Goal: Task Accomplishment & Management: Use online tool/utility

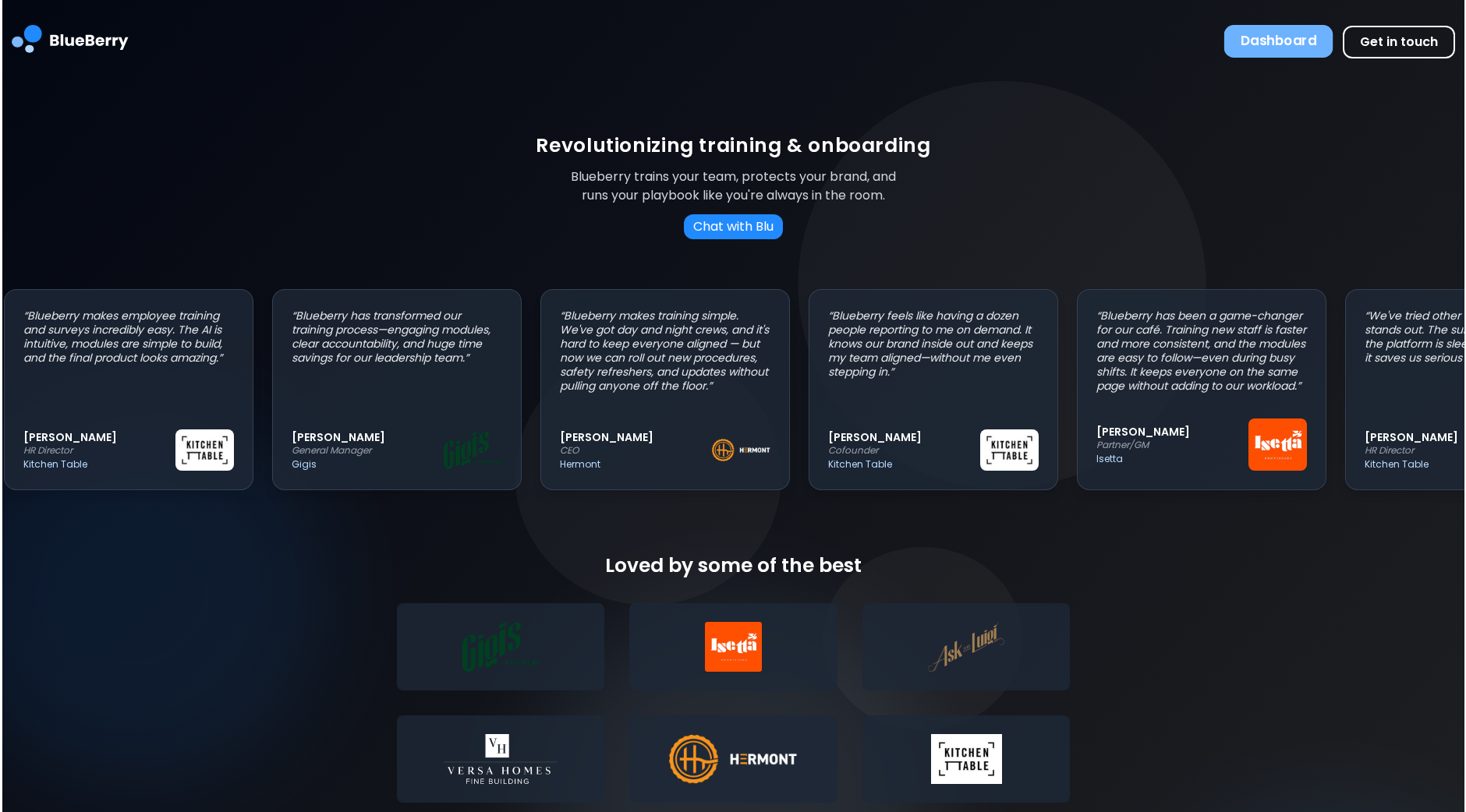
scroll to position [0, 14]
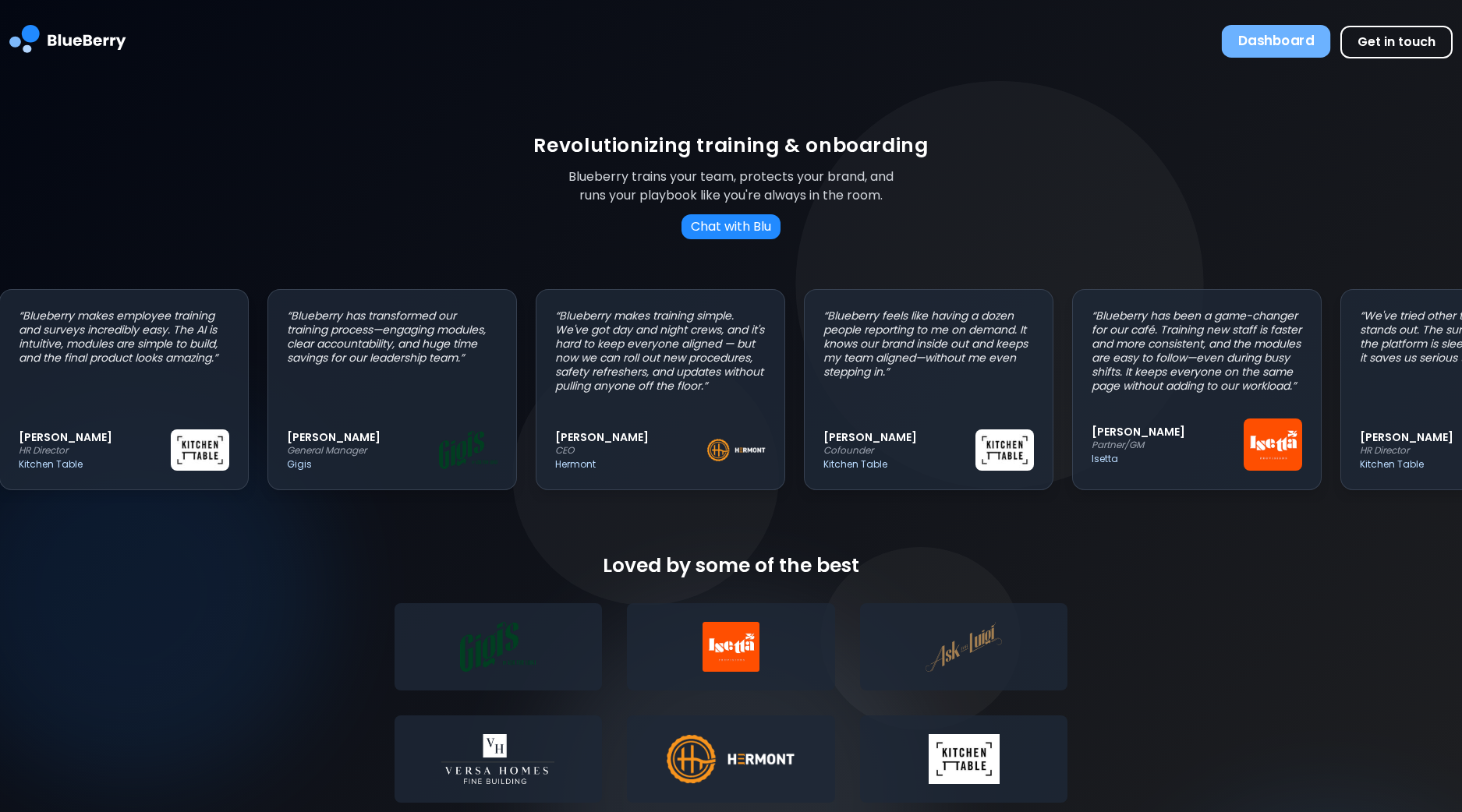
click at [1273, 33] on button "Dashboard" at bounding box center [1277, 41] width 109 height 33
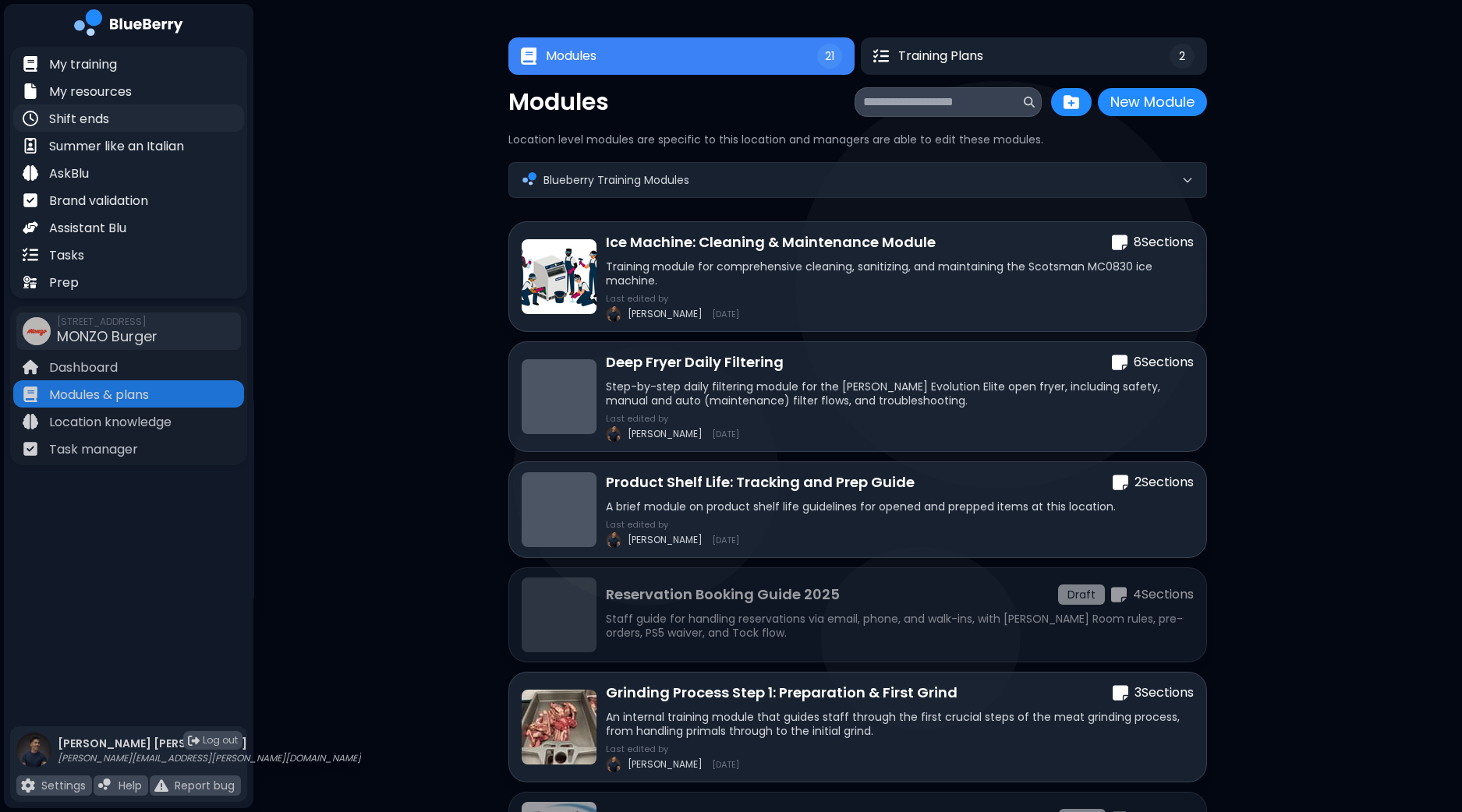
click at [109, 119] on p "Shift ends" at bounding box center [79, 119] width 60 height 19
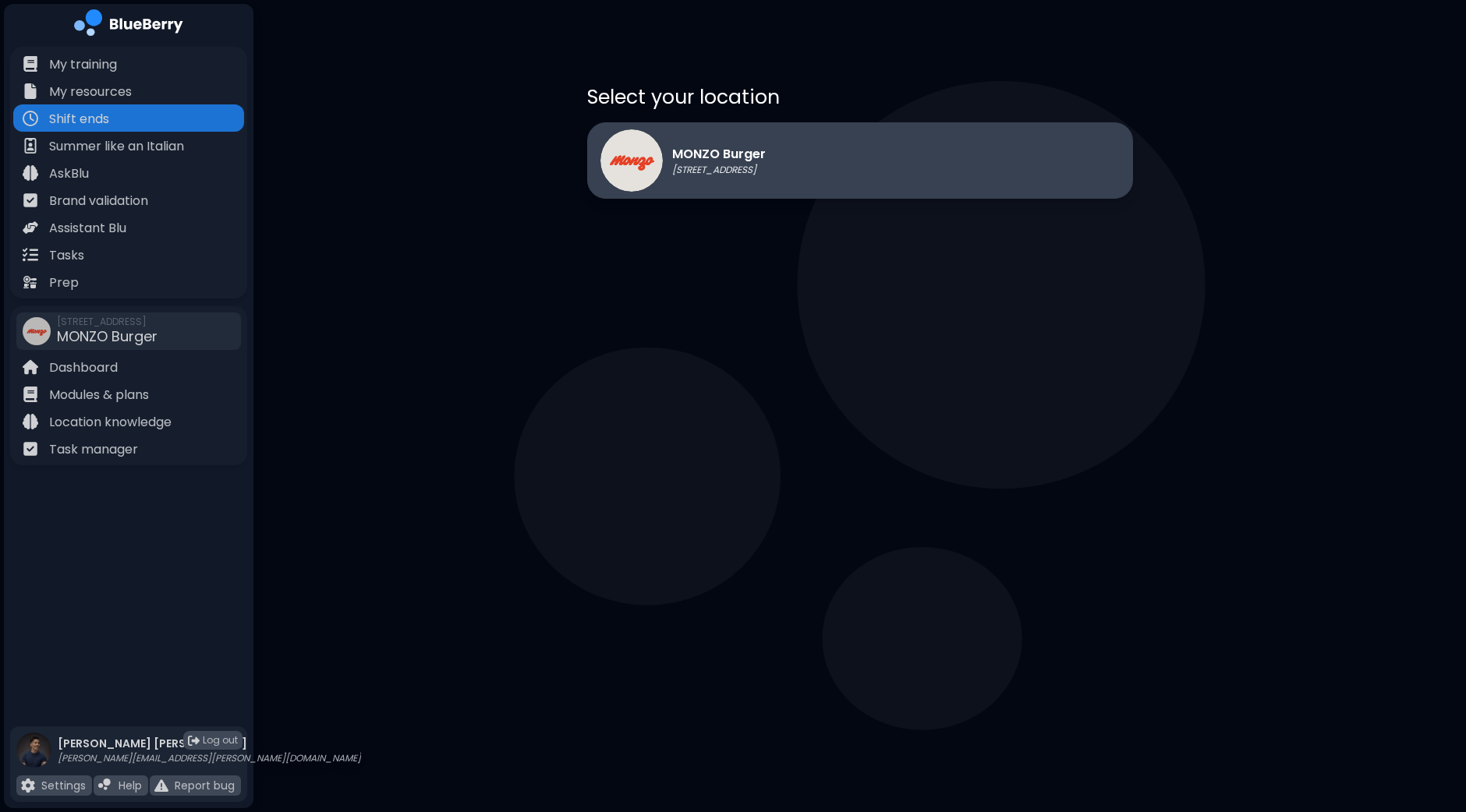
click at [971, 168] on div "MONZO Burger [STREET_ADDRESS]" at bounding box center [860, 161] width 546 height 77
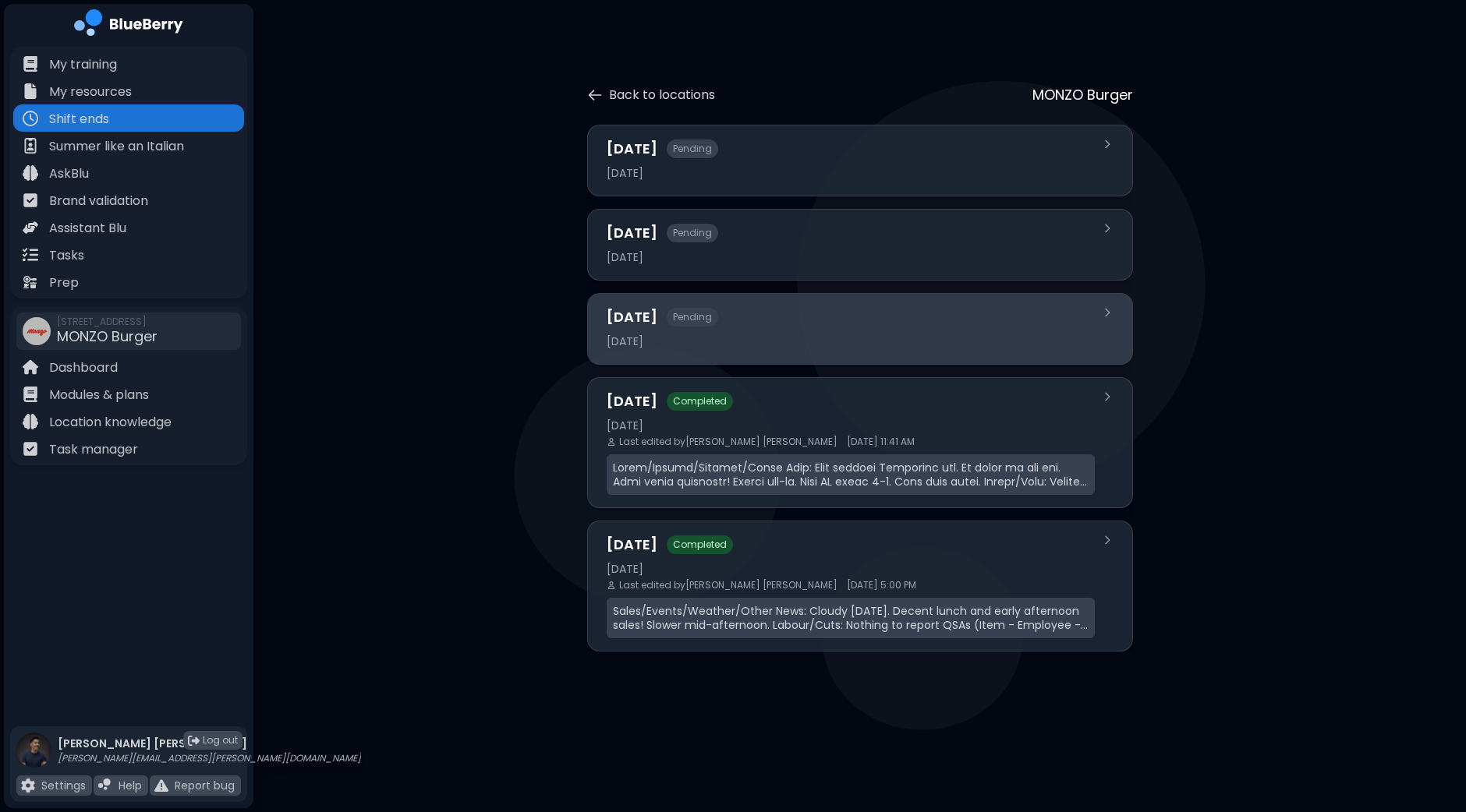
click at [749, 337] on div "[DATE]" at bounding box center [850, 341] width 488 height 14
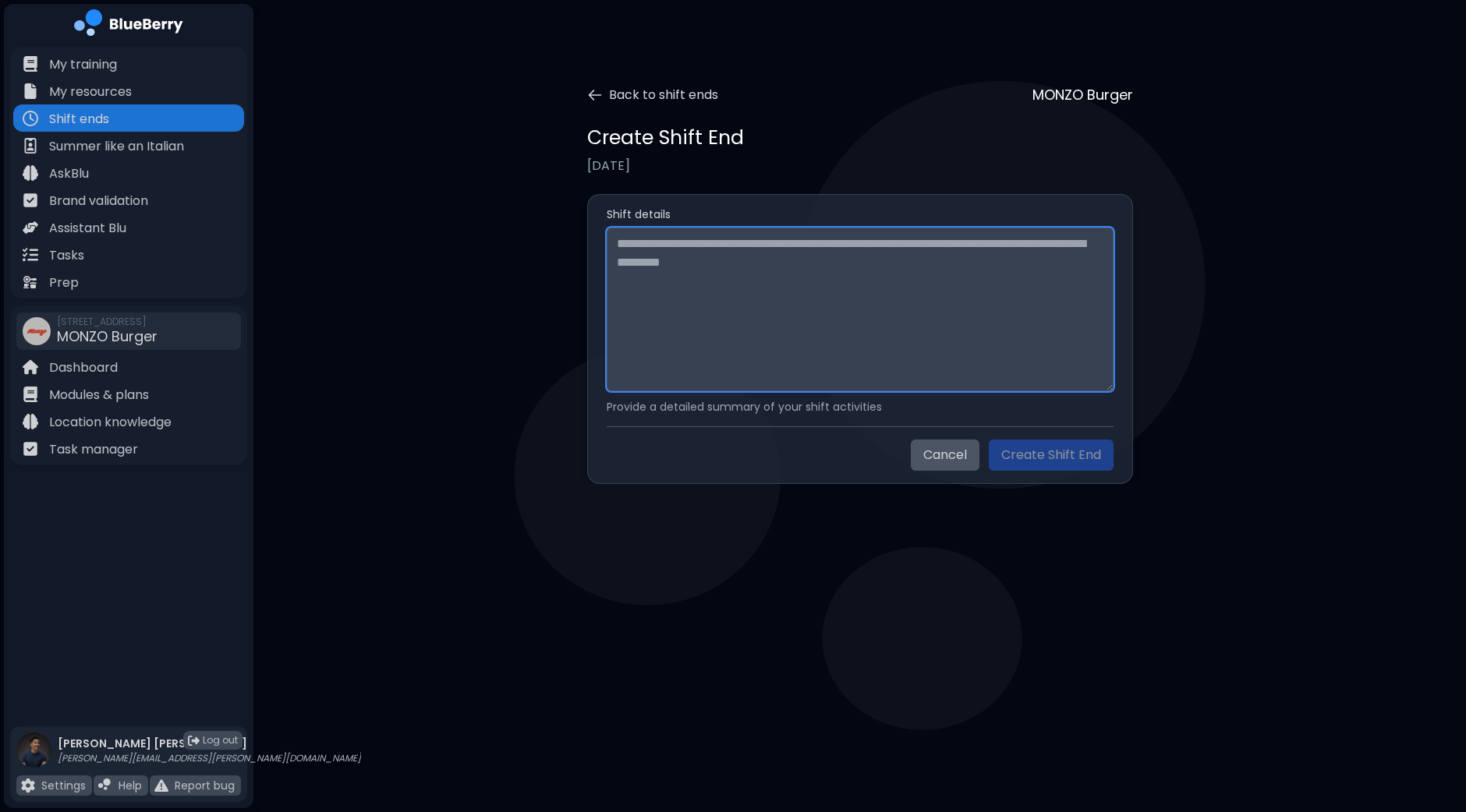
click at [780, 258] on textarea at bounding box center [860, 309] width 507 height 164
paste textarea "**********"
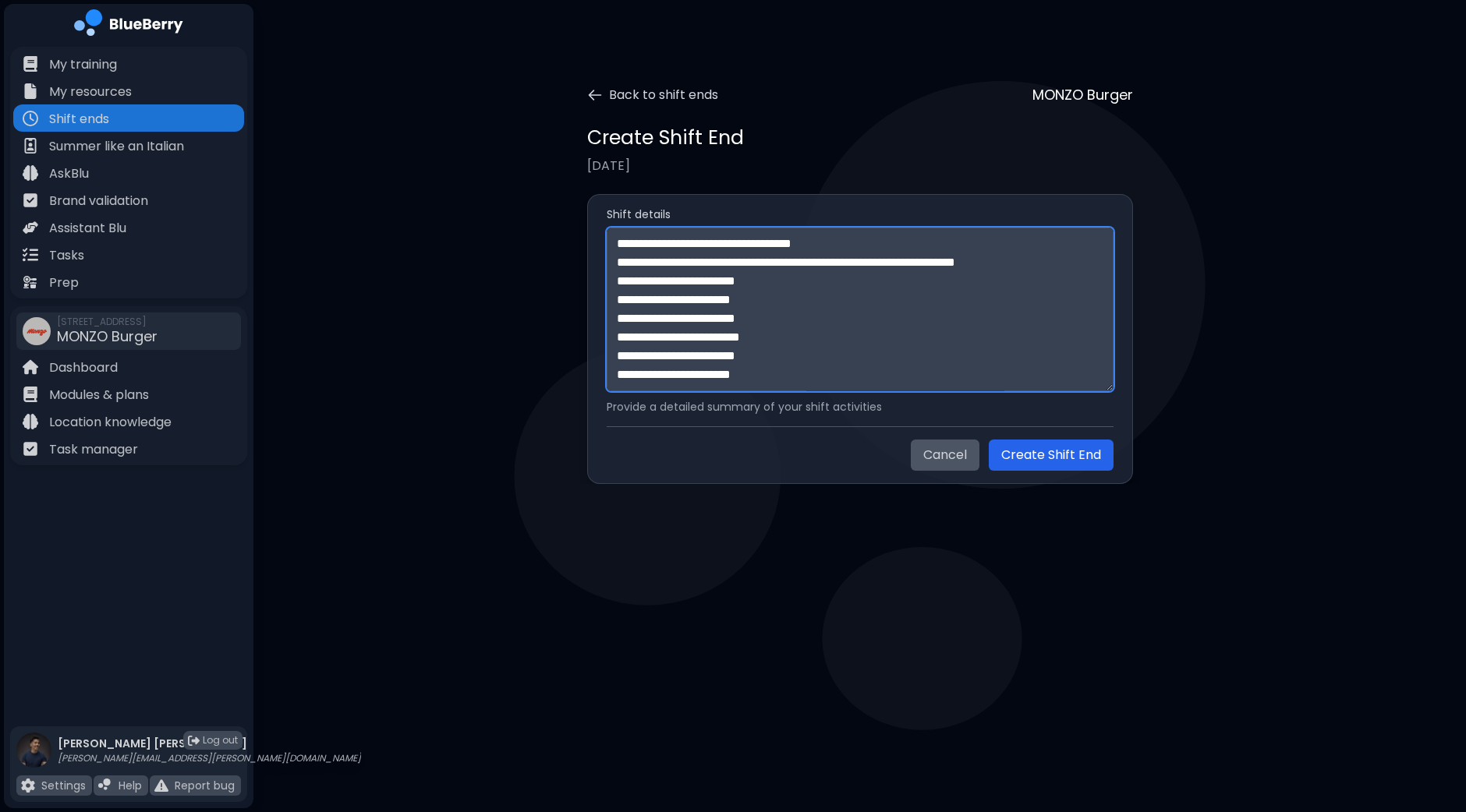
scroll to position [516, 0]
paste textarea "**********"
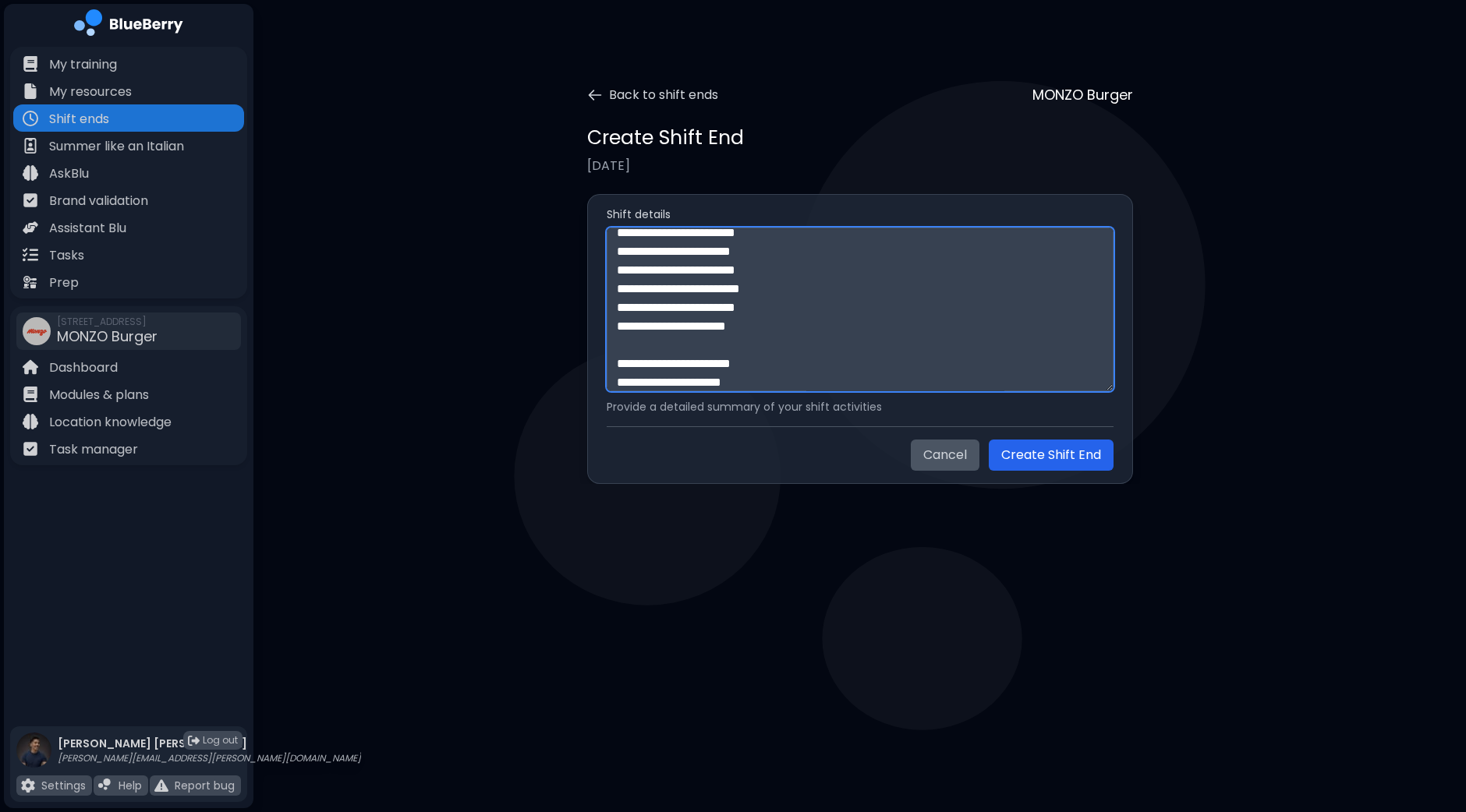
scroll to position [797, 0]
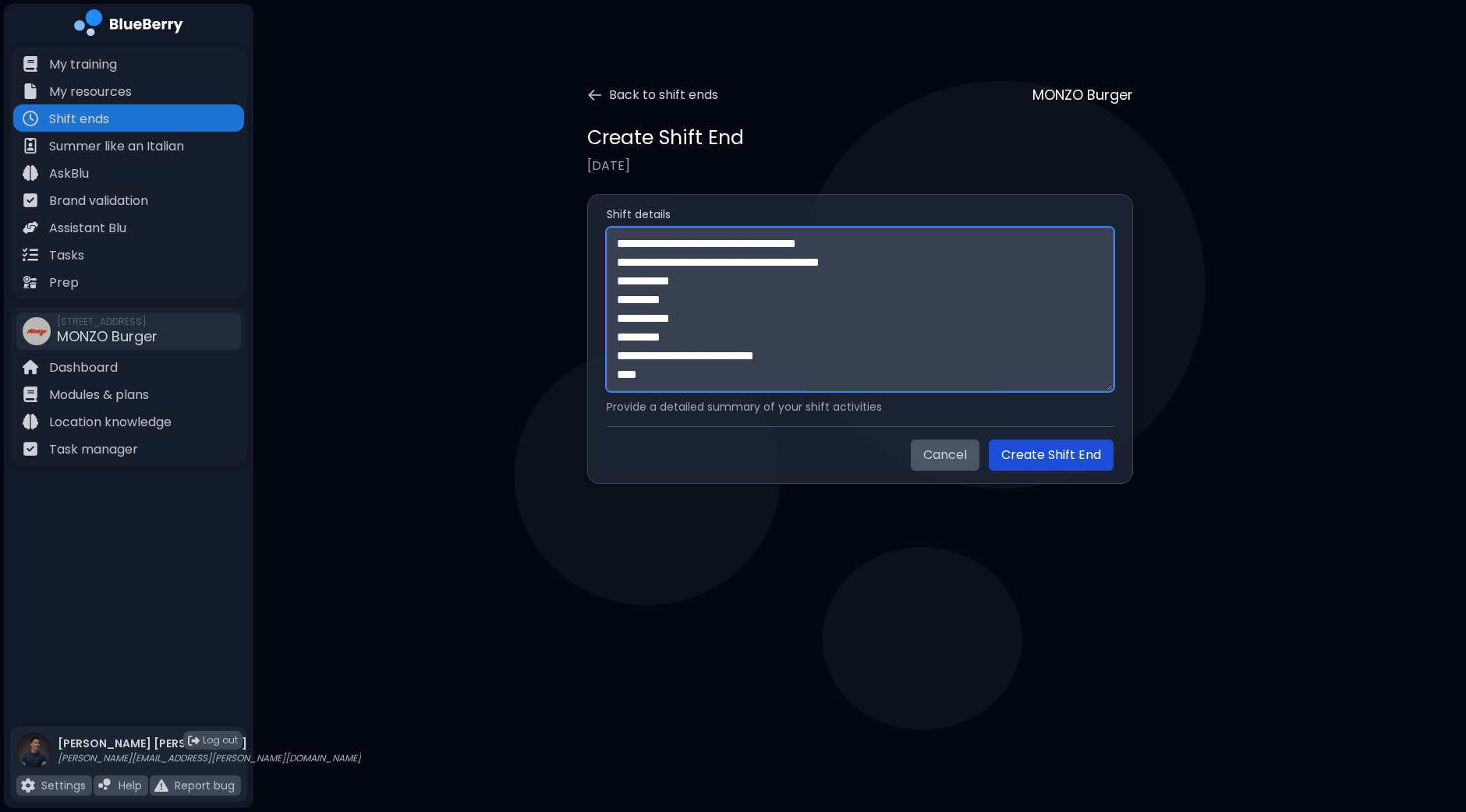
type textarea "**********"
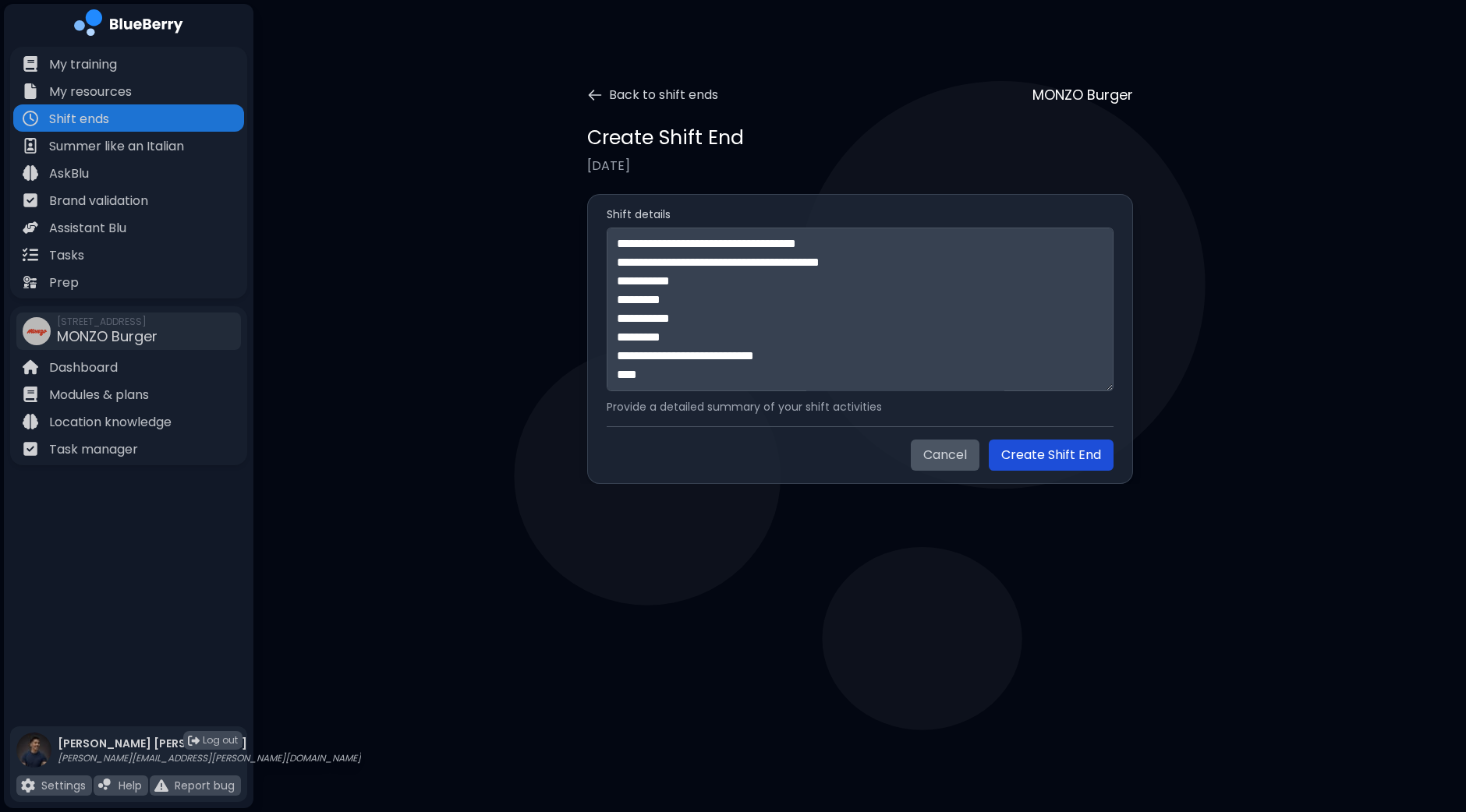
click at [1085, 464] on button "Create Shift End" at bounding box center [1051, 455] width 125 height 31
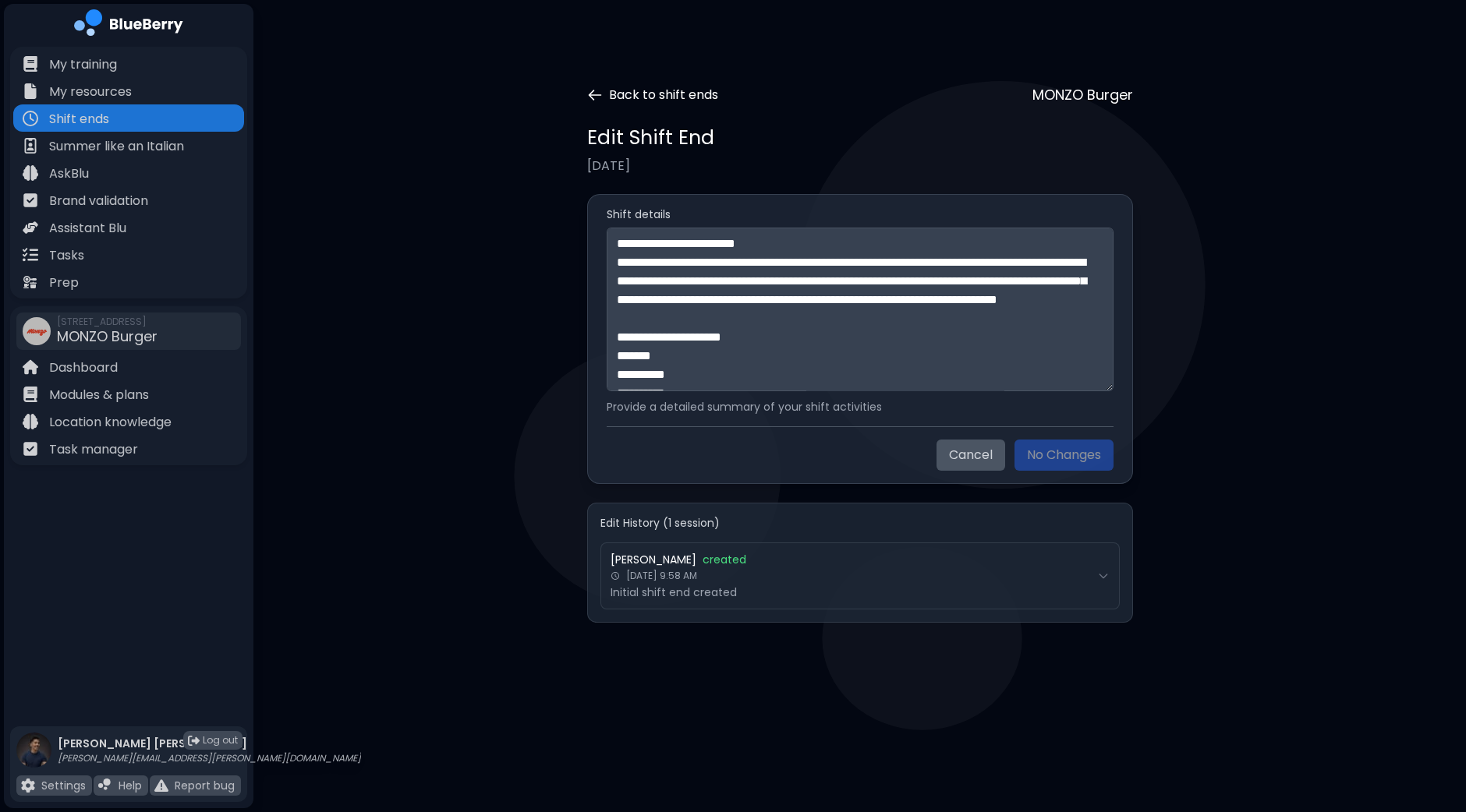
click at [684, 90] on button "Back to shift ends" at bounding box center [652, 95] width 131 height 19
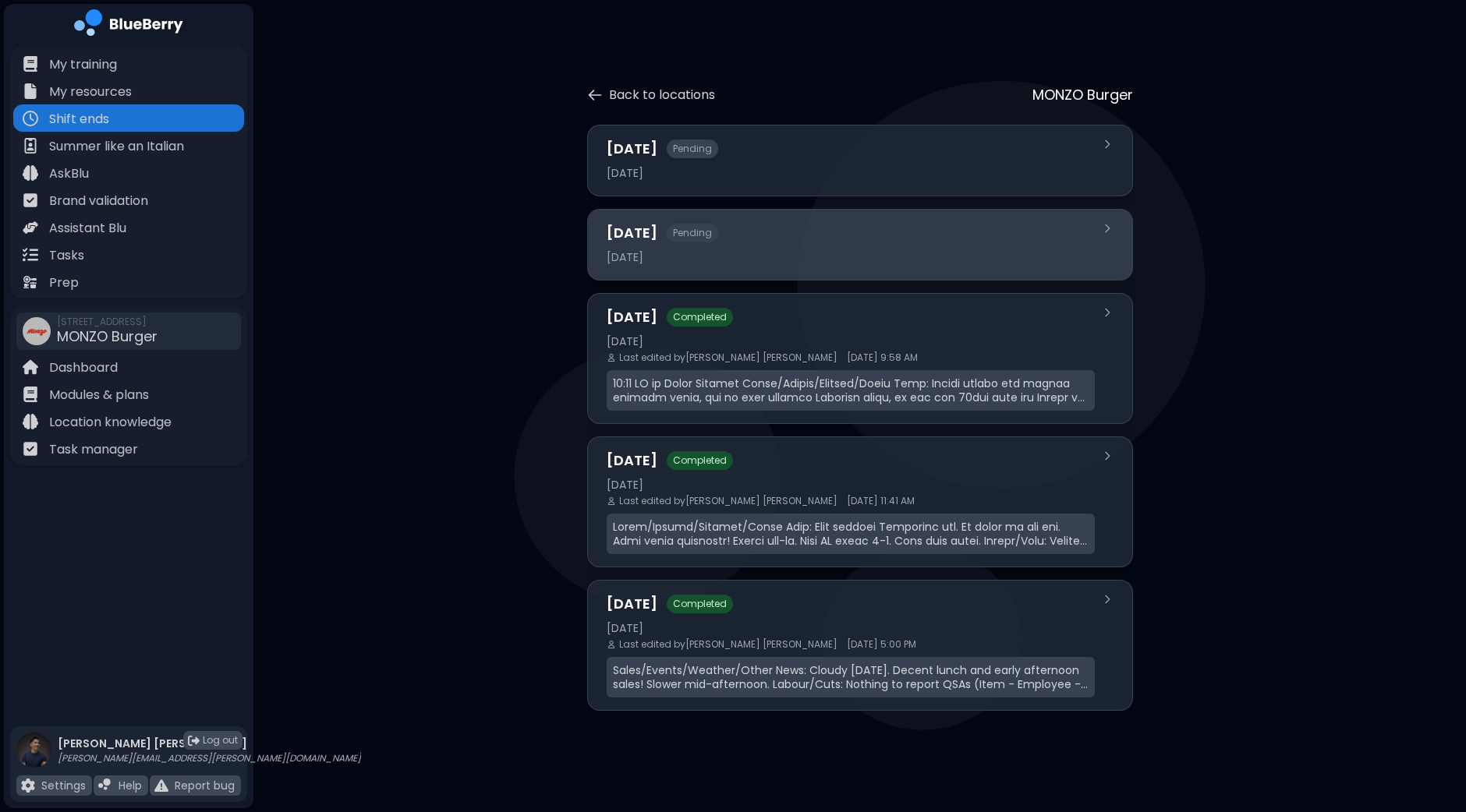
click at [821, 263] on div "[DATE]" at bounding box center [850, 257] width 488 height 14
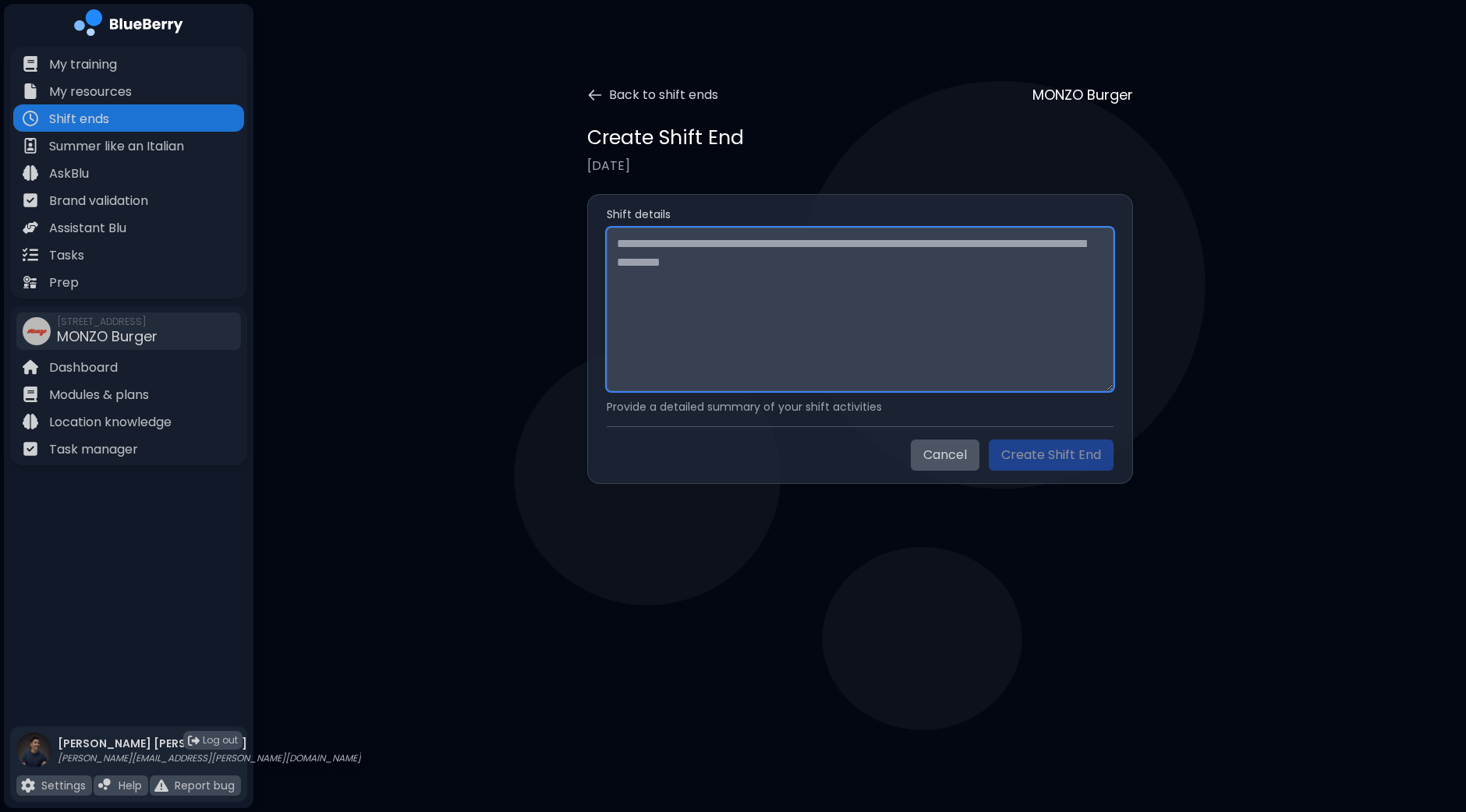
click at [768, 275] on textarea at bounding box center [860, 309] width 507 height 164
paste textarea "**********"
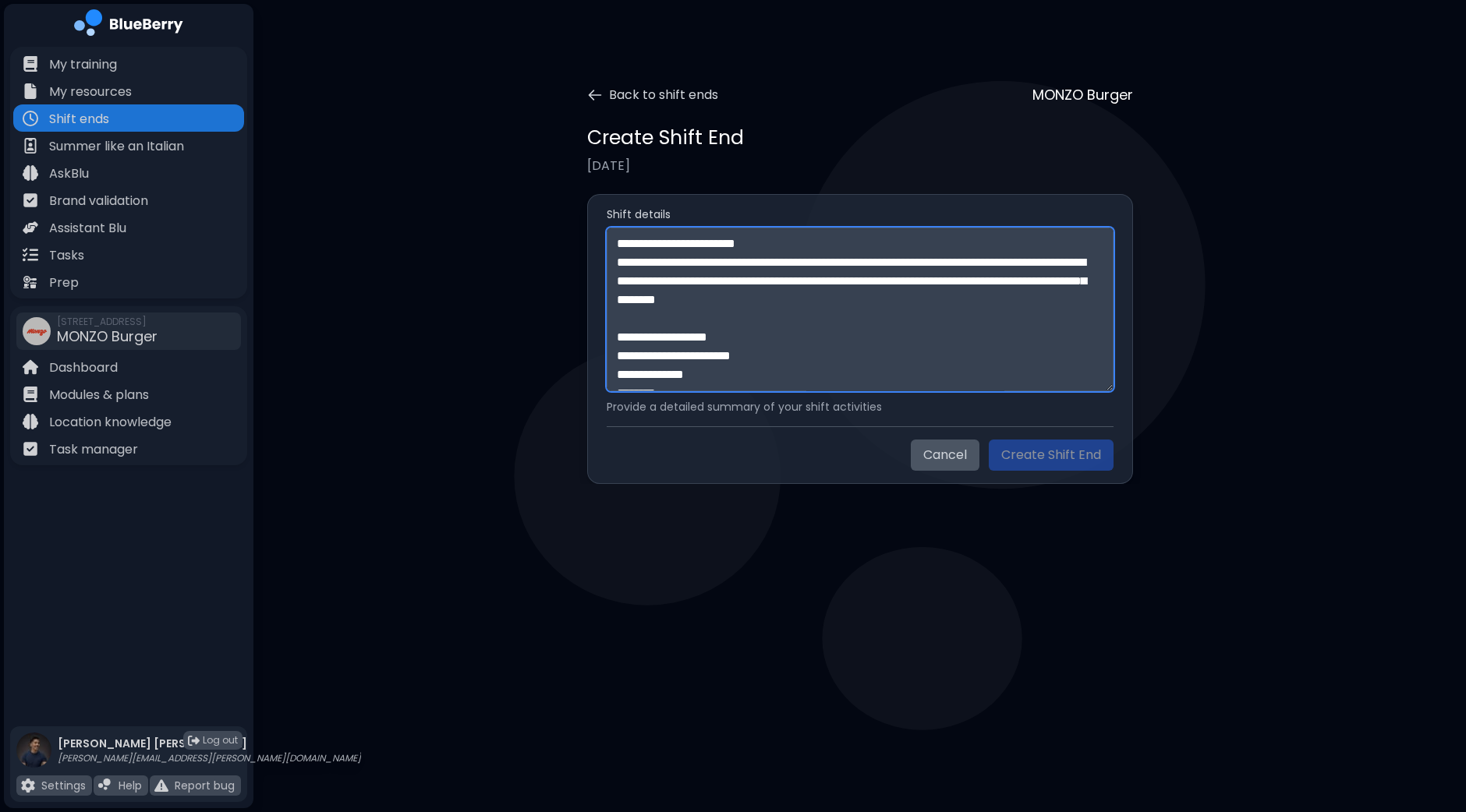
scroll to position [441, 0]
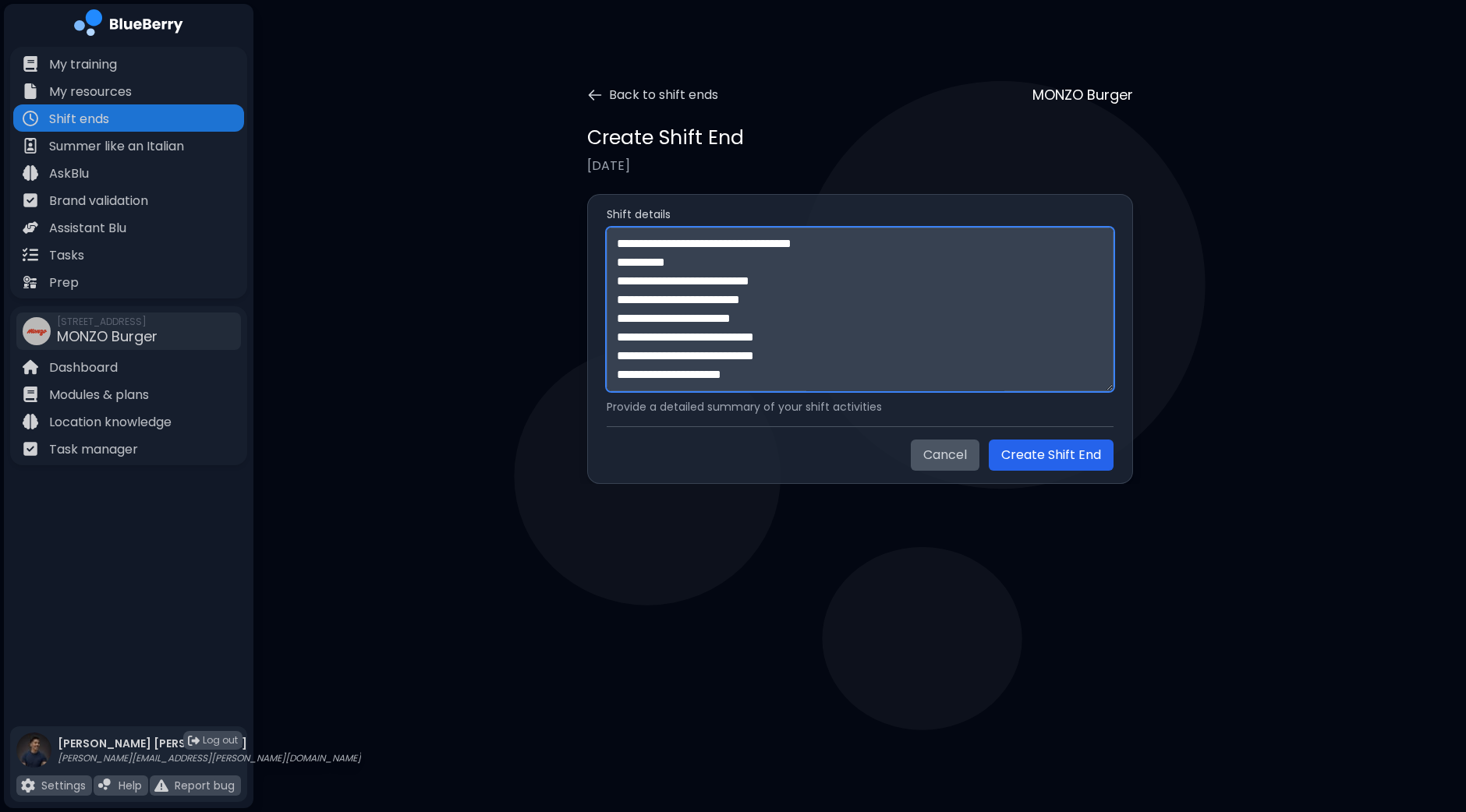
paste textarea "**********"
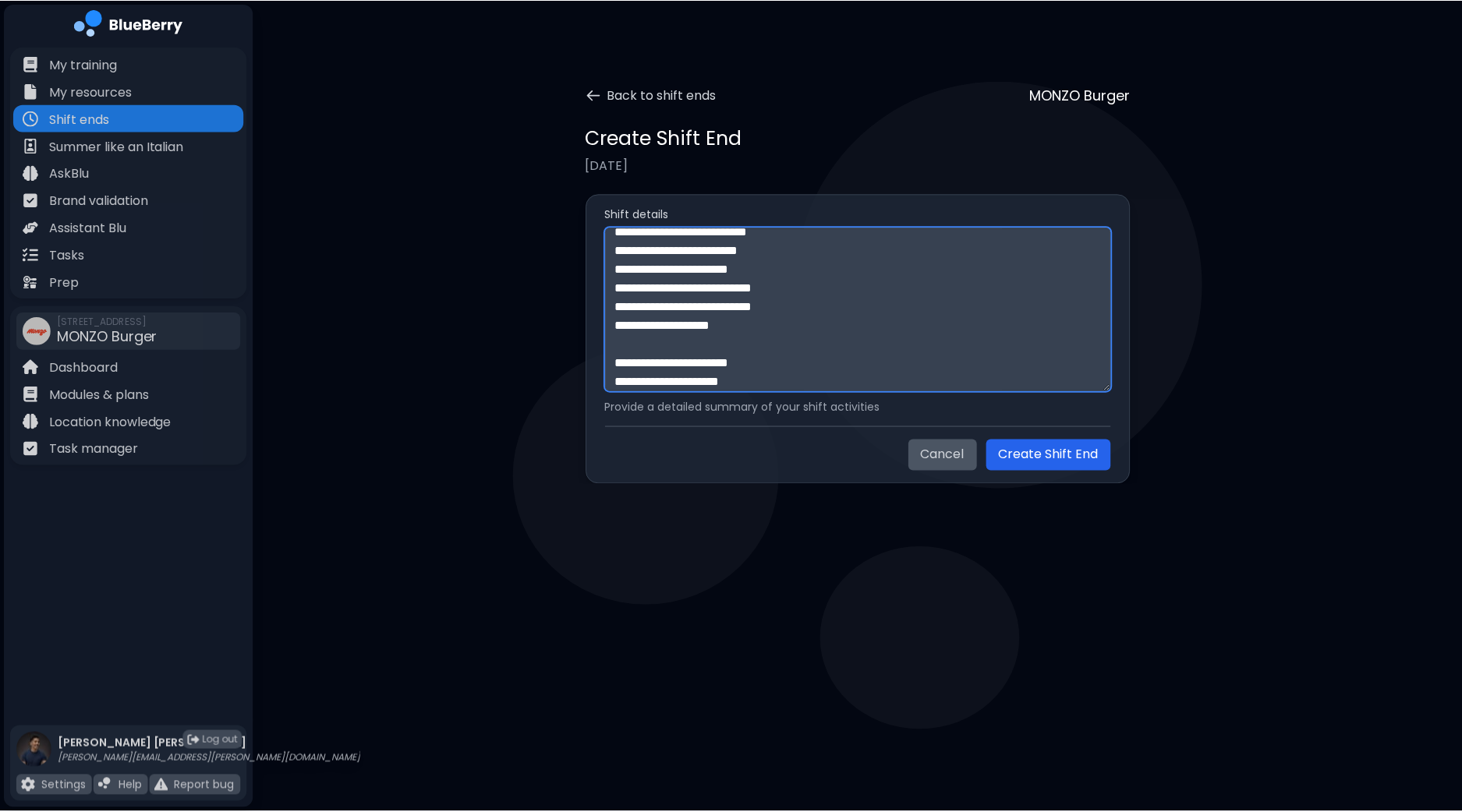
scroll to position [759, 0]
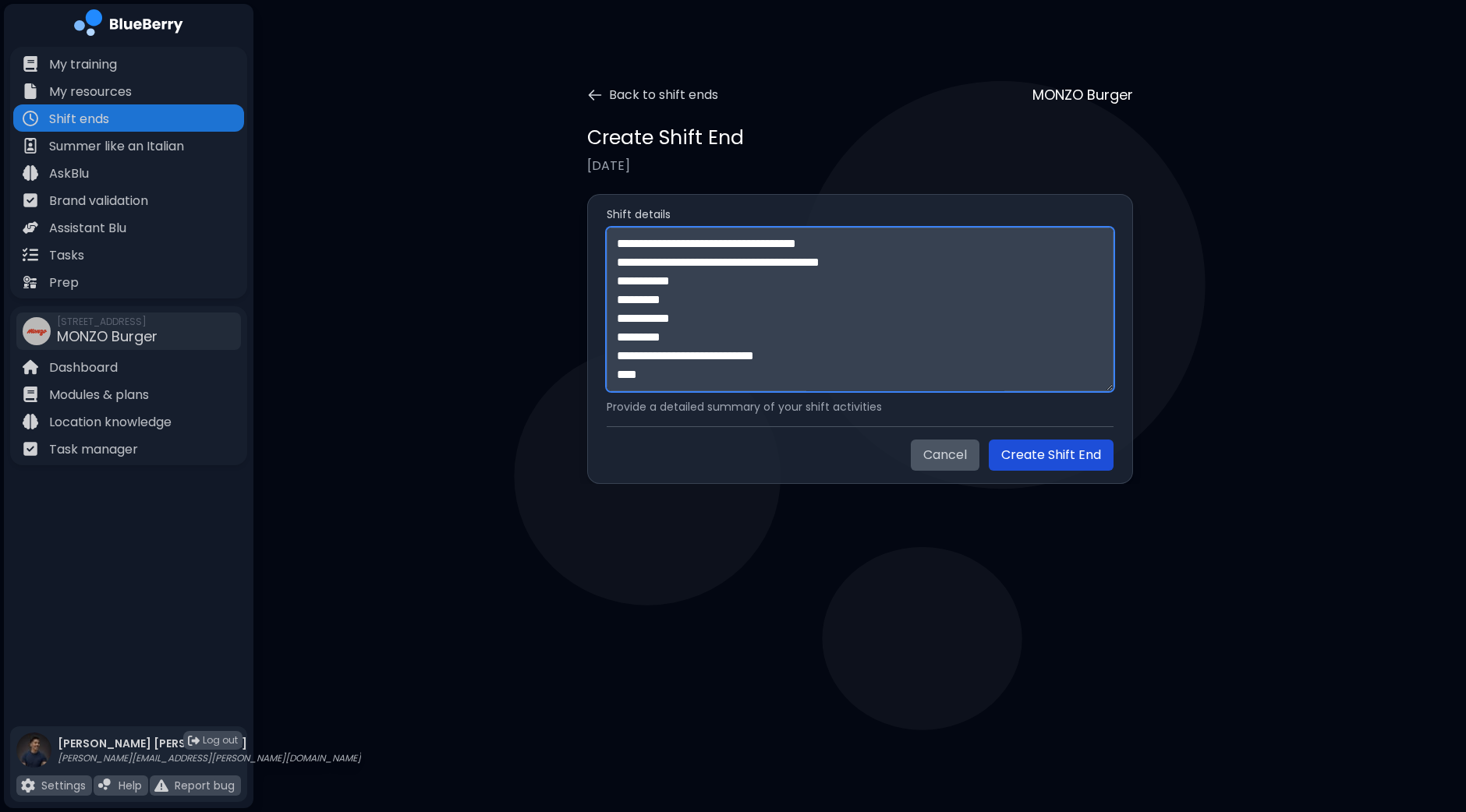
type textarea "**********"
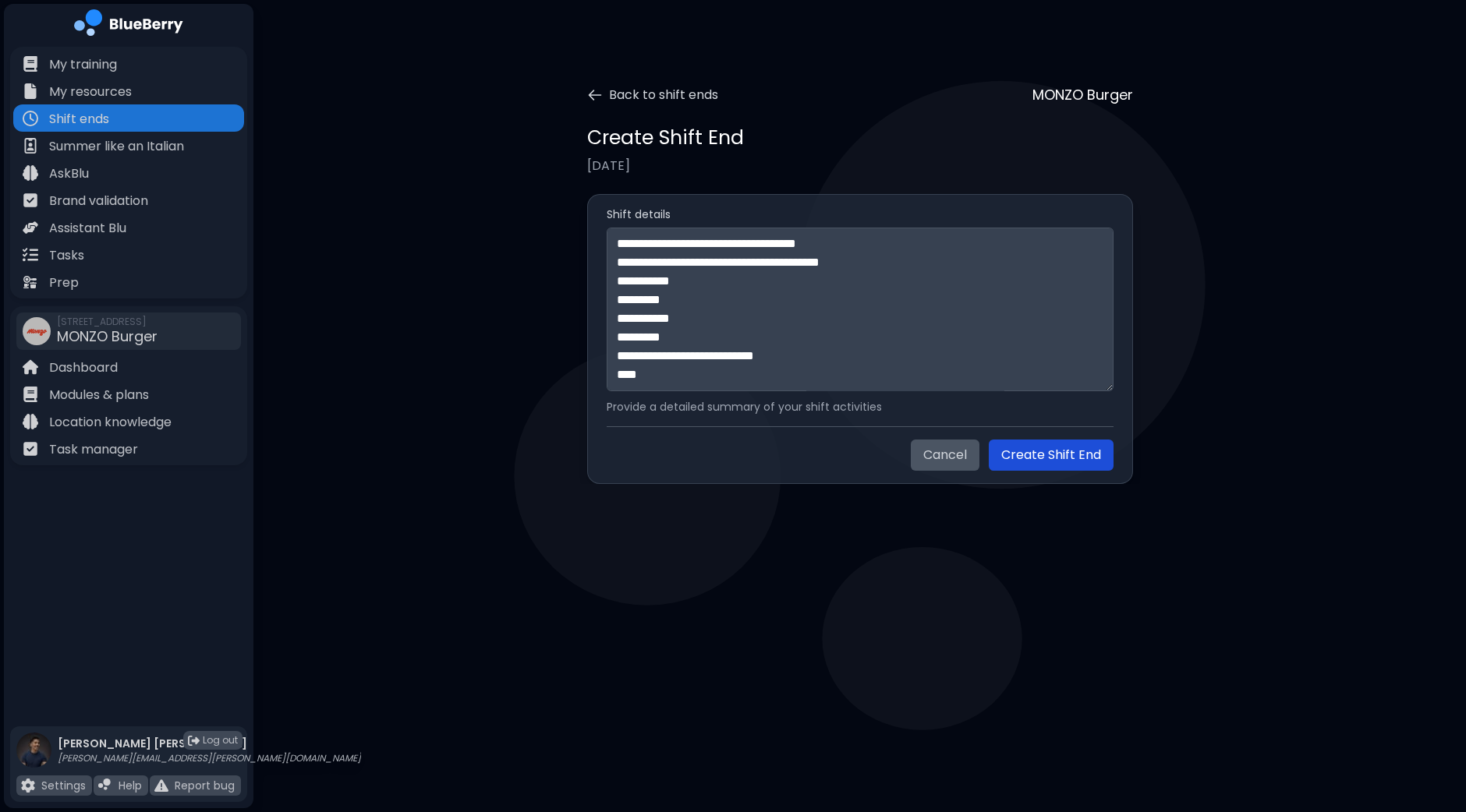
click at [1088, 446] on button "Create Shift End" at bounding box center [1051, 455] width 125 height 31
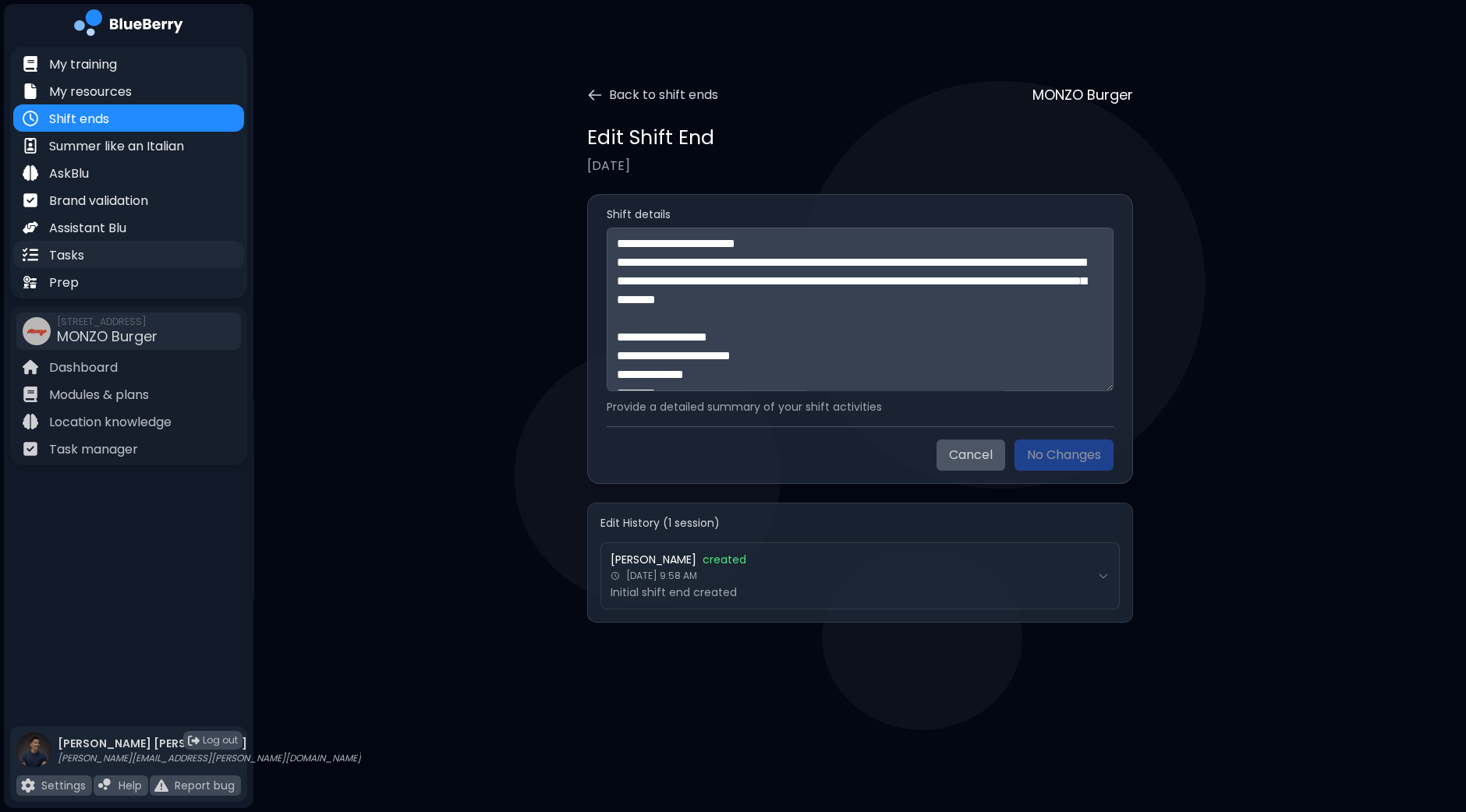
click at [85, 247] on div "Tasks" at bounding box center [128, 254] width 230 height 27
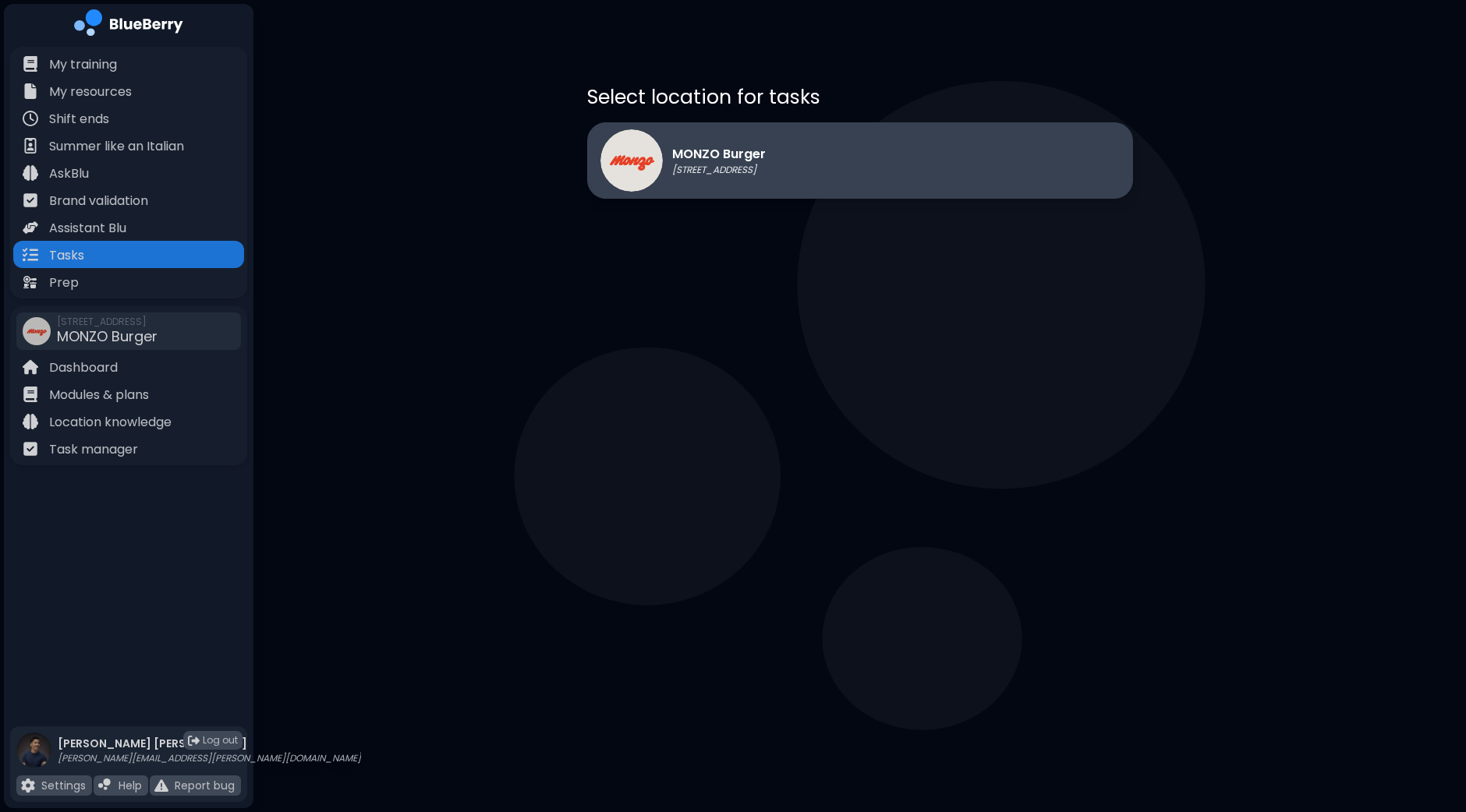
click at [872, 166] on div "MONZO Burger [STREET_ADDRESS]" at bounding box center [860, 161] width 546 height 77
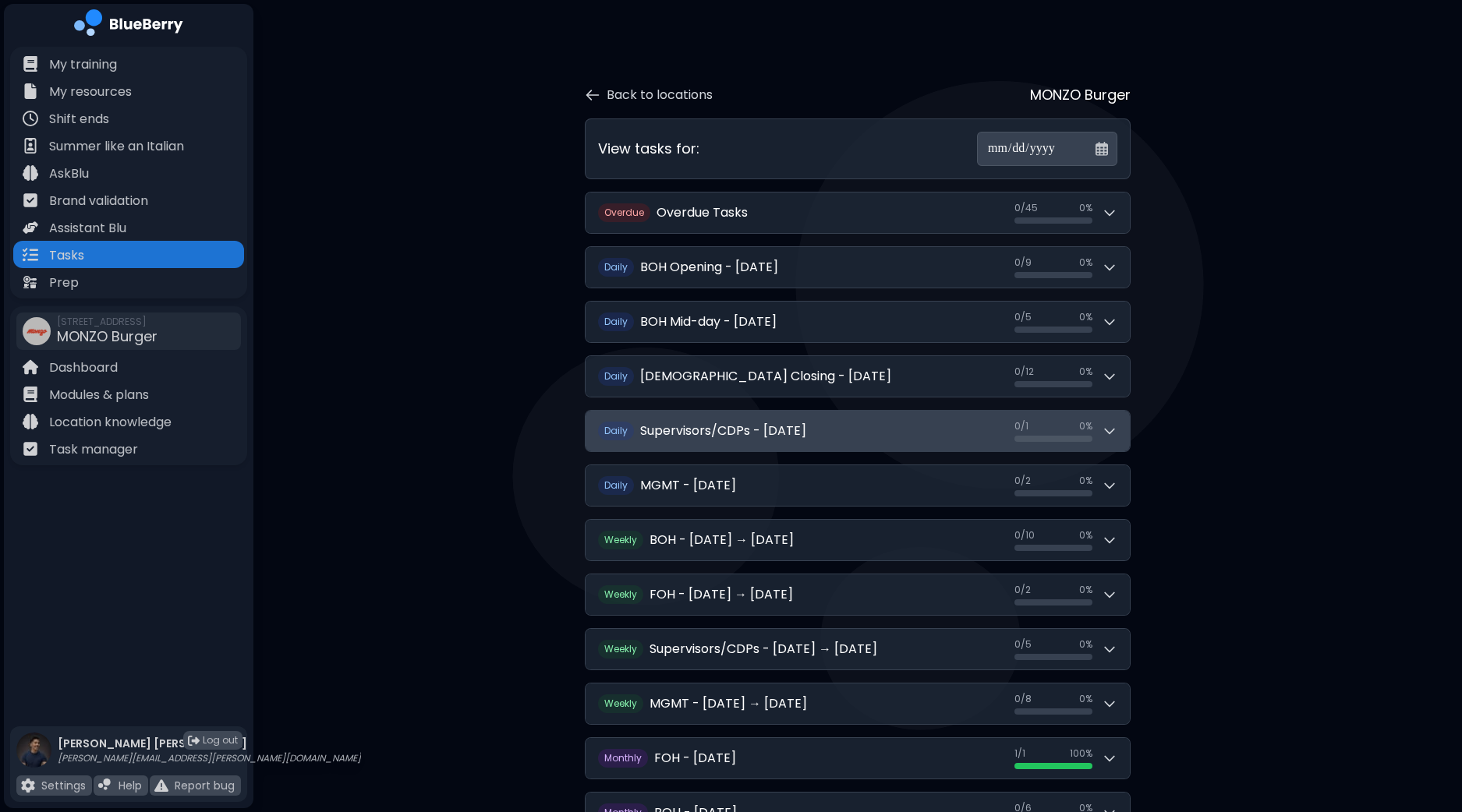
click at [1112, 427] on icon at bounding box center [1110, 431] width 15 height 15
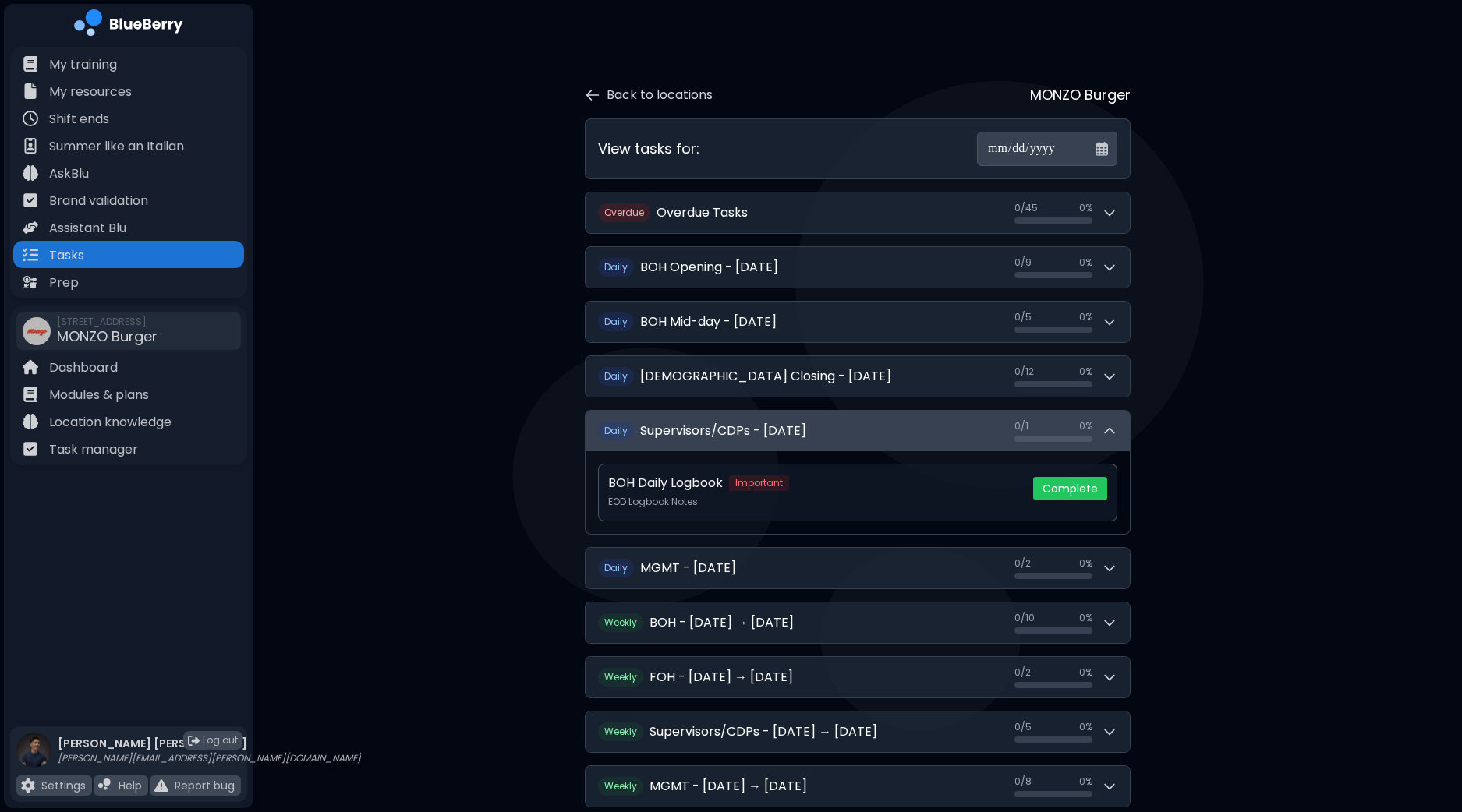
click at [1119, 431] on button "D aily Supervisors/CDPs - [DATE] 0 / 1 0 / 1 0 %" at bounding box center [858, 431] width 544 height 41
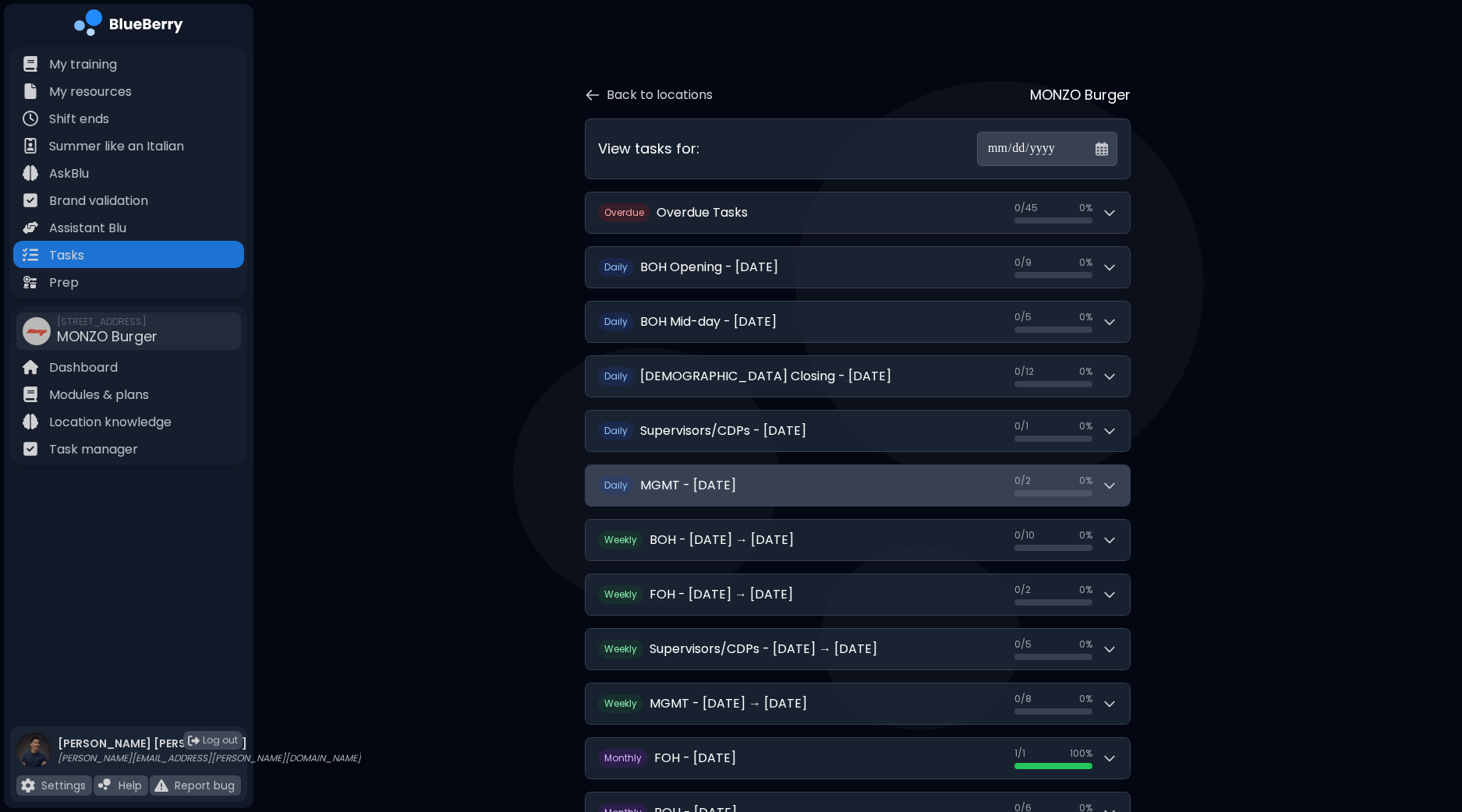
click at [1119, 491] on button "D aily MGMT - [DATE] 0 / 2 0 / 2 0 %" at bounding box center [858, 485] width 544 height 41
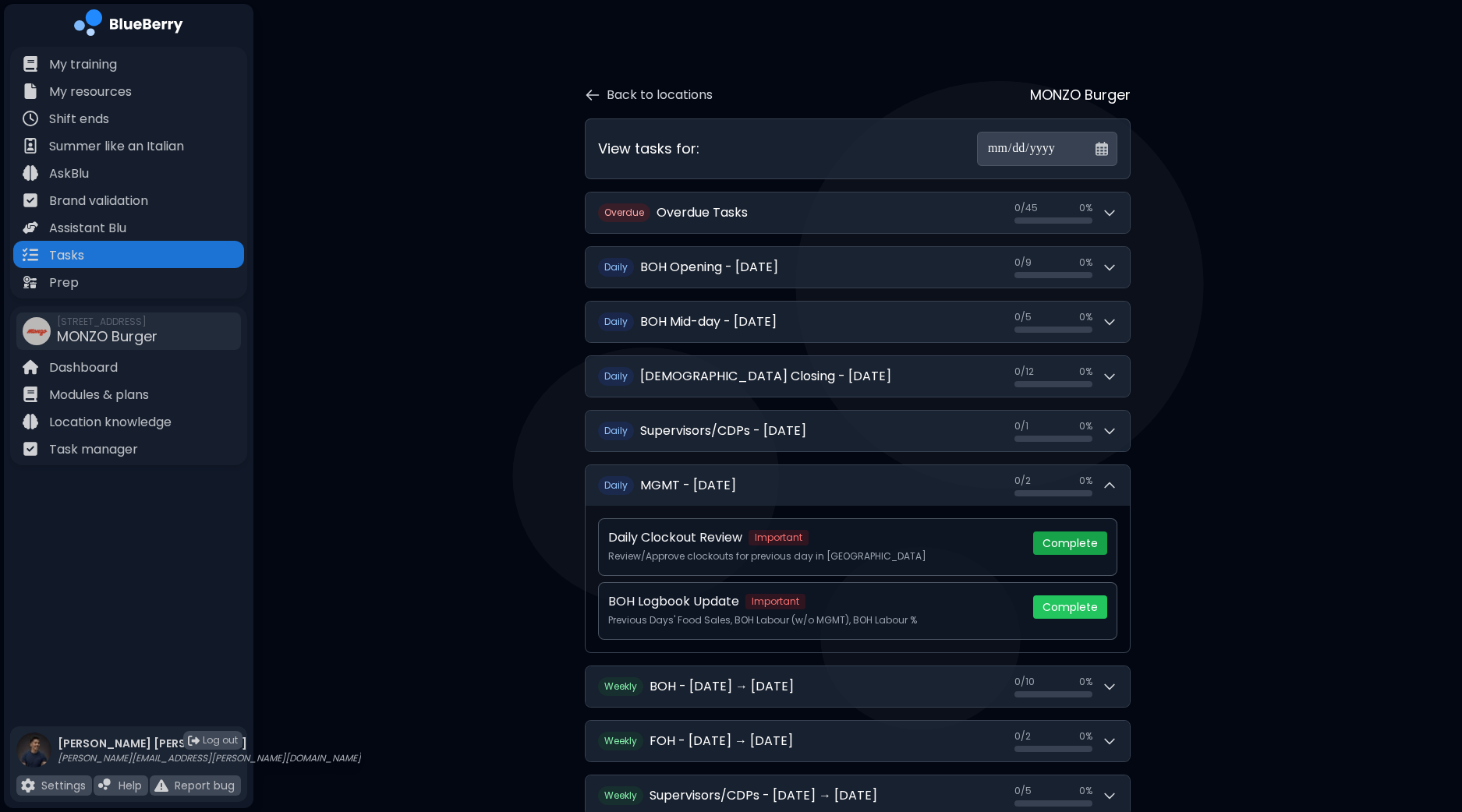
click at [1091, 542] on button "Complete" at bounding box center [1070, 543] width 74 height 24
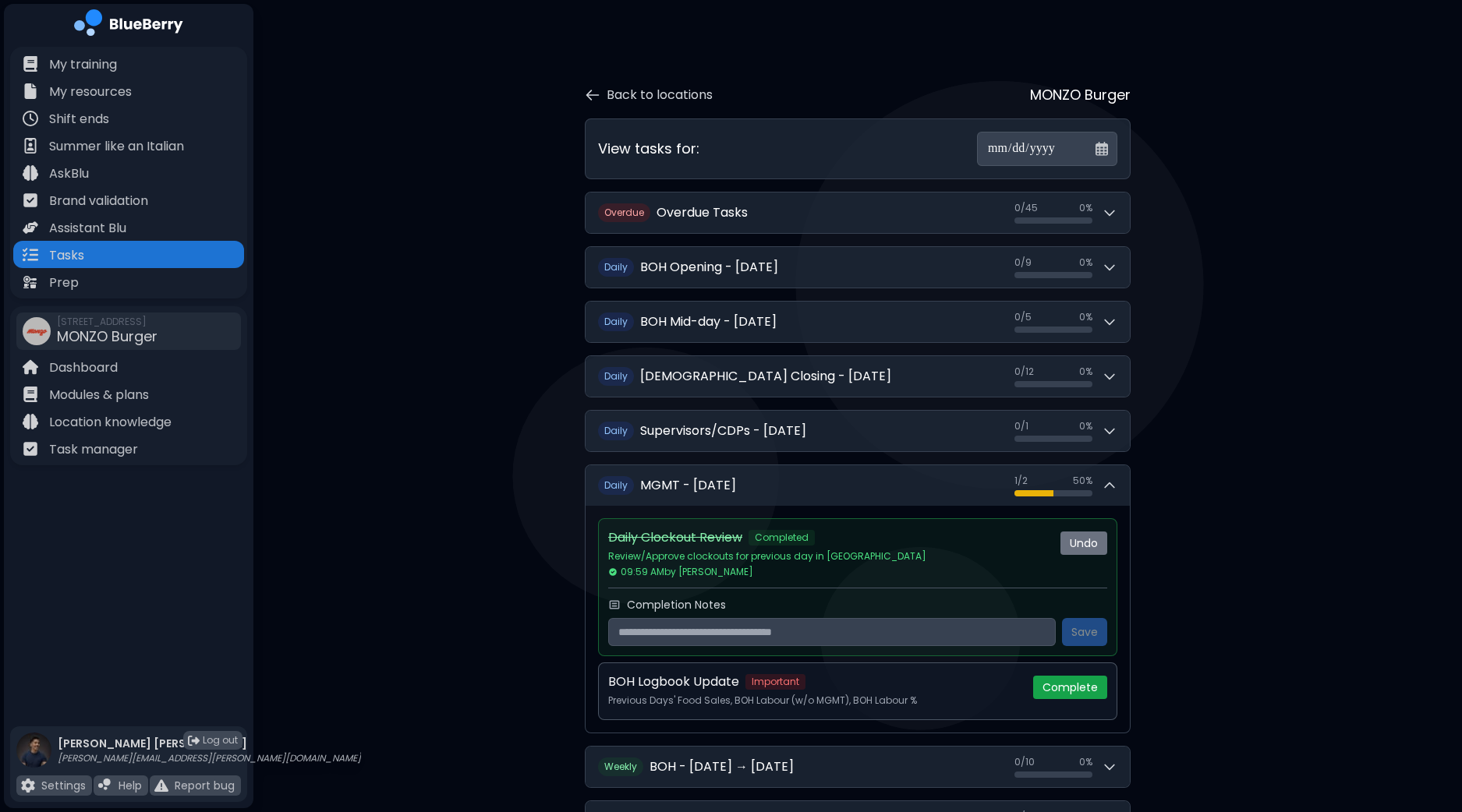
click at [1071, 679] on button "Complete" at bounding box center [1070, 688] width 74 height 24
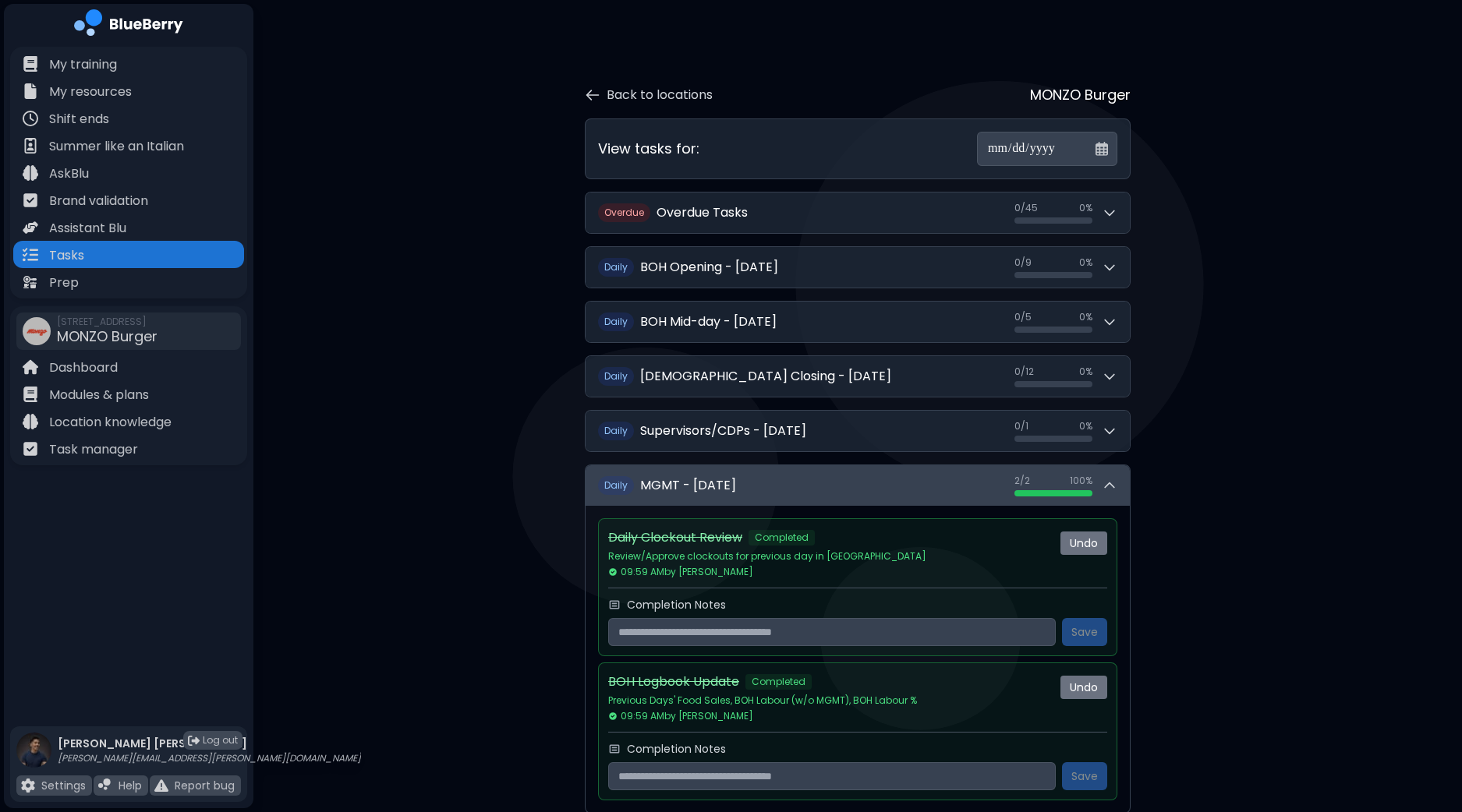
click at [1112, 493] on div "2 / 2 2 / 2 100 %" at bounding box center [1066, 485] width 103 height 22
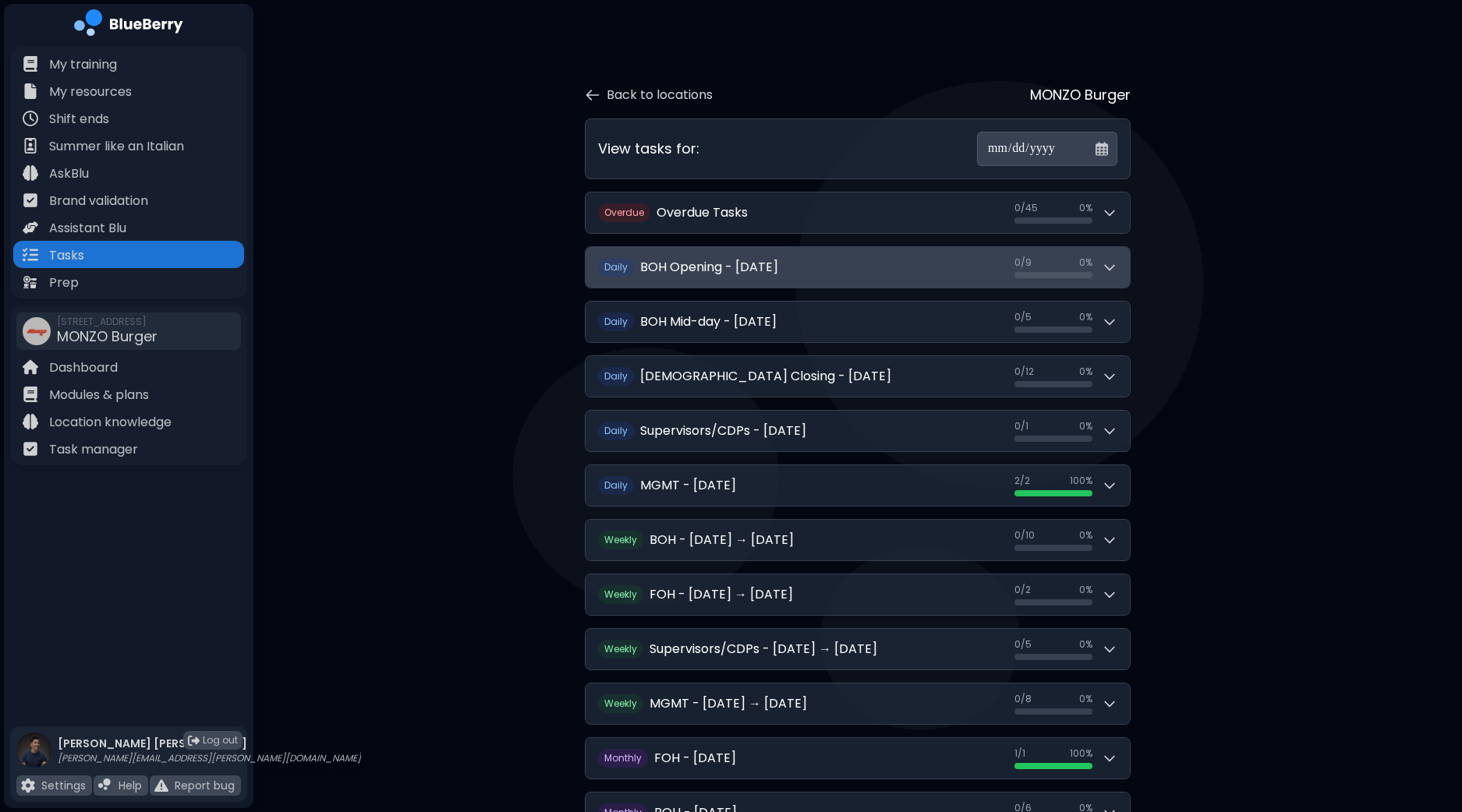
click at [1120, 258] on button "D [PERSON_NAME] Opening - [DATE] 0 / 9 0 / 9 0 %" at bounding box center [858, 268] width 544 height 41
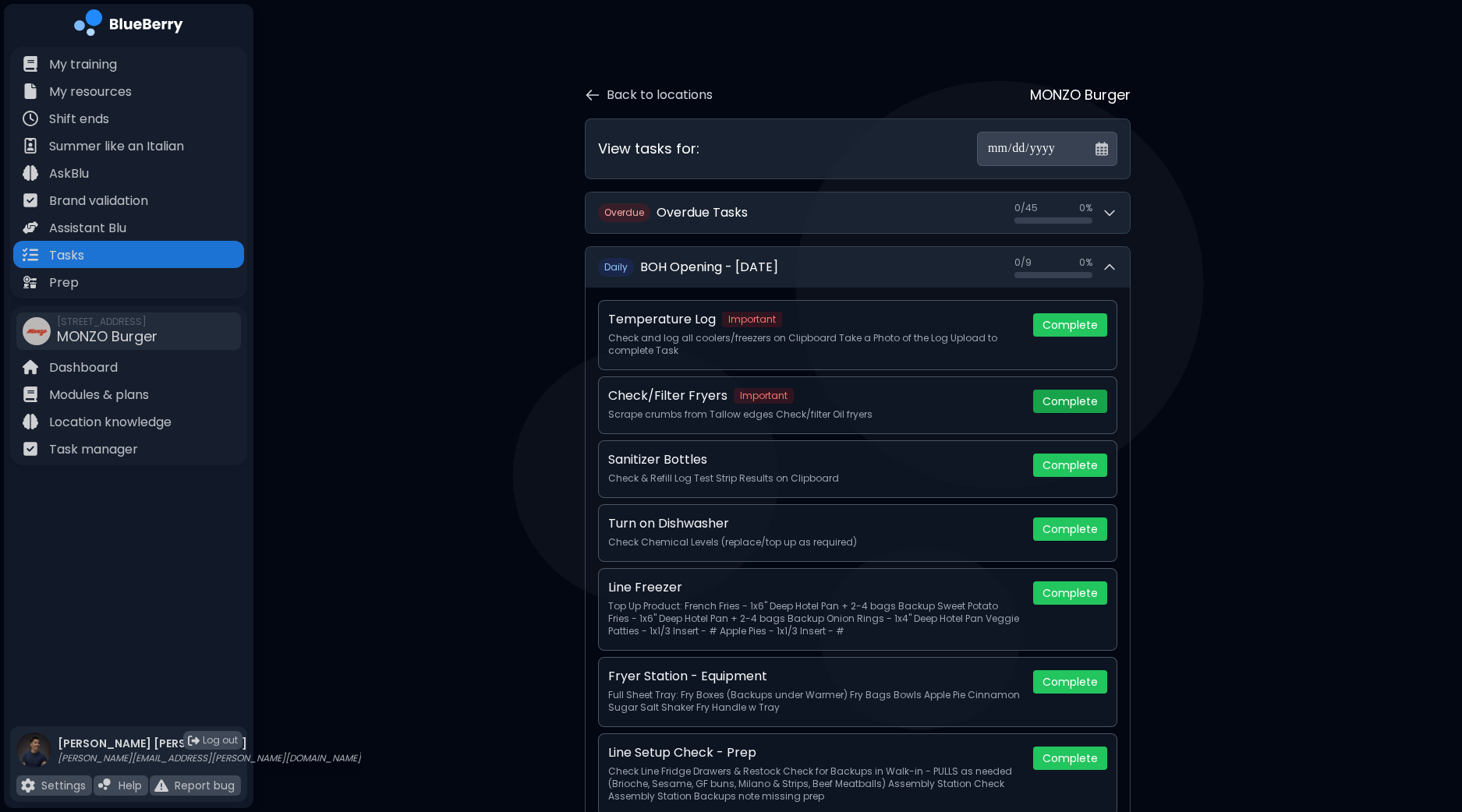
click at [1078, 399] on button "Complete" at bounding box center [1070, 401] width 74 height 24
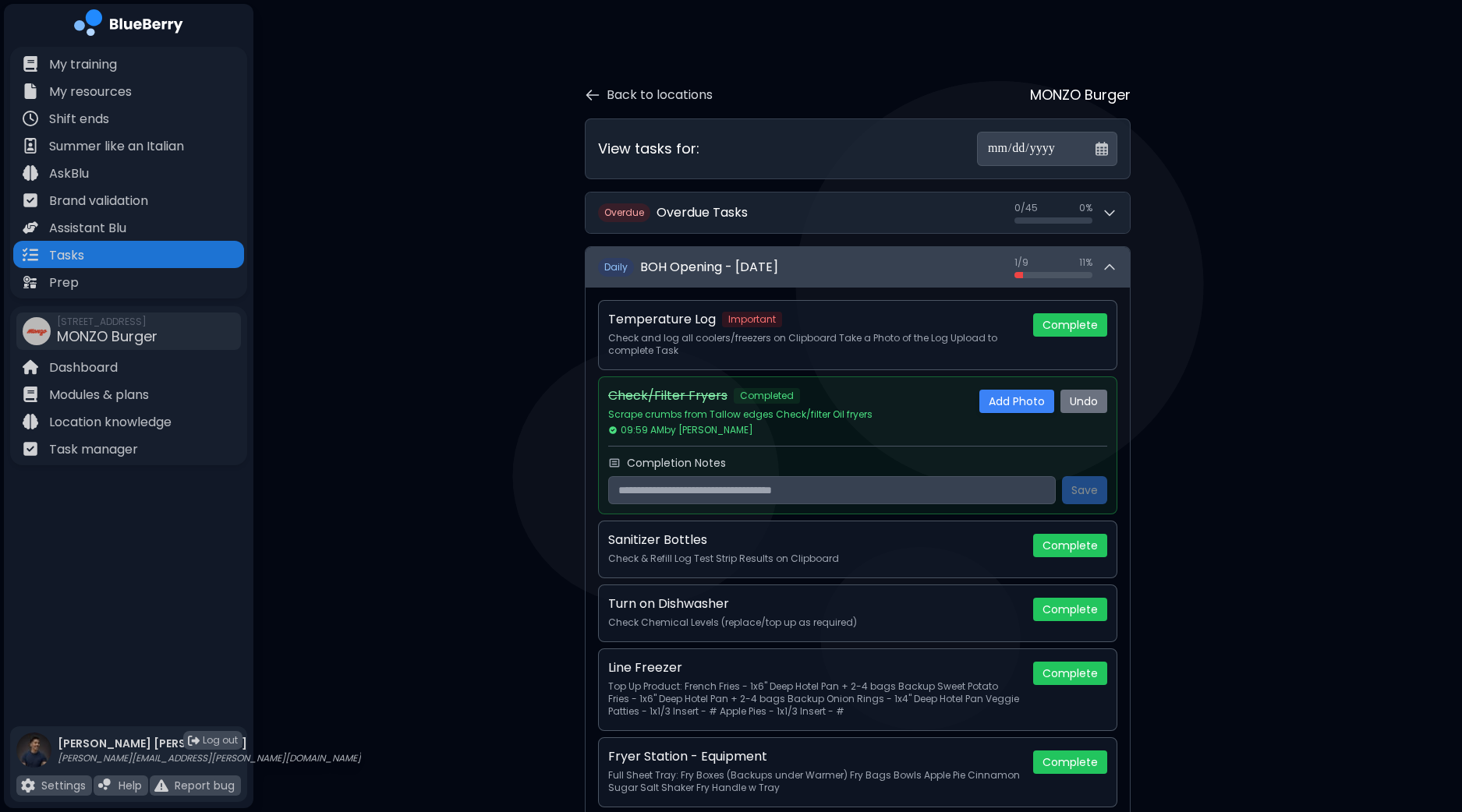
click at [1112, 267] on icon at bounding box center [1110, 267] width 15 height 15
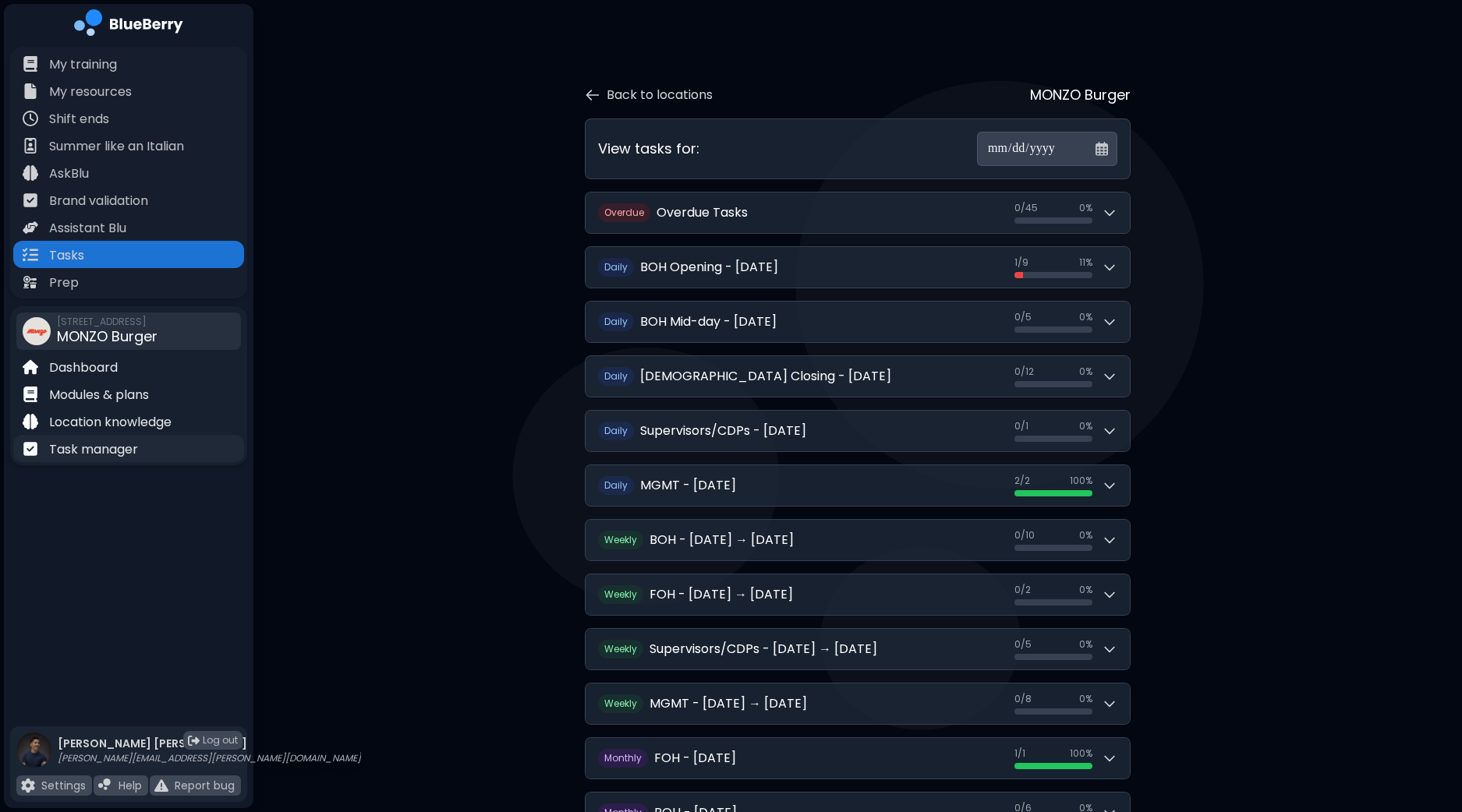
click at [109, 454] on p "Task manager" at bounding box center [94, 450] width 89 height 19
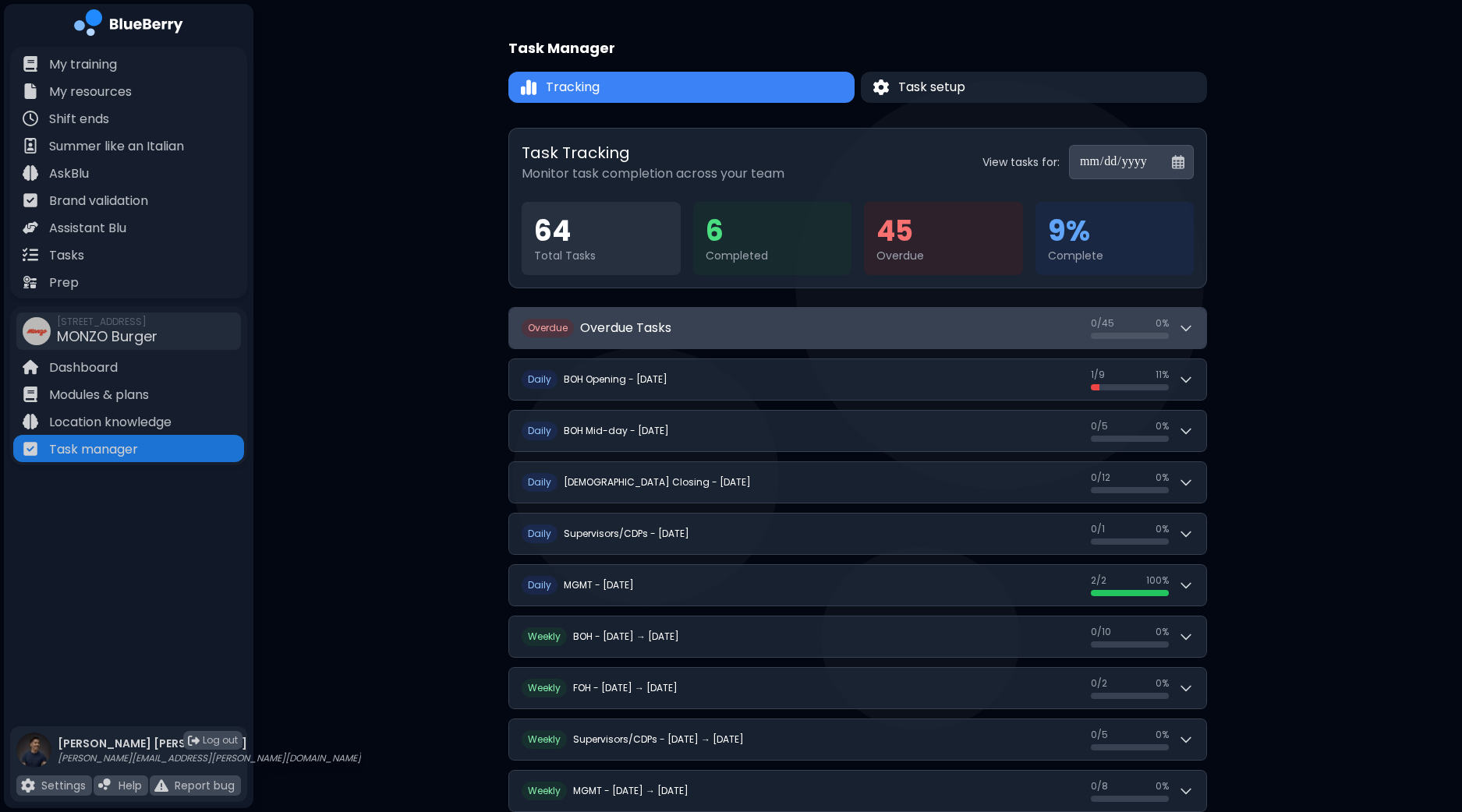
click at [1195, 327] on button "O verdue Overdue Tasks 0 / 45 0 / 45 0 %" at bounding box center [858, 328] width 697 height 41
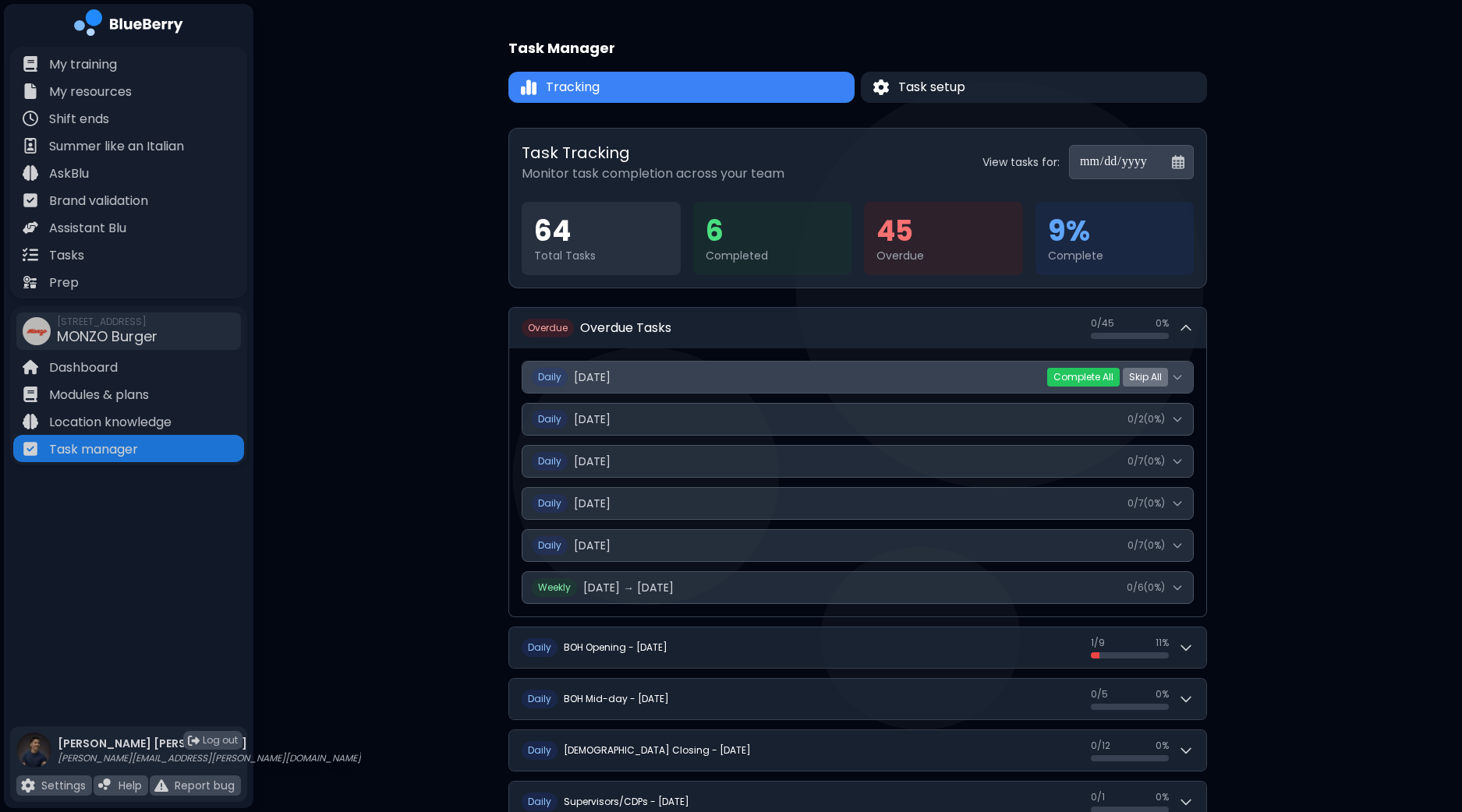
click at [1177, 380] on icon at bounding box center [1177, 377] width 13 height 13
click at [1179, 380] on icon at bounding box center [1177, 377] width 13 height 13
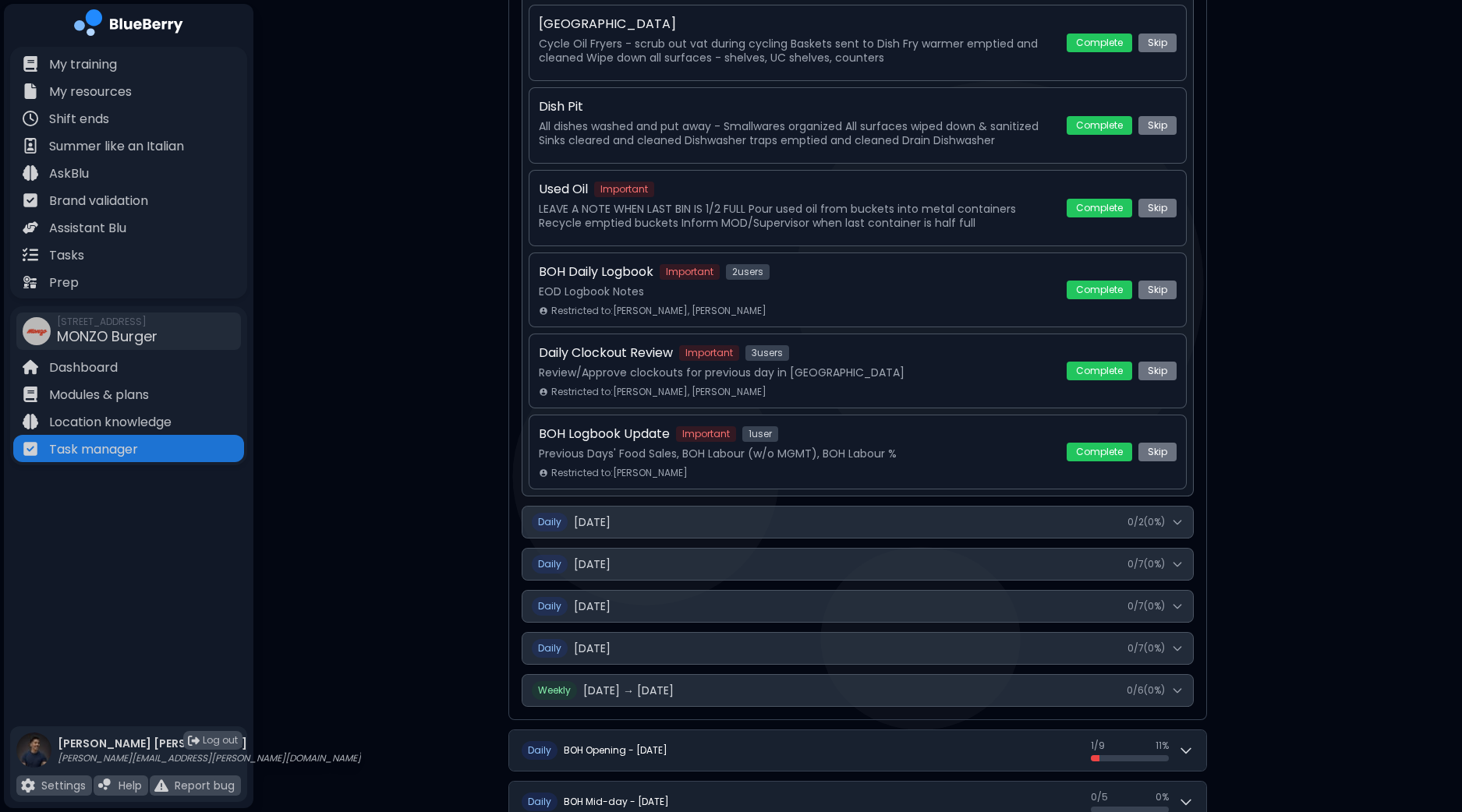
scroll to position [1184, 0]
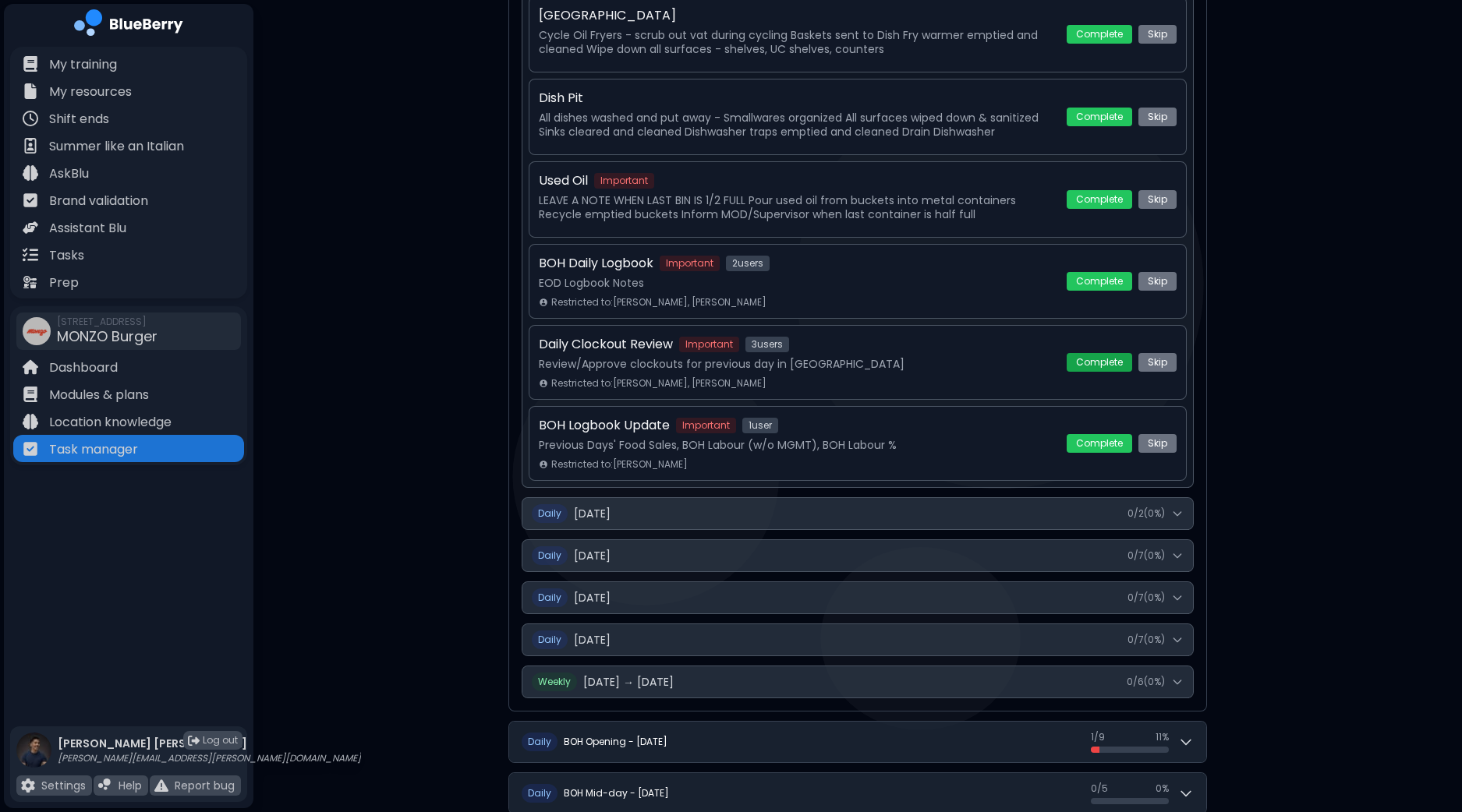
click at [1107, 363] on button "Complete" at bounding box center [1099, 362] width 65 height 19
click at [1091, 440] on button "Complete" at bounding box center [1099, 444] width 65 height 19
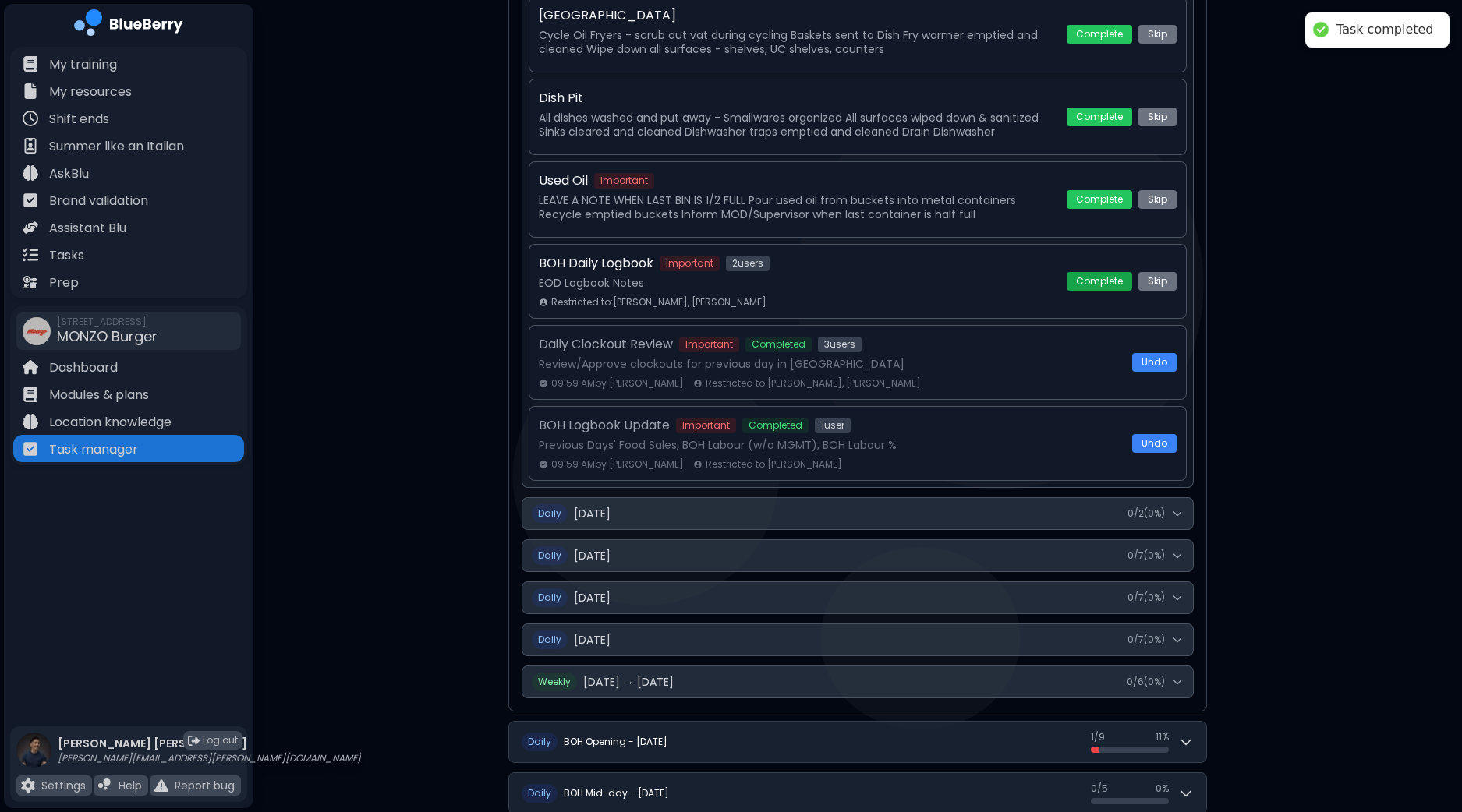
click at [1151, 282] on button "Skip" at bounding box center [1158, 281] width 38 height 19
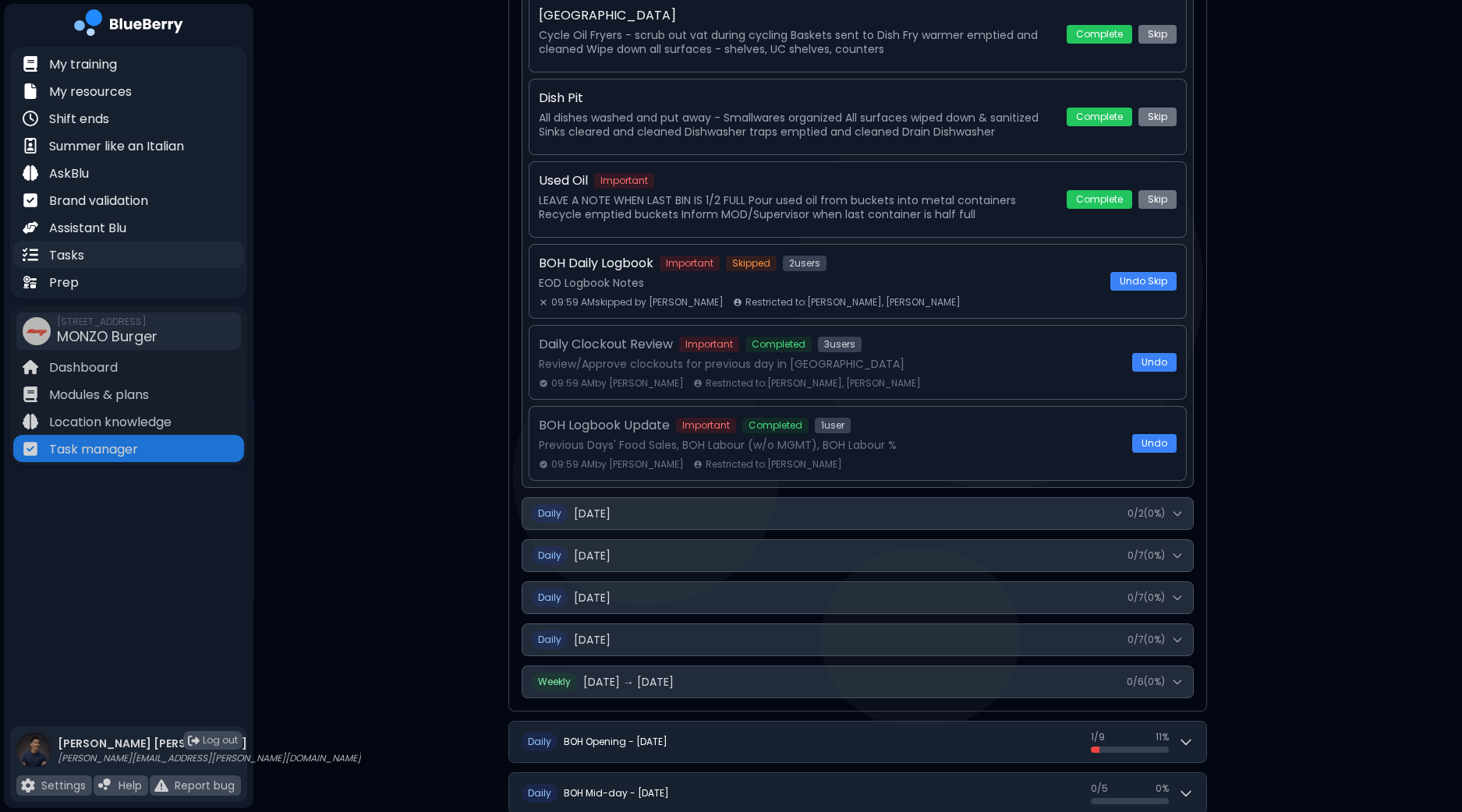
click at [72, 251] on p "Tasks" at bounding box center [66, 256] width 35 height 19
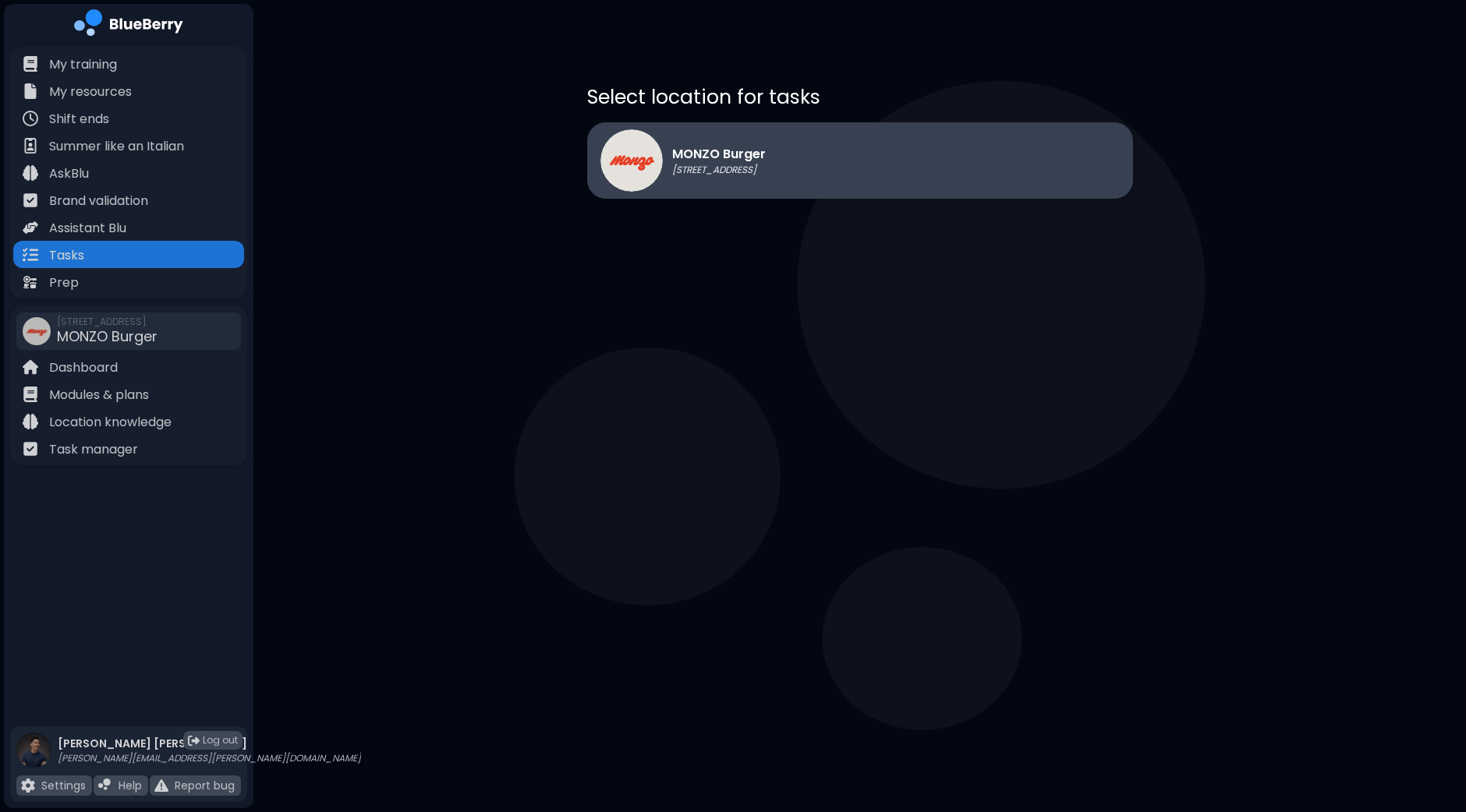
click at [1087, 143] on div "MONZO Burger [STREET_ADDRESS]" at bounding box center [860, 161] width 546 height 77
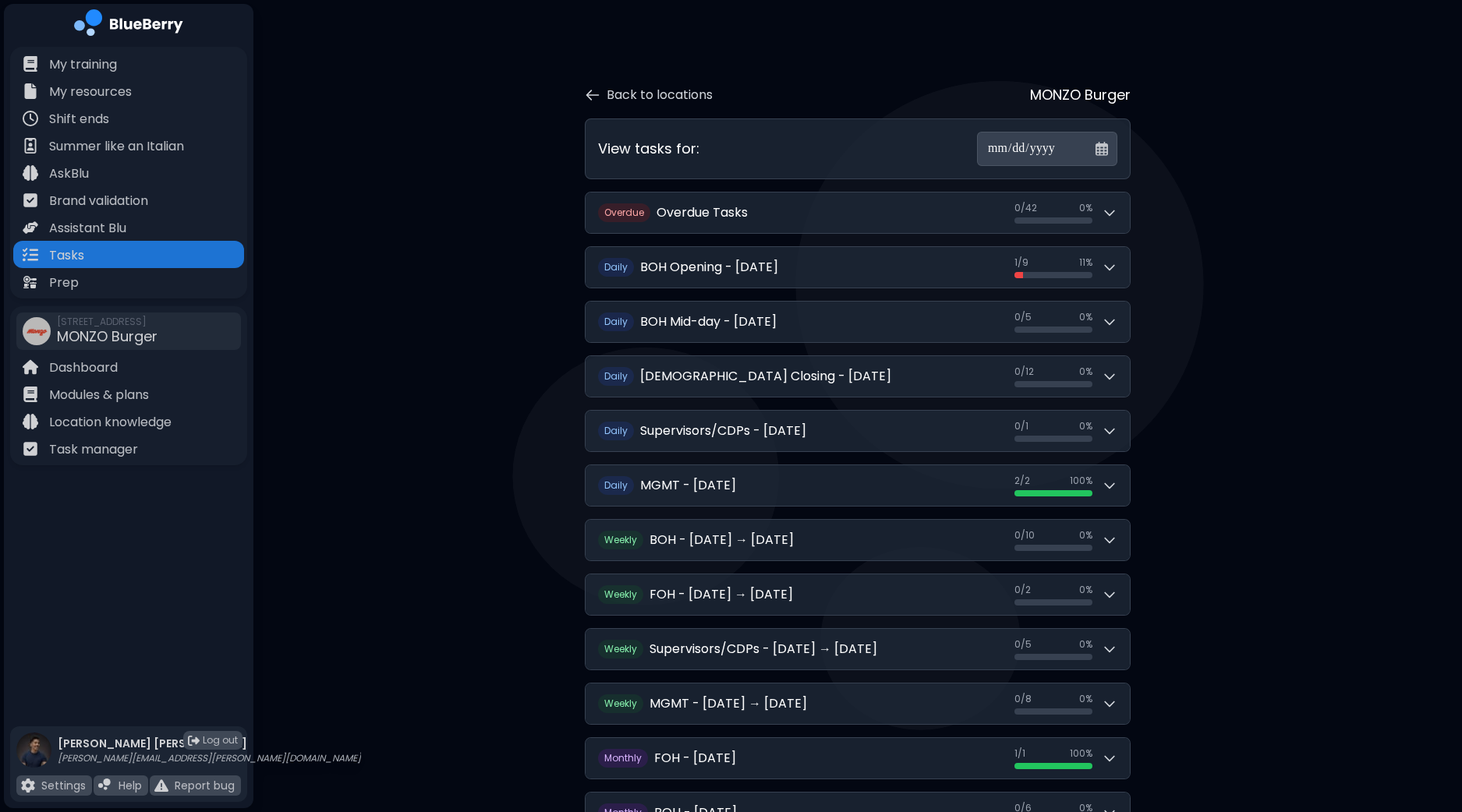
click at [1103, 145] on input "**********" at bounding box center [1047, 149] width 140 height 34
click at [1047, 150] on input "**********" at bounding box center [1047, 149] width 140 height 34
drag, startPoint x: 1135, startPoint y: 143, endPoint x: 1095, endPoint y: 155, distance: 41.8
click at [1132, 144] on div "**********" at bounding box center [858, 510] width 699 height 916
click at [1085, 154] on input "**********" at bounding box center [1047, 149] width 140 height 34
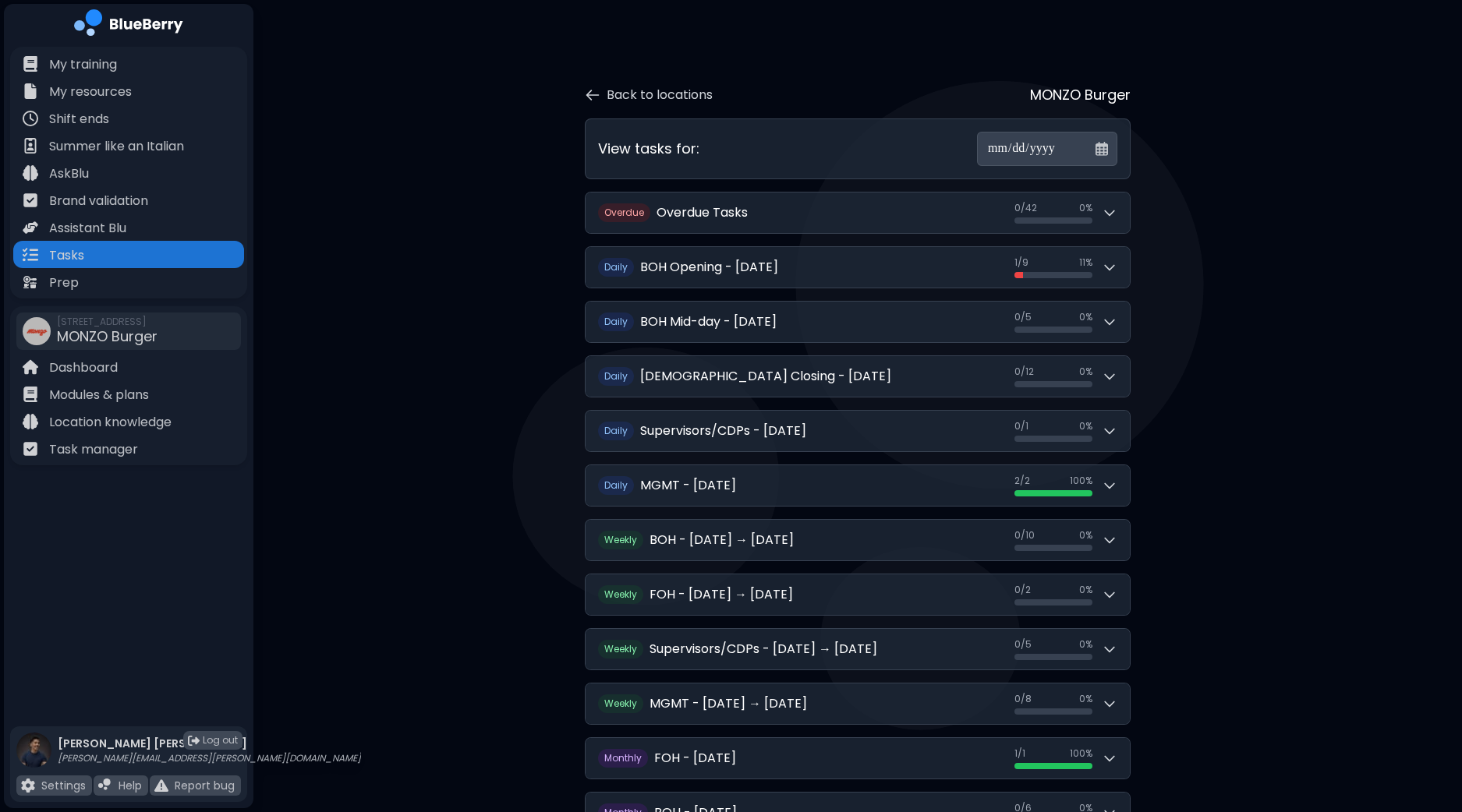
type input "**********"
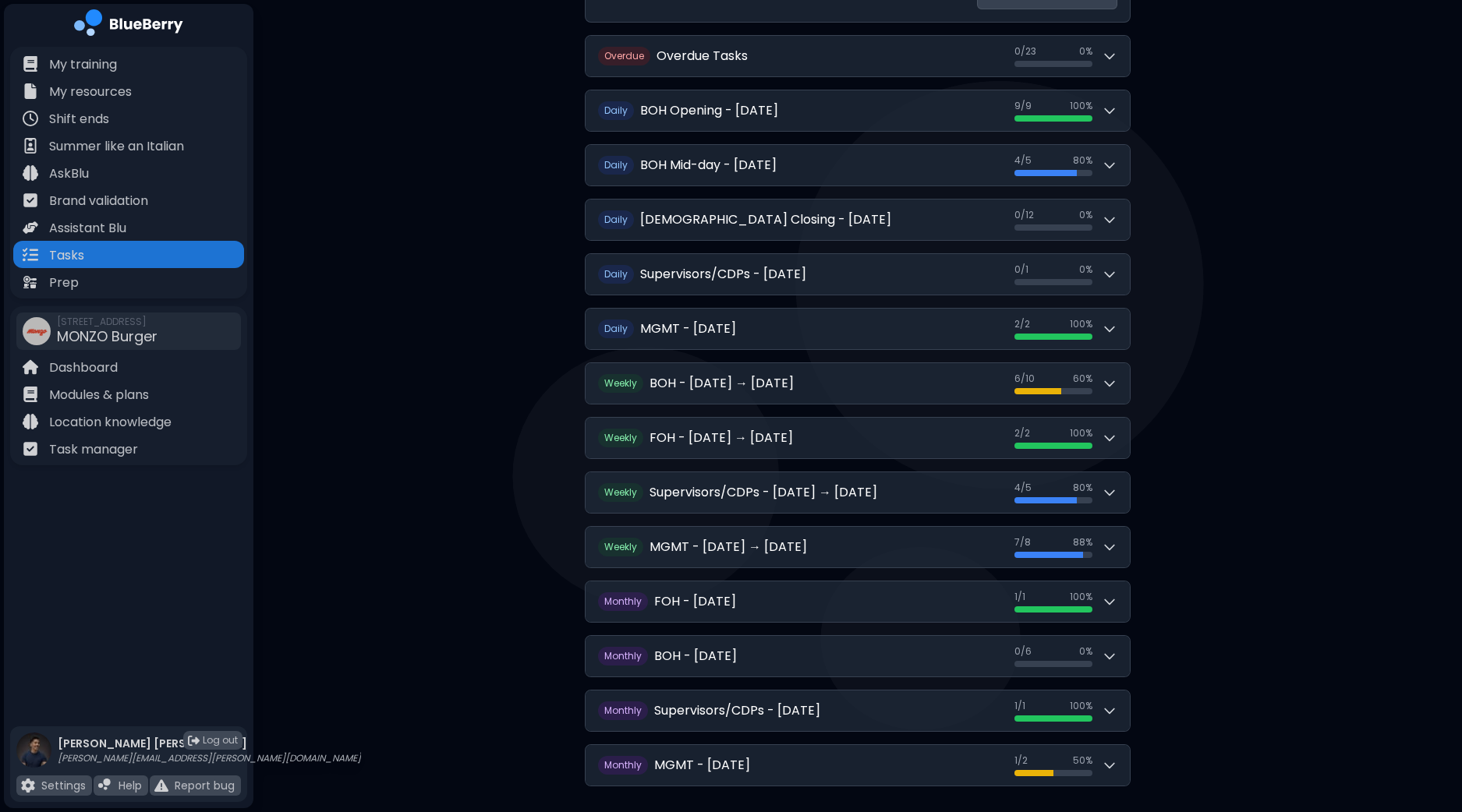
scroll to position [188, 0]
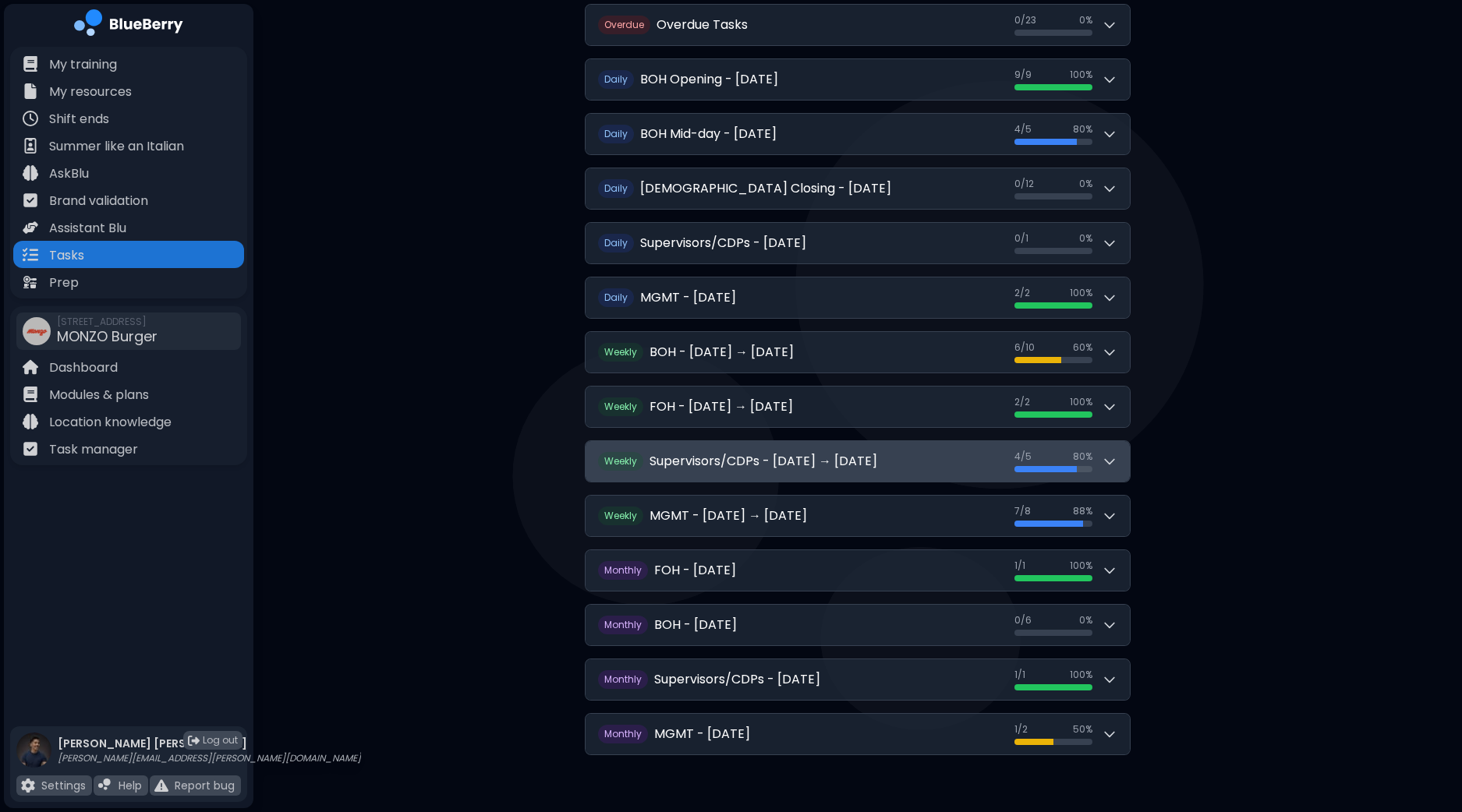
click at [1126, 461] on button "W eekly Supervisors/CDPs - [DATE] → [DATE] 4 / 5 4 / 5 80 %" at bounding box center [858, 462] width 544 height 41
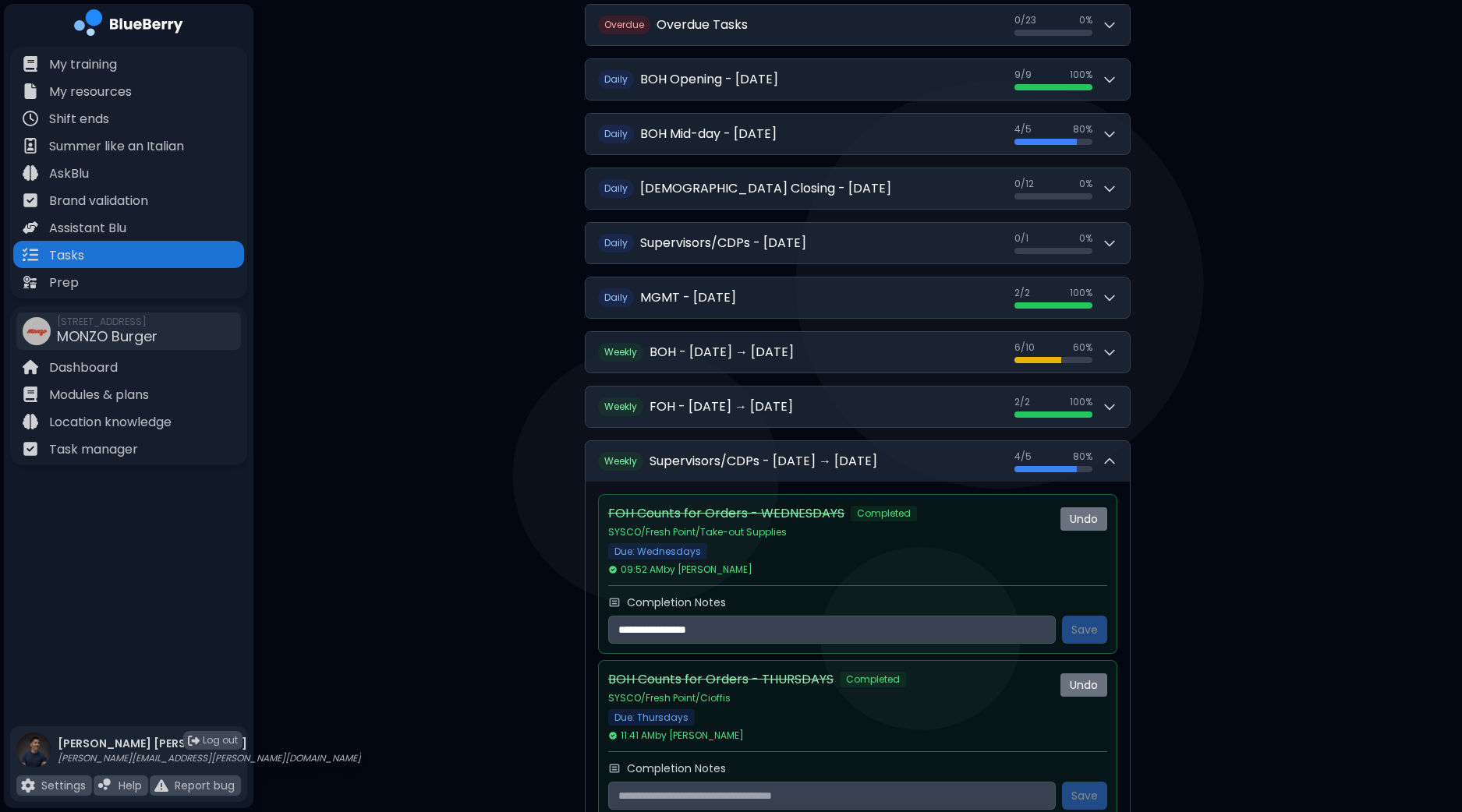
drag, startPoint x: 1461, startPoint y: 283, endPoint x: 1452, endPoint y: 520, distance: 237.2
click at [1452, 520] on div "**********" at bounding box center [857, 688] width 1209 height 1752
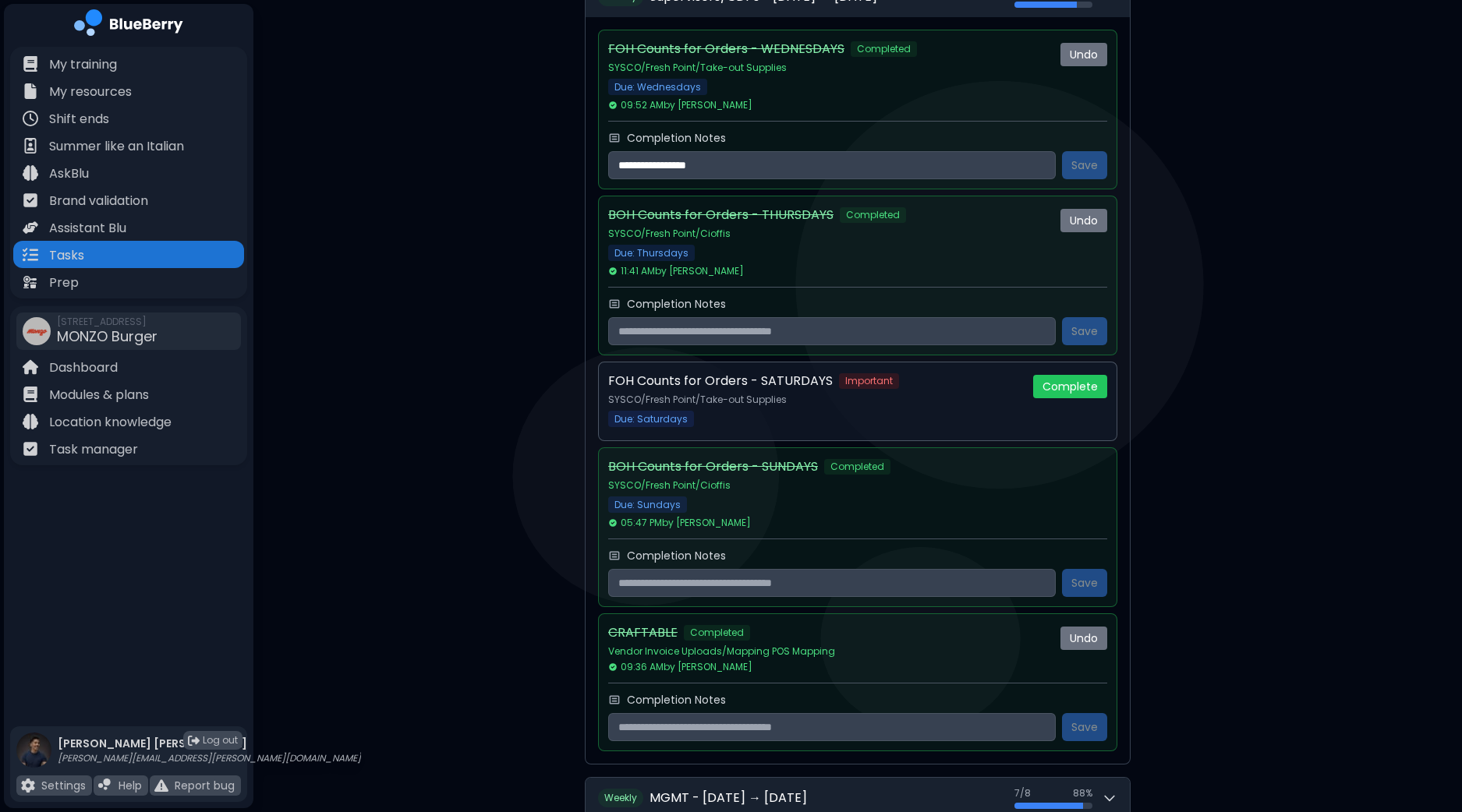
scroll to position [644, 0]
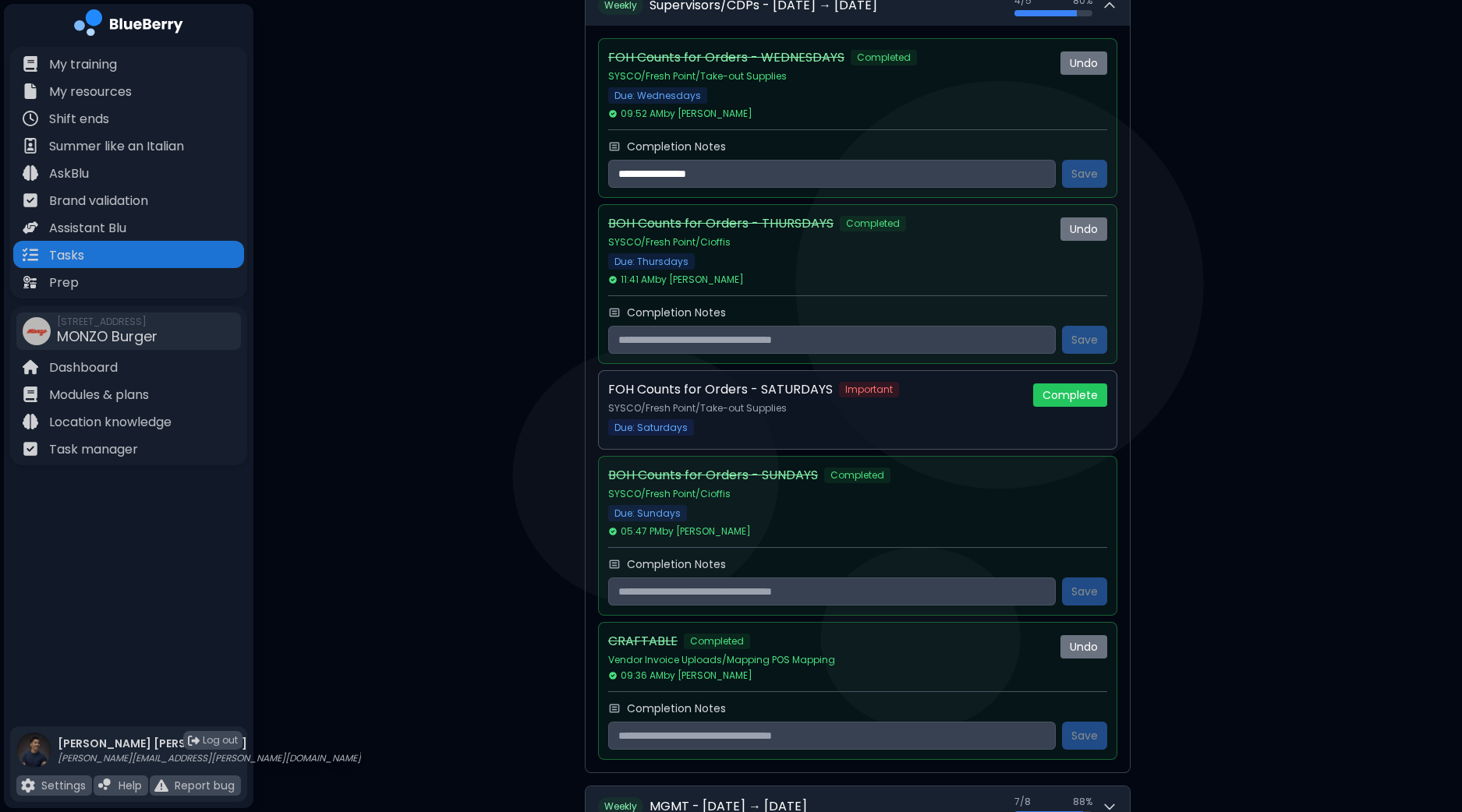
click at [1412, 389] on div "**********" at bounding box center [857, 232] width 1209 height 1752
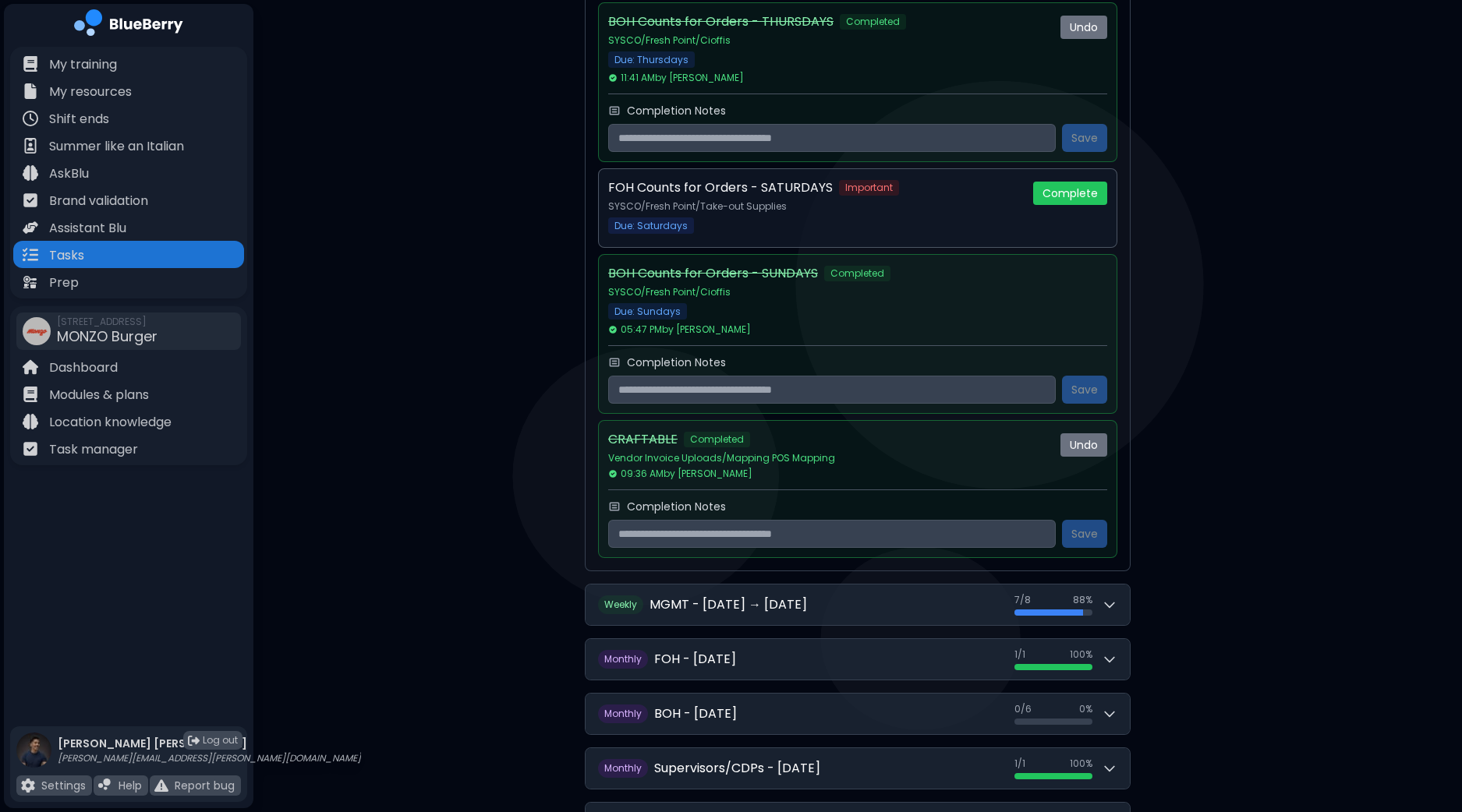
scroll to position [893, 0]
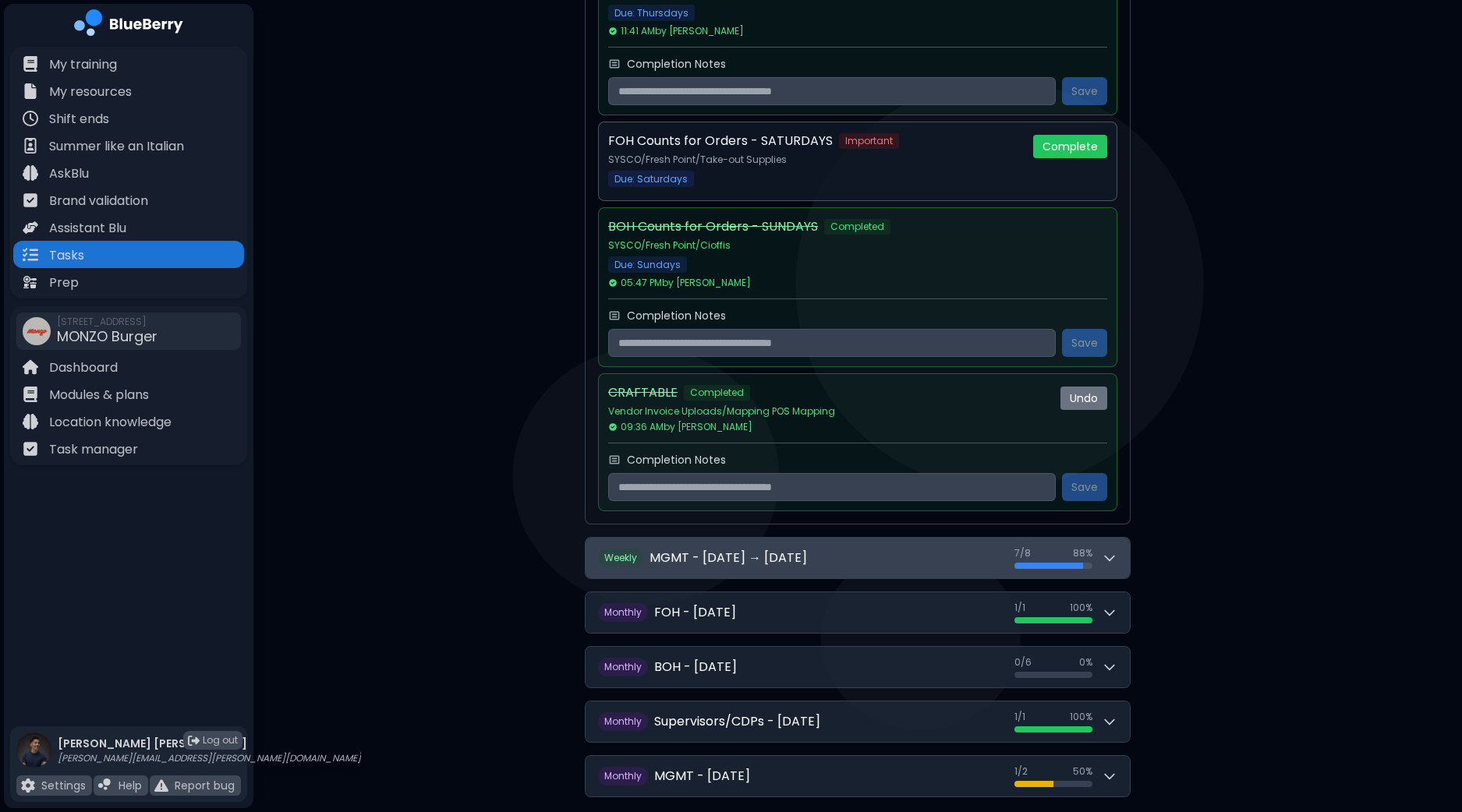
click at [1122, 554] on button "W eekly MGMT - [DATE] → [DATE] 7 / 8 7 / 8 88 %" at bounding box center [858, 559] width 544 height 41
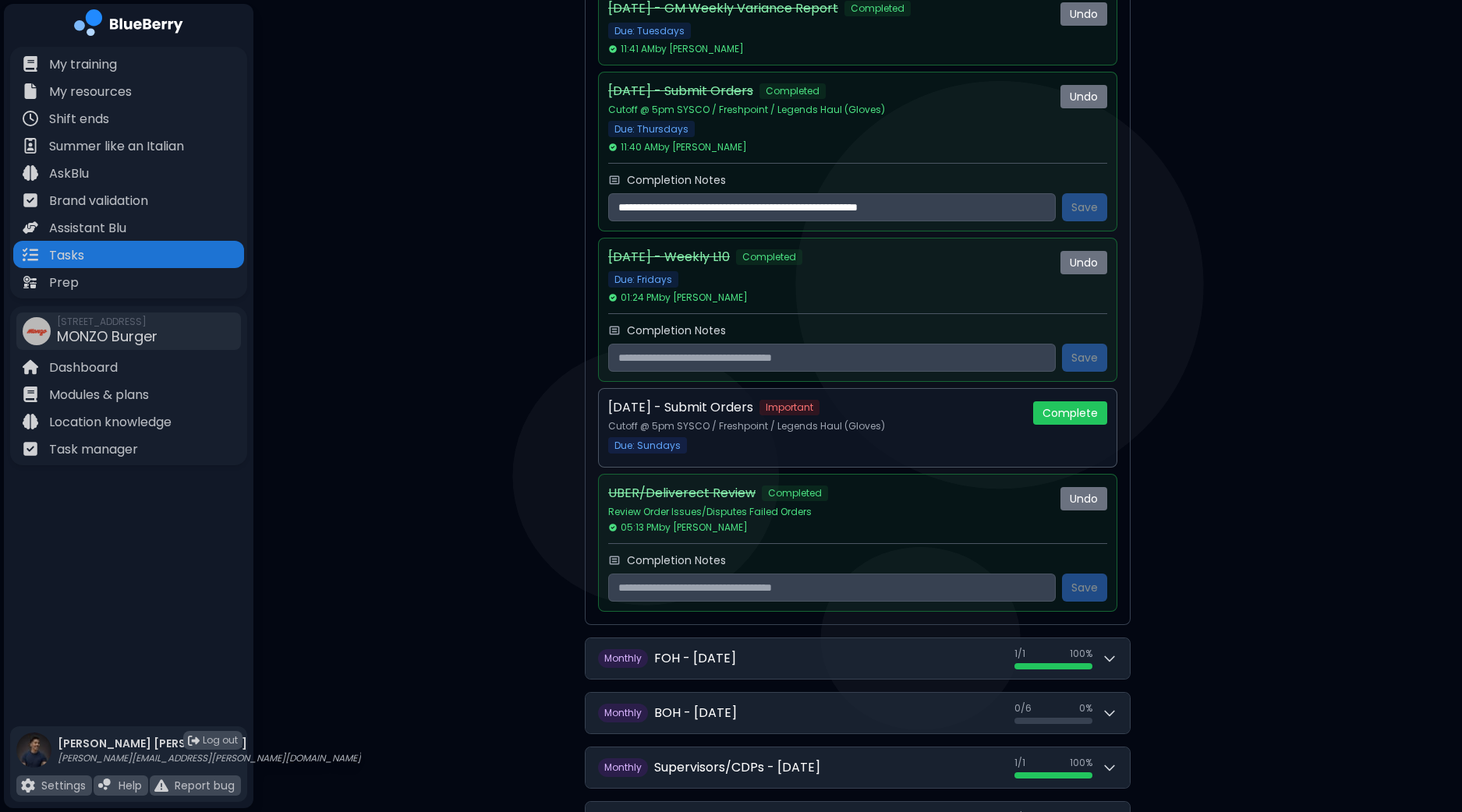
scroll to position [1935, 0]
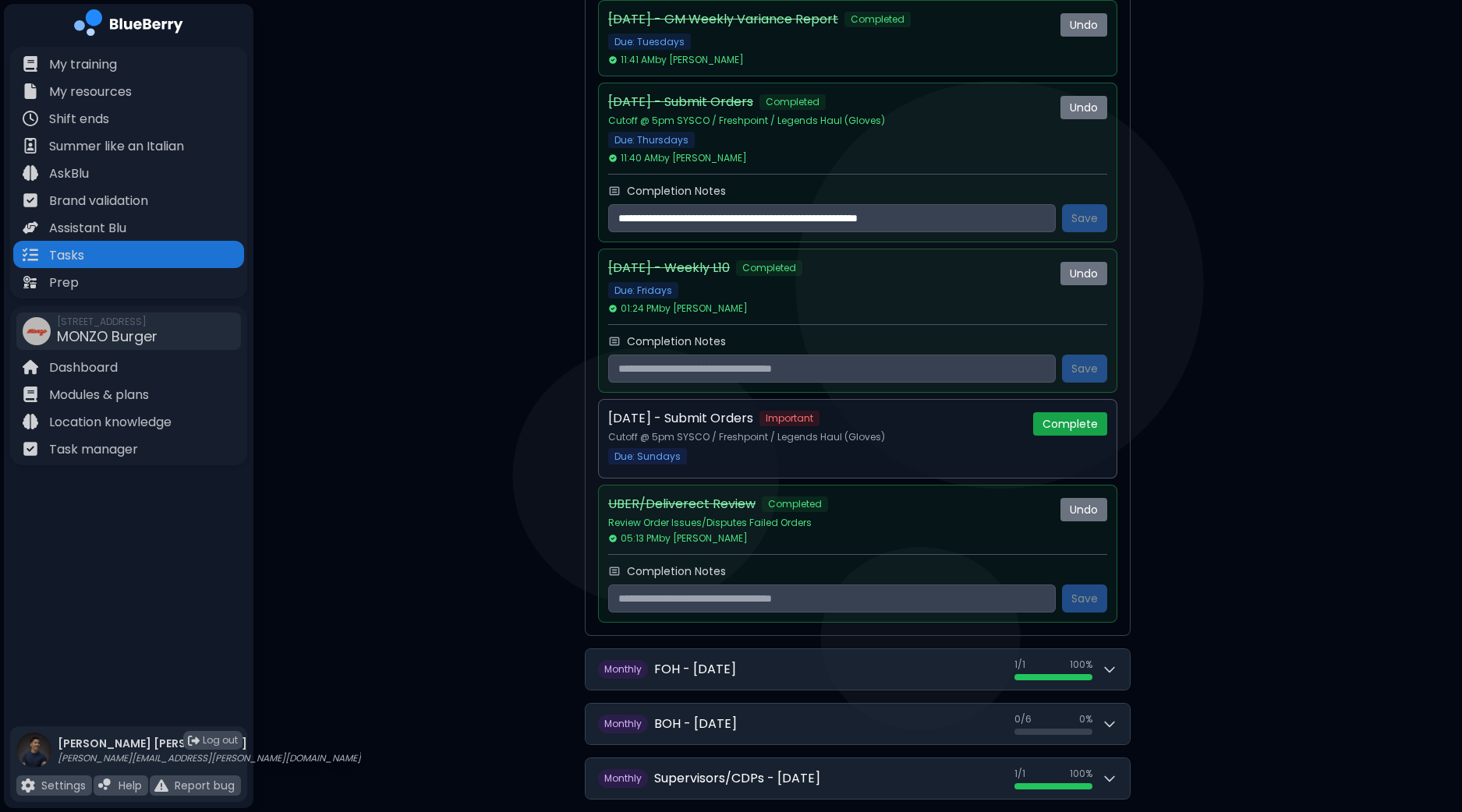
click at [1092, 422] on button "Complete" at bounding box center [1070, 424] width 74 height 24
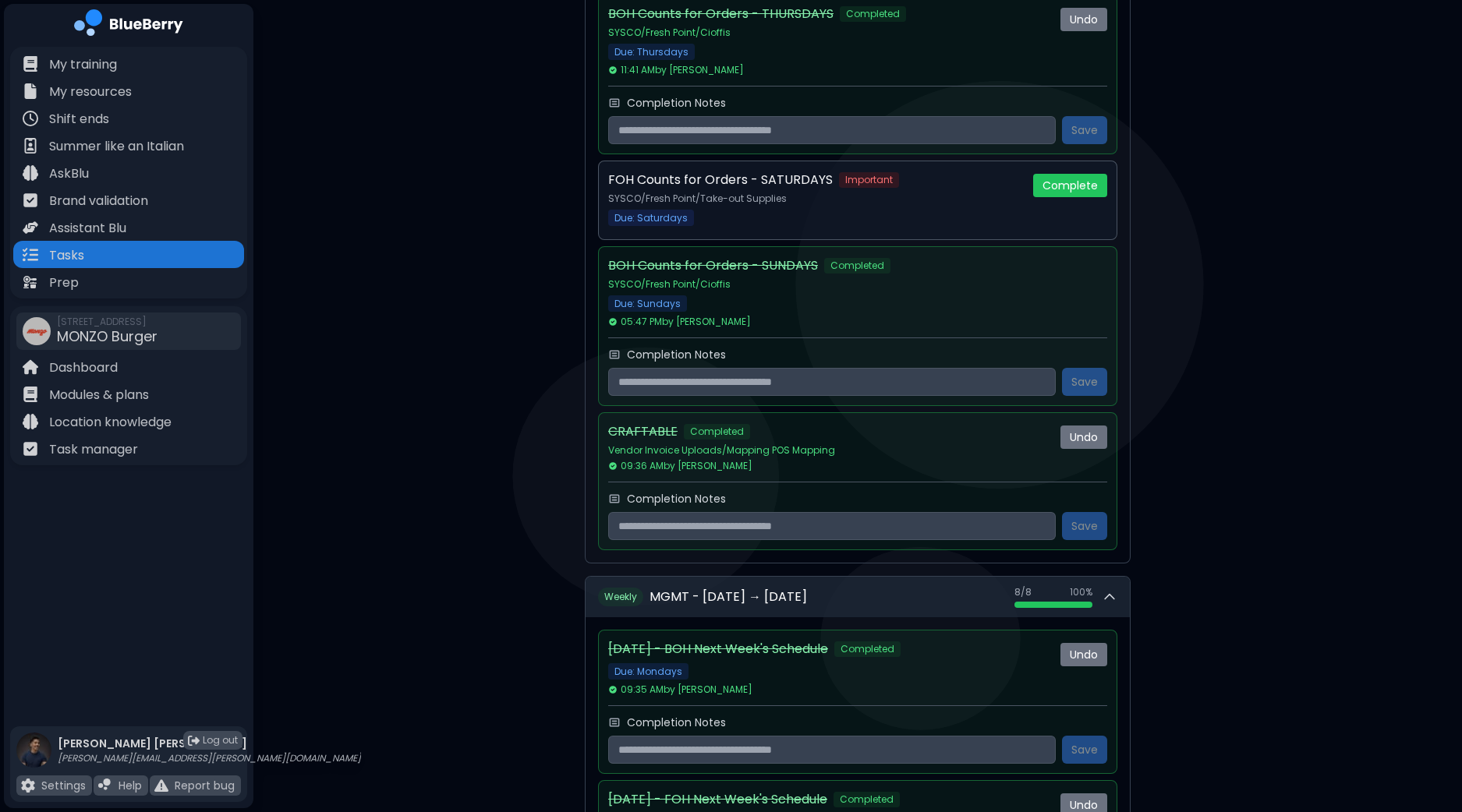
scroll to position [0, 0]
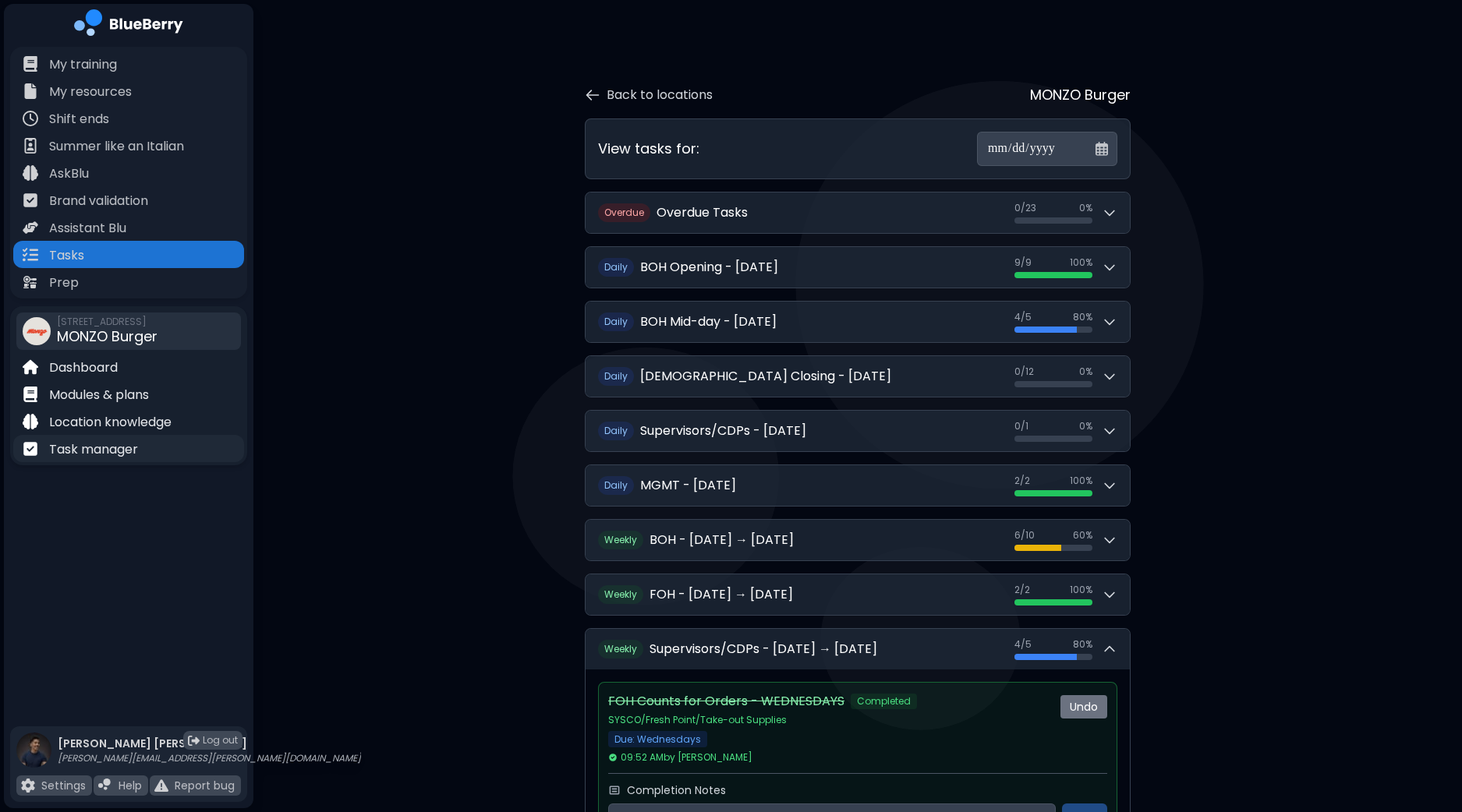
click at [117, 460] on div "Task manager" at bounding box center [128, 449] width 230 height 27
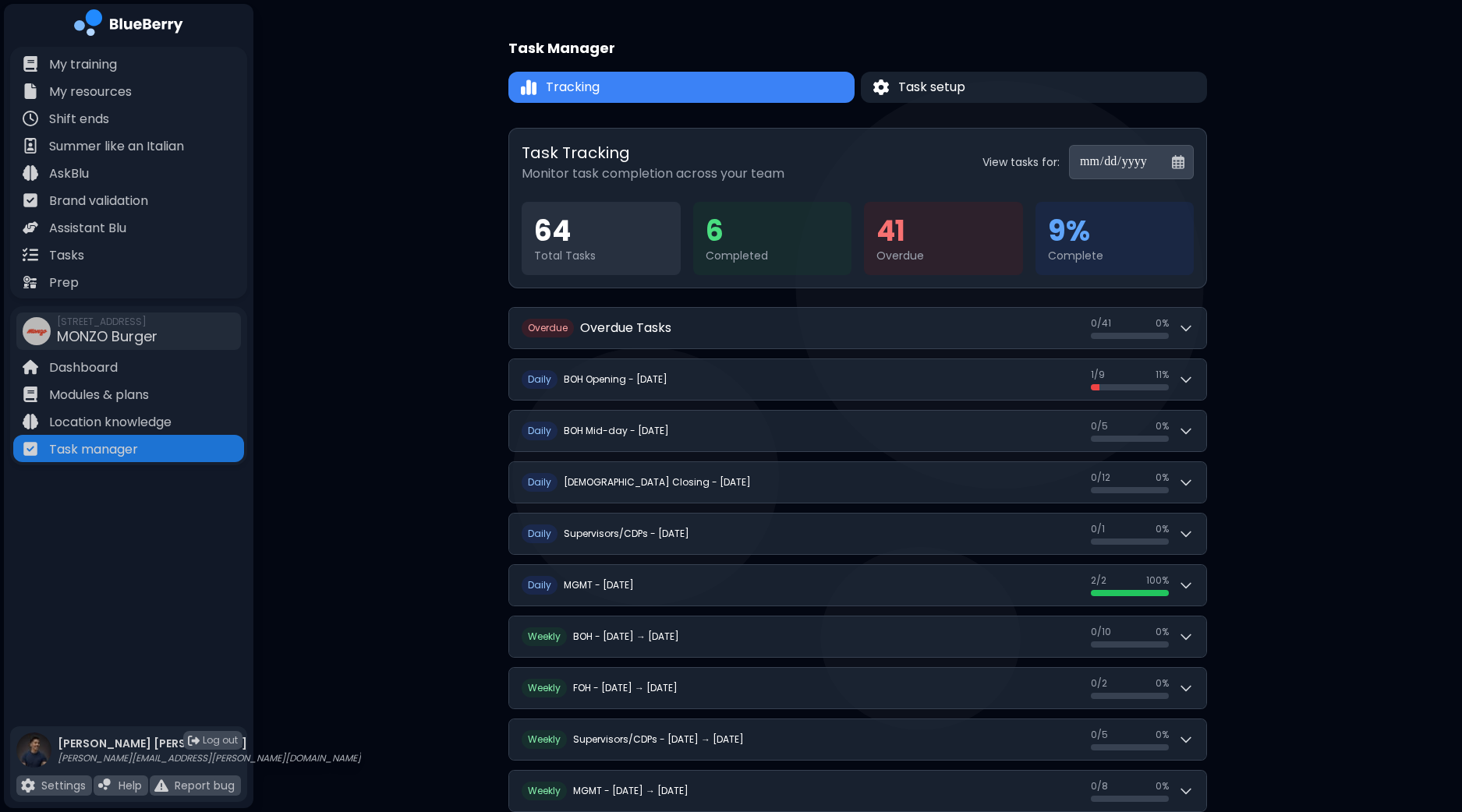
drag, startPoint x: 1461, startPoint y: 278, endPoint x: 1462, endPoint y: 297, distance: 19.0
click at [1461, 297] on html "**********" at bounding box center [731, 528] width 1462 height 1056
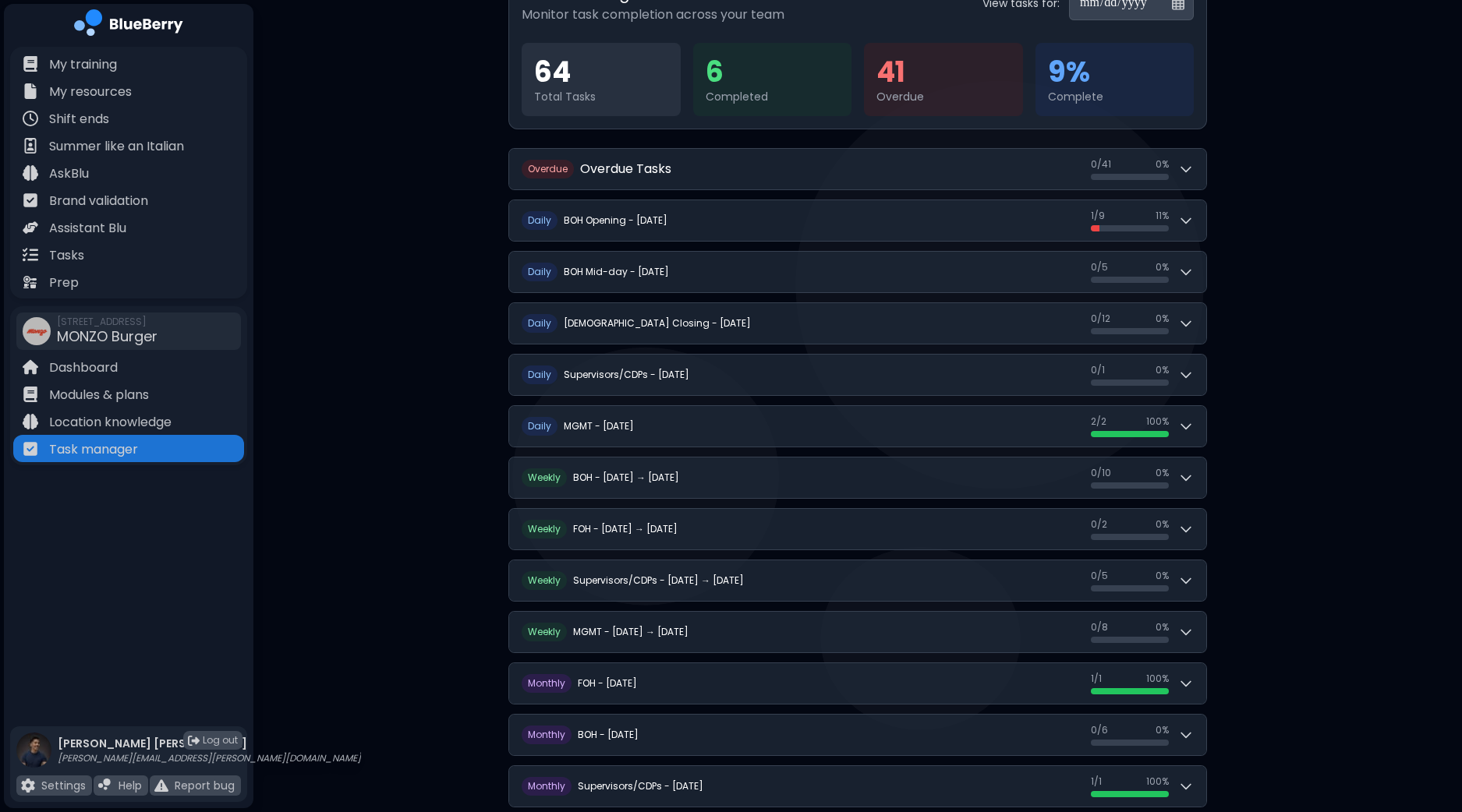
scroll to position [238, 0]
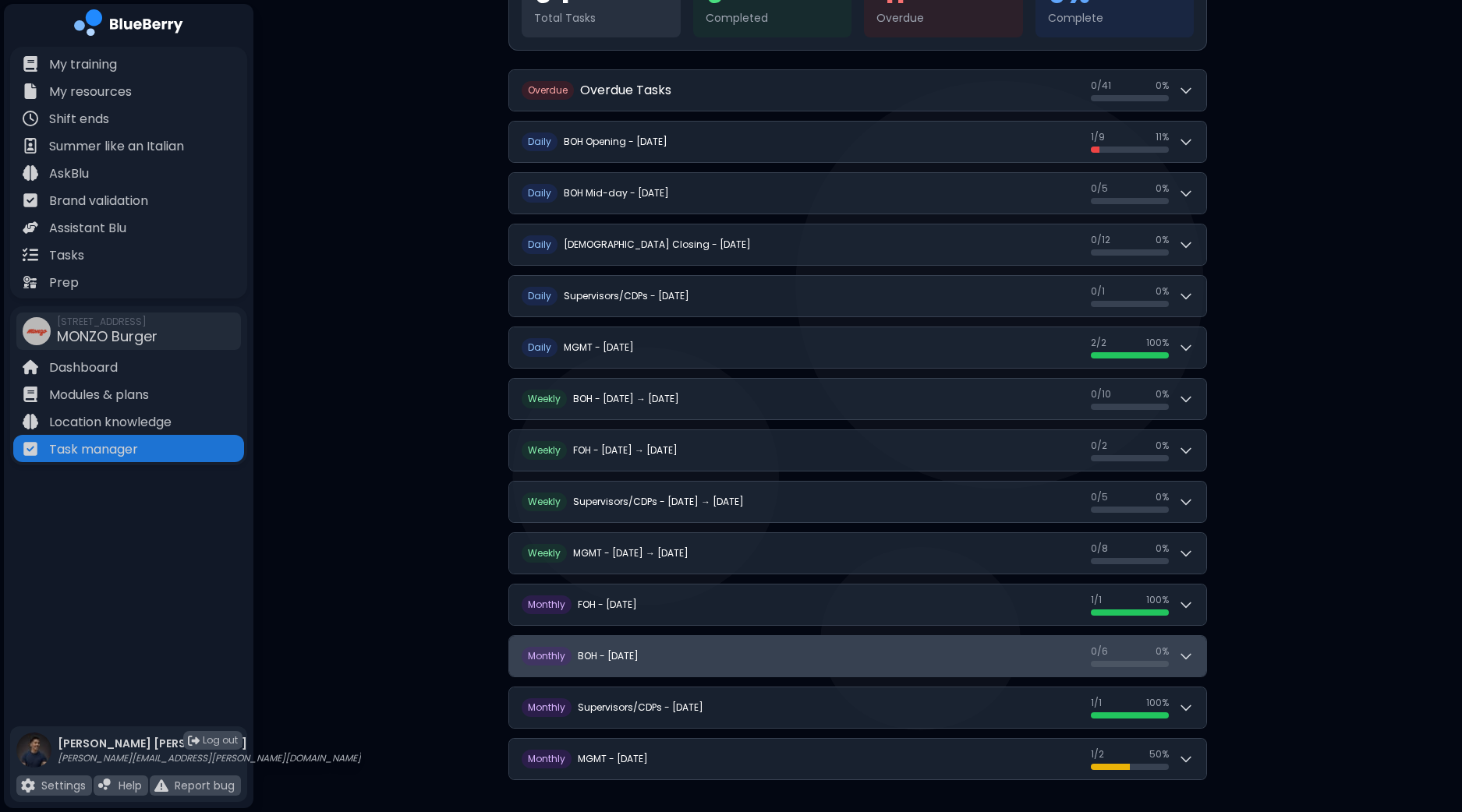
click at [1190, 654] on icon at bounding box center [1186, 656] width 15 height 15
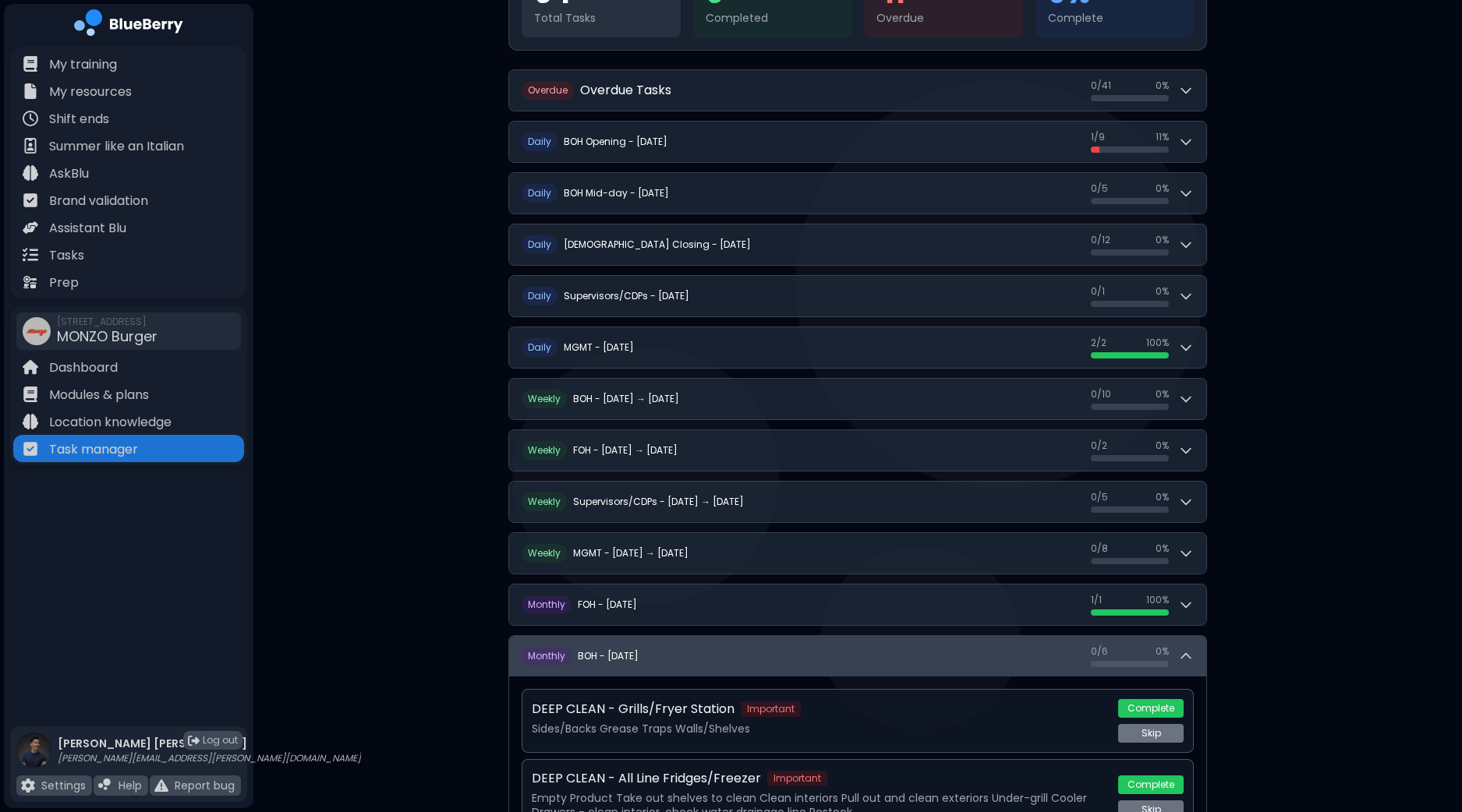
click at [1190, 654] on icon at bounding box center [1186, 656] width 9 height 5
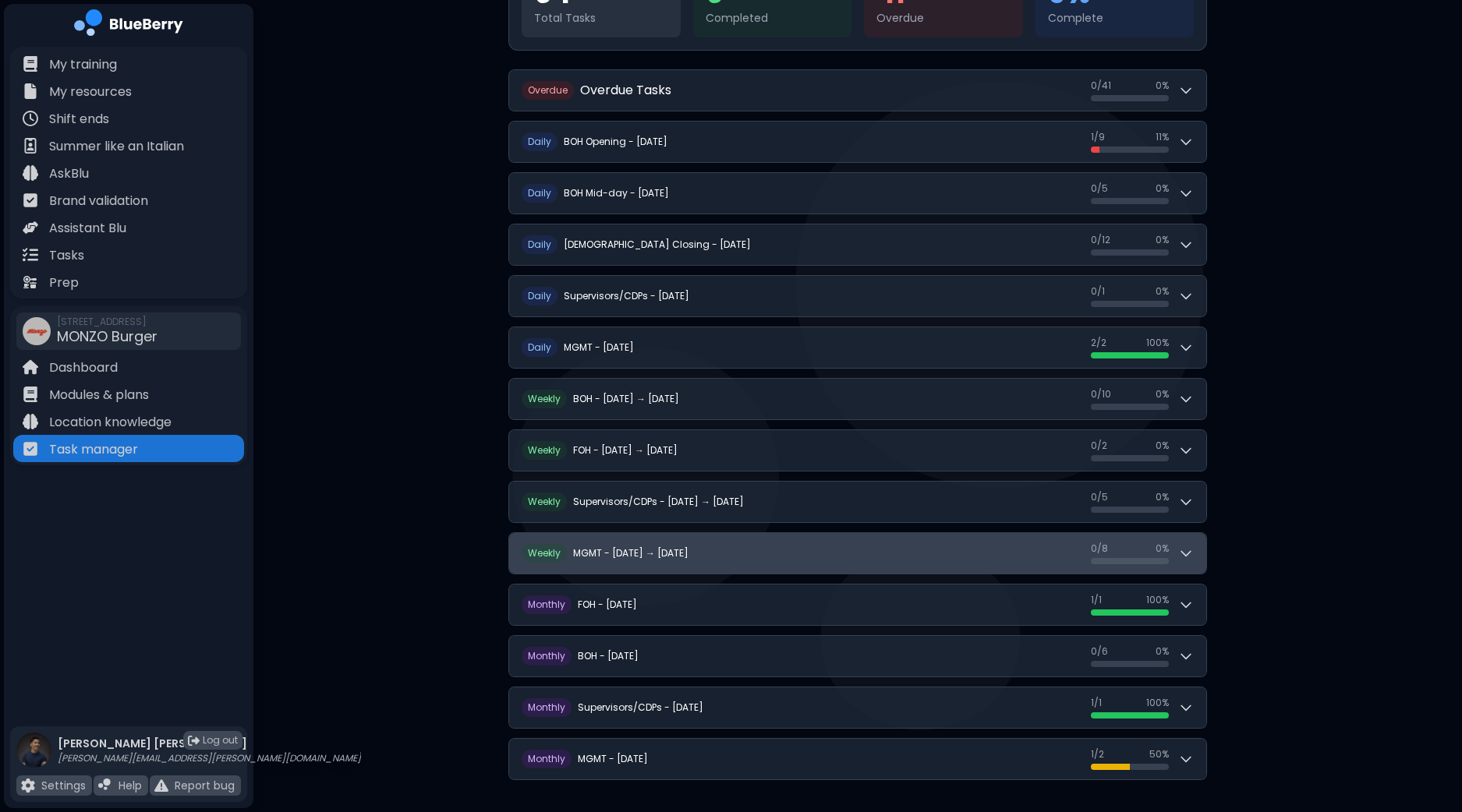
click at [1193, 553] on icon at bounding box center [1186, 554] width 15 height 15
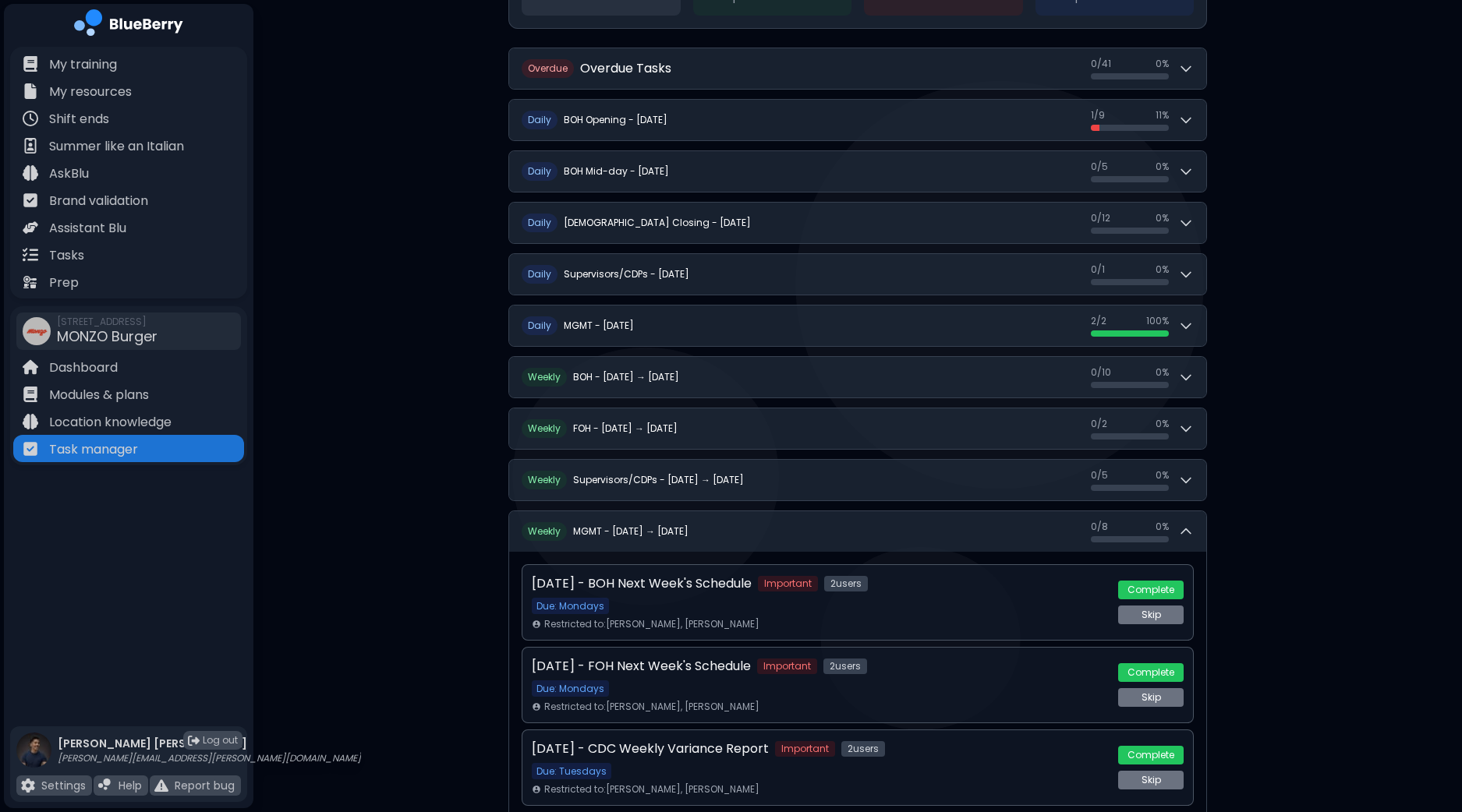
scroll to position [247, 0]
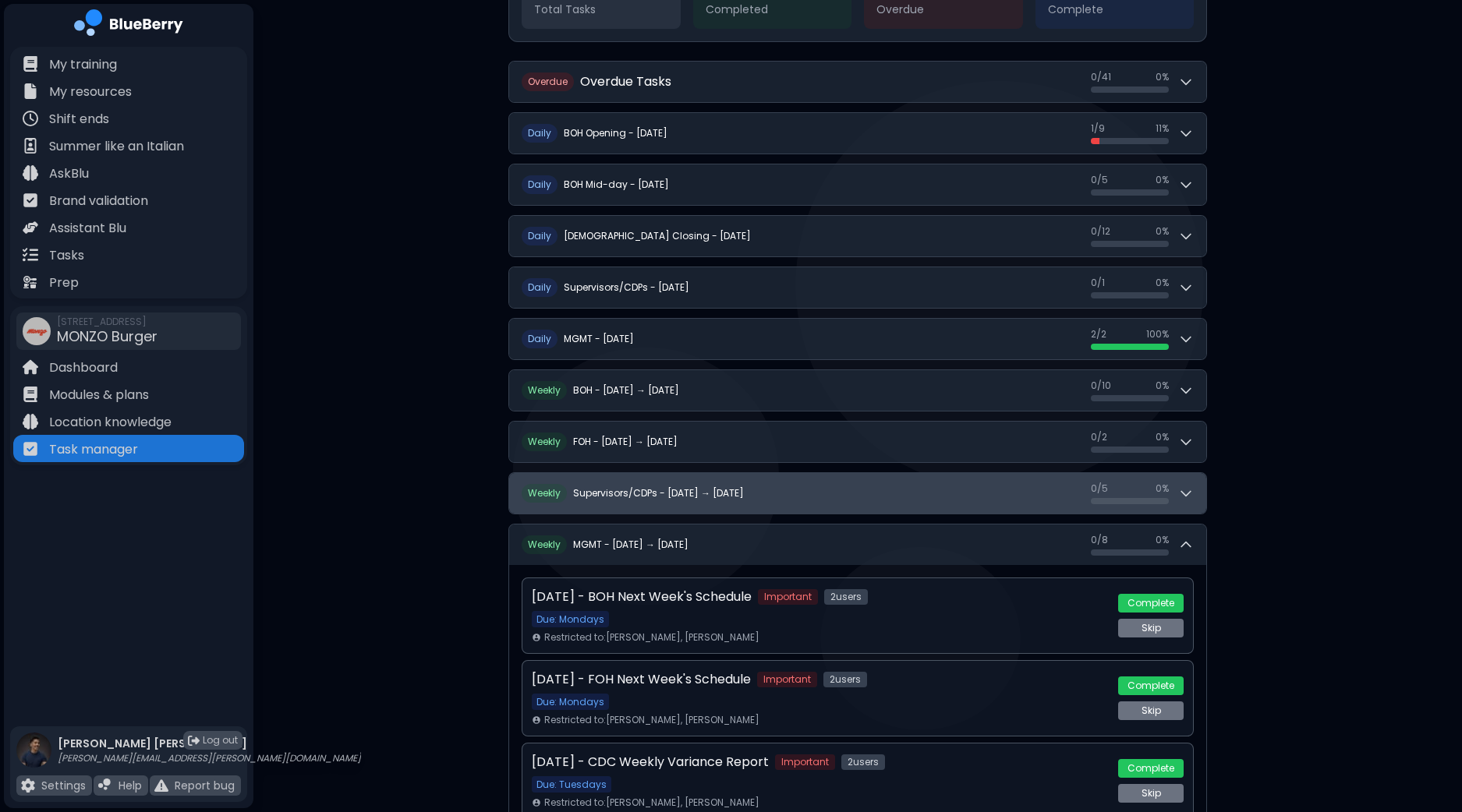
click at [1184, 492] on icon at bounding box center [1186, 495] width 9 height 5
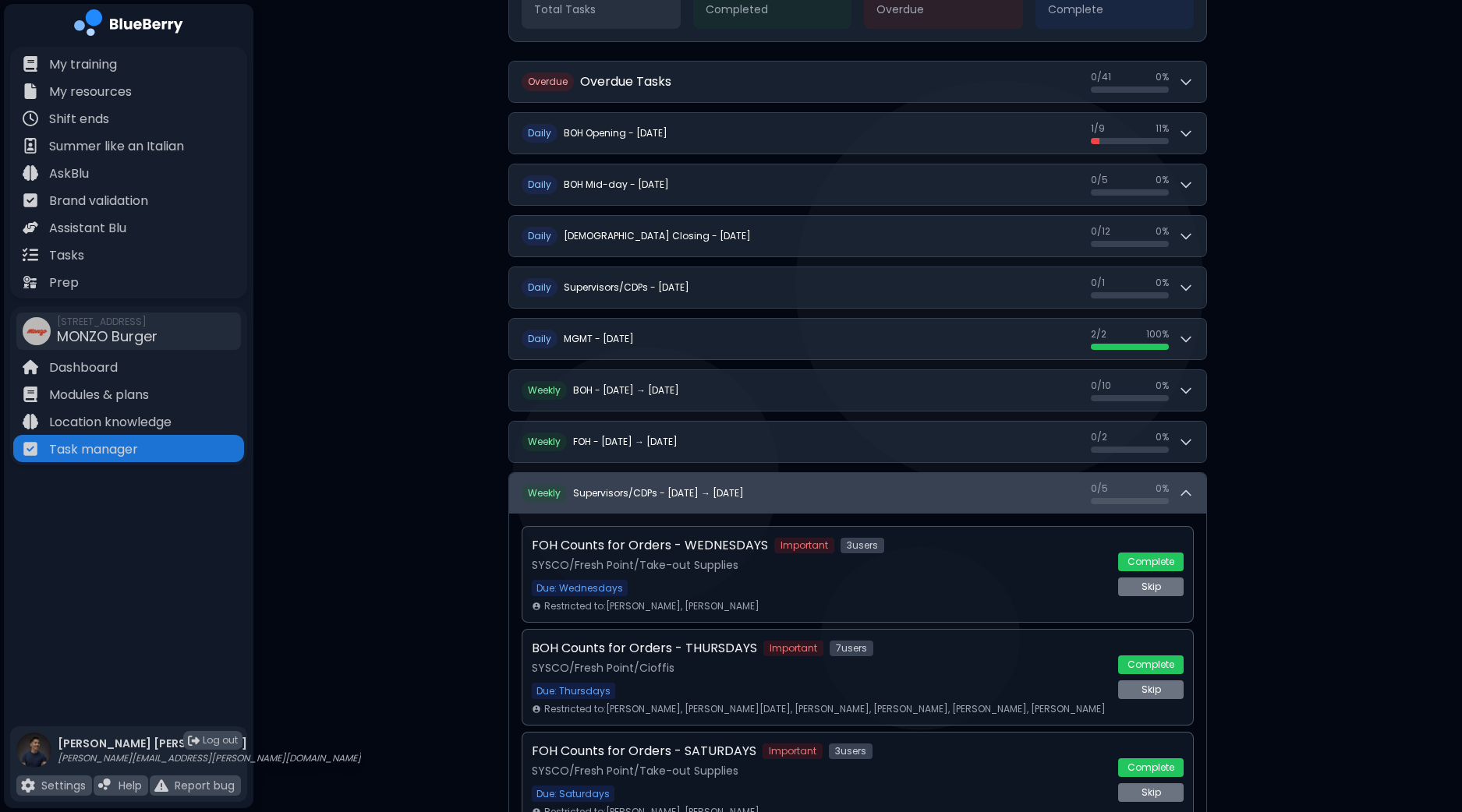
click at [1197, 491] on button "W eekly Supervisors/CDPs - [DATE] → [DATE] 0 / 5 0 / 5 0 %" at bounding box center [858, 494] width 697 height 41
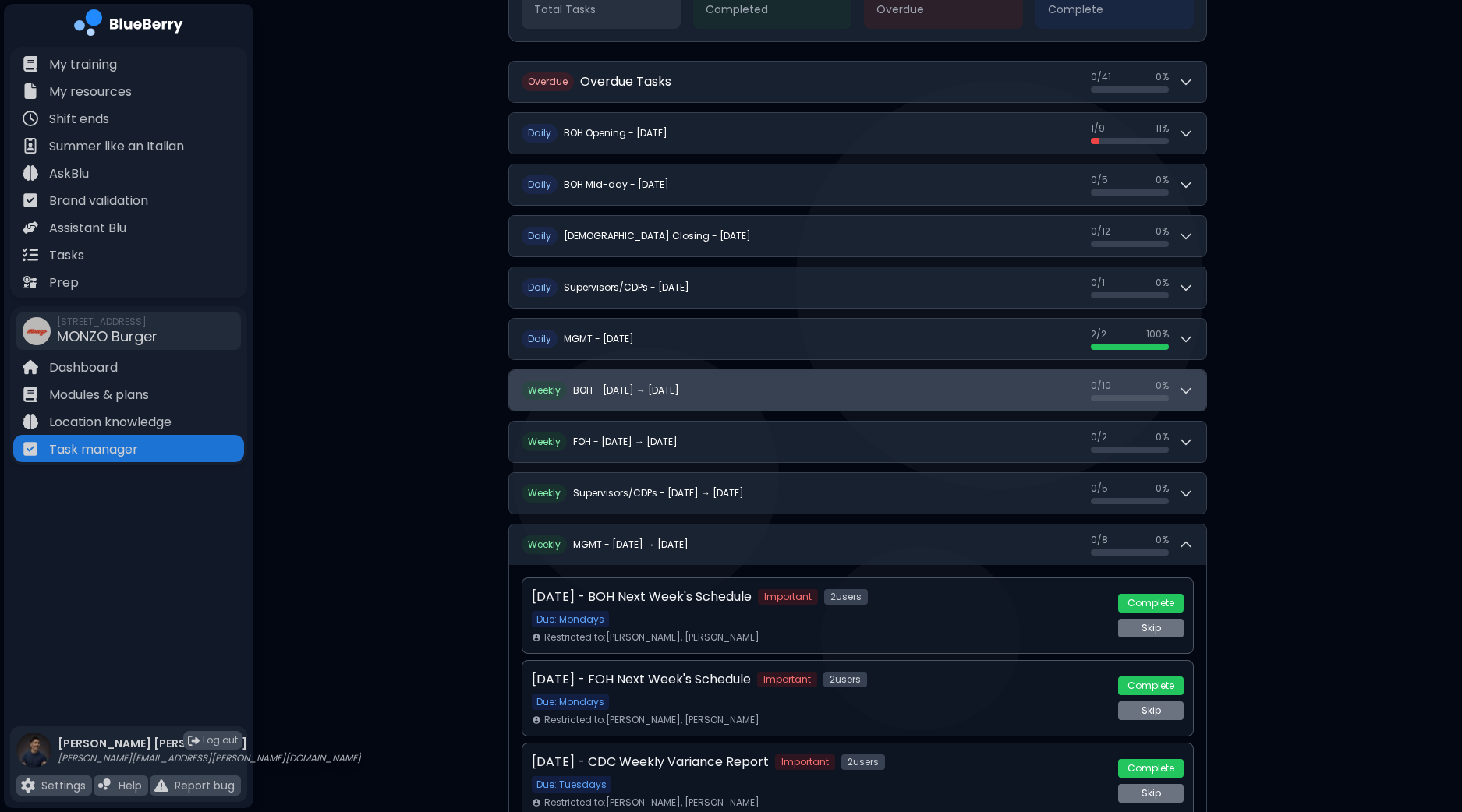
click at [1191, 389] on icon at bounding box center [1186, 390] width 15 height 15
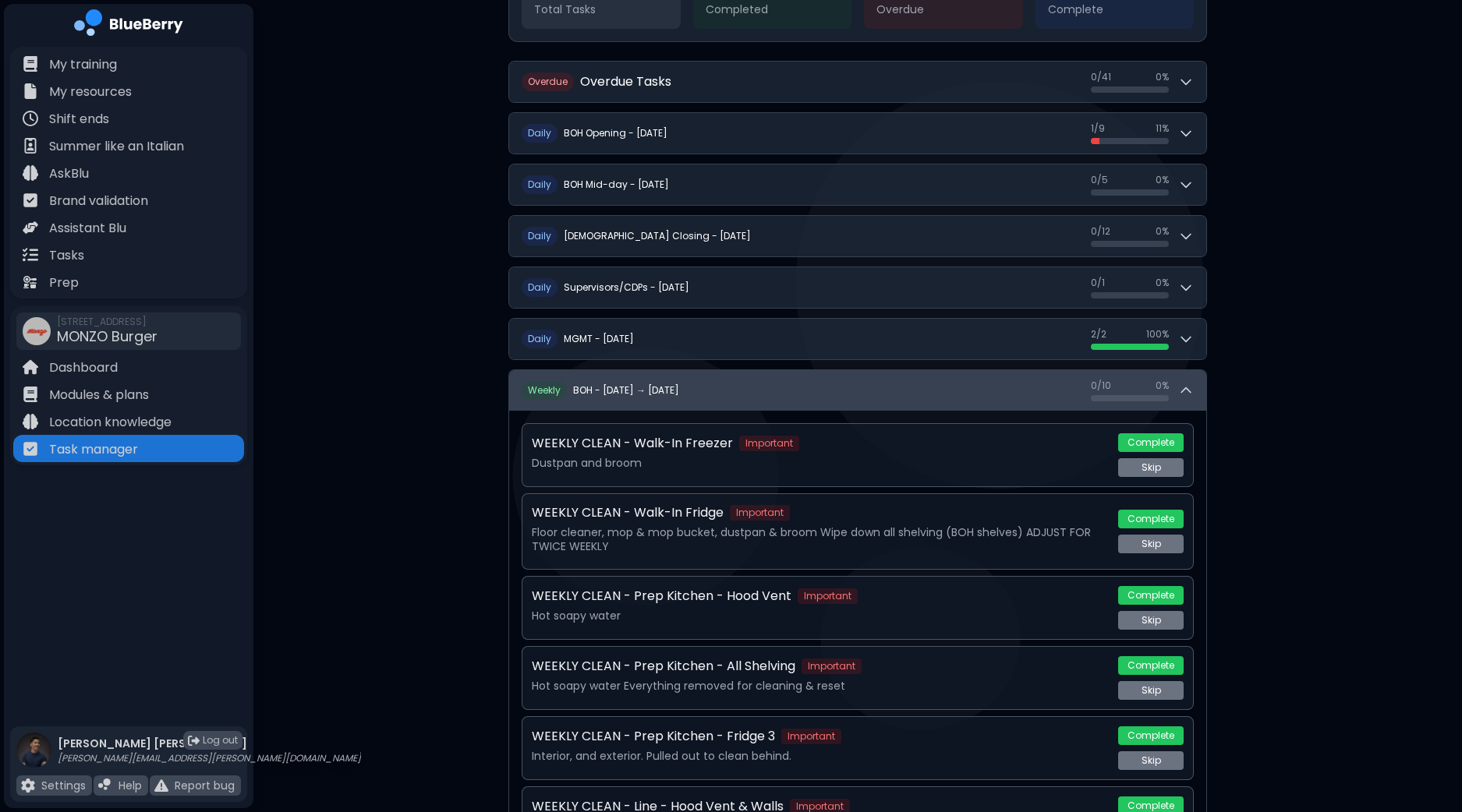
click at [1191, 389] on icon at bounding box center [1186, 390] width 15 height 15
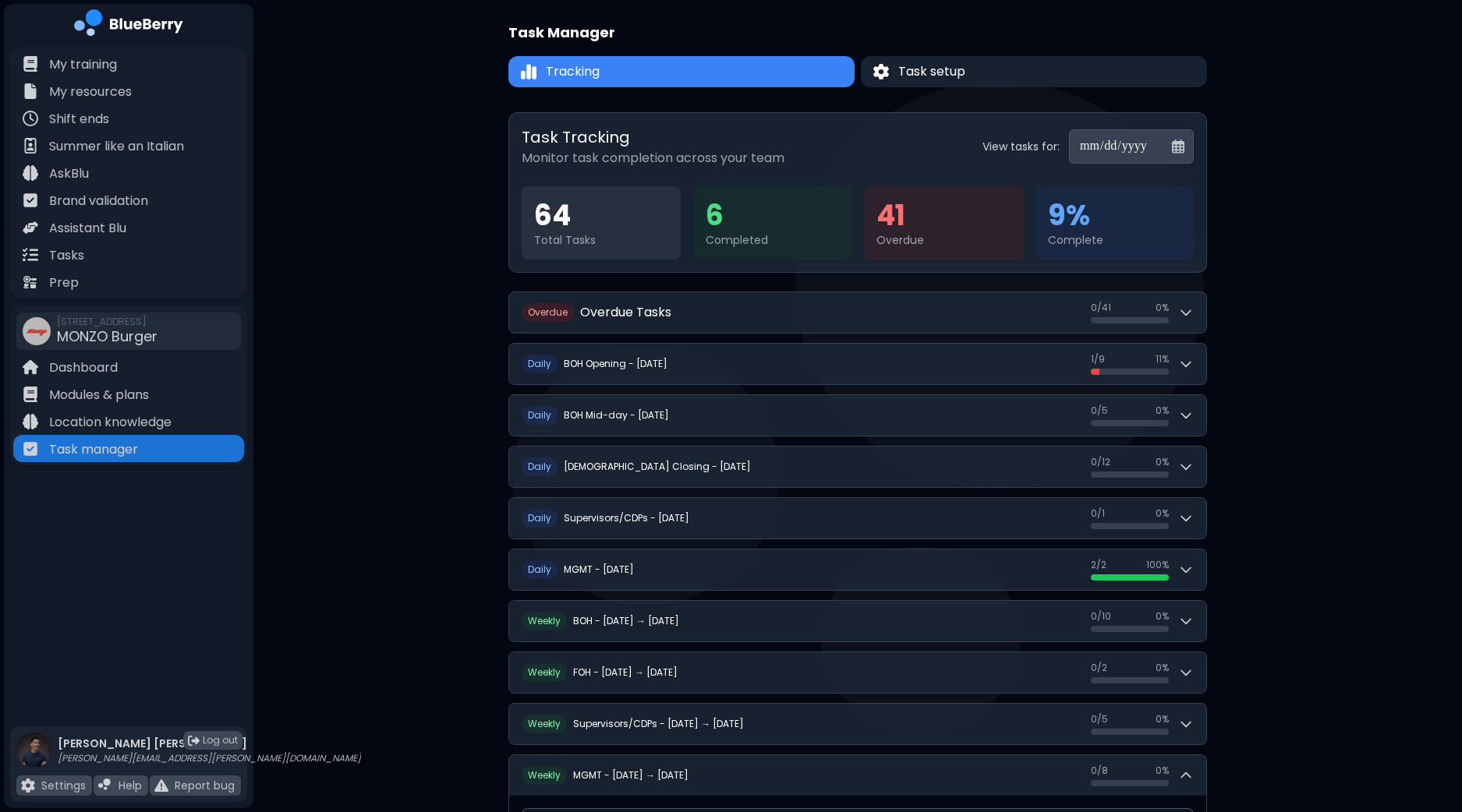
scroll to position [3, 0]
